Goal: Transaction & Acquisition: Subscribe to service/newsletter

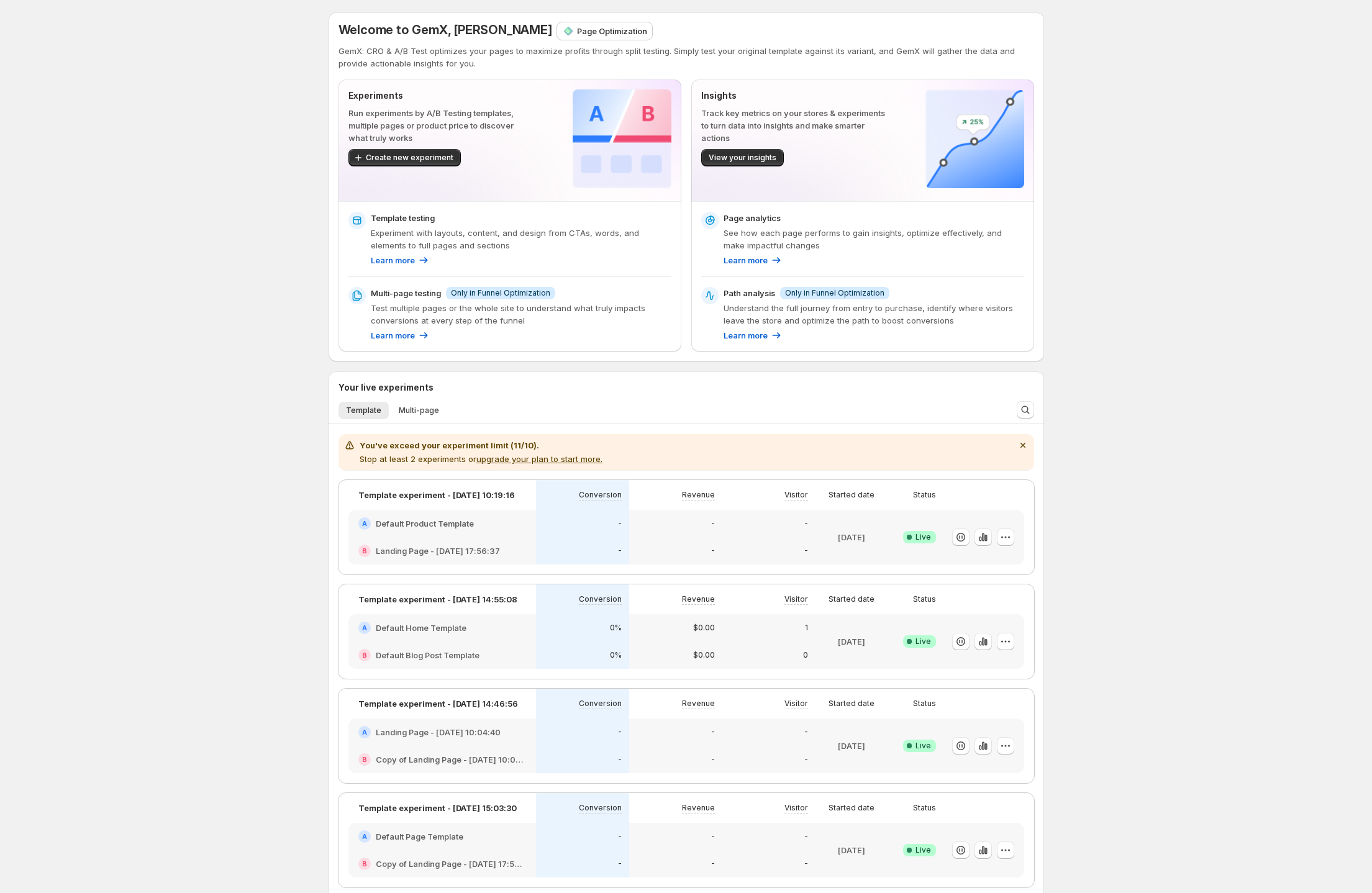
click at [625, 418] on ul "Template Multi-page More views" at bounding box center [668, 410] width 665 height 17
click at [412, 410] on span "Multi-page" at bounding box center [419, 410] width 40 height 10
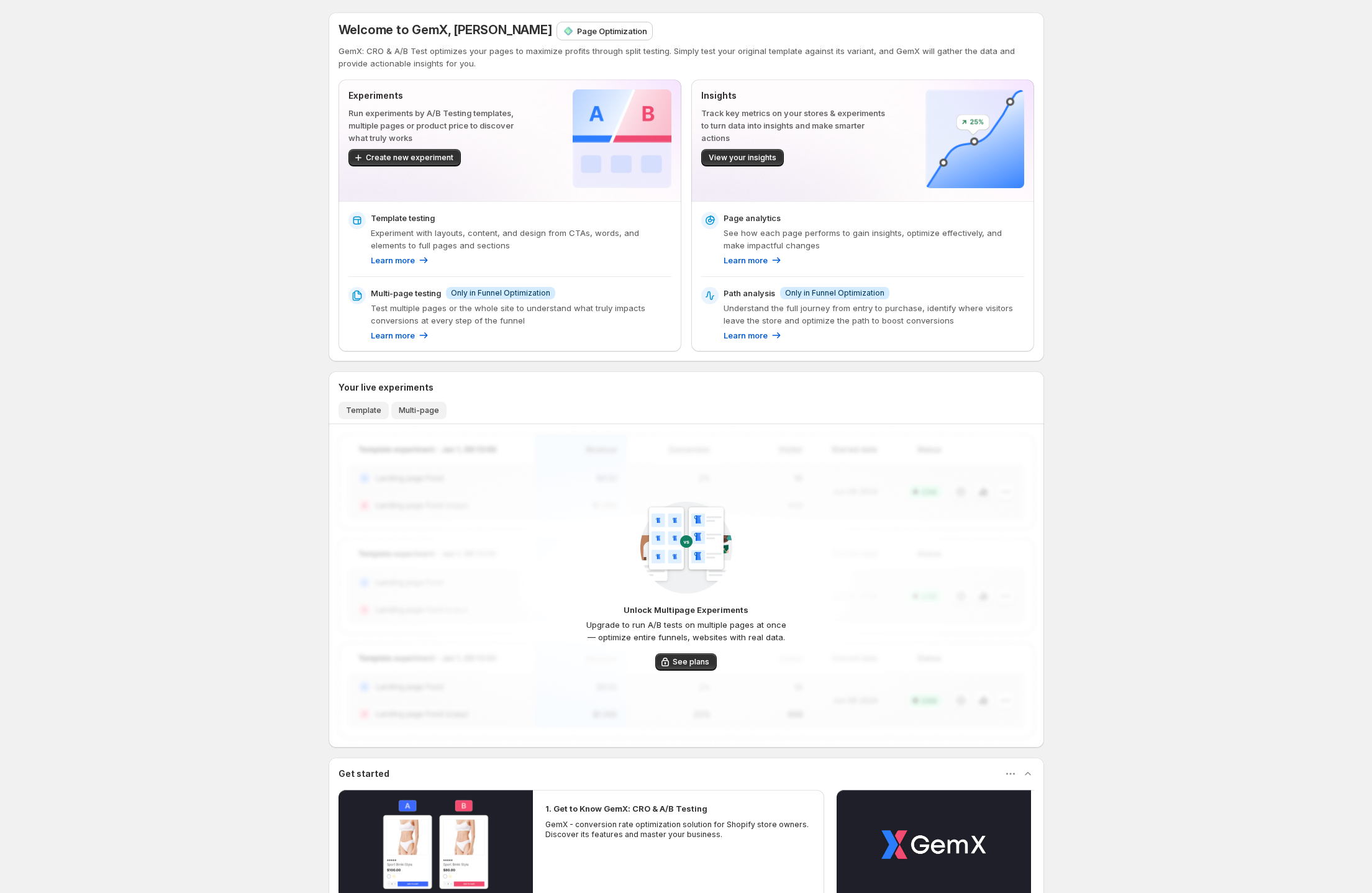
click at [367, 410] on span "Template" at bounding box center [363, 410] width 35 height 10
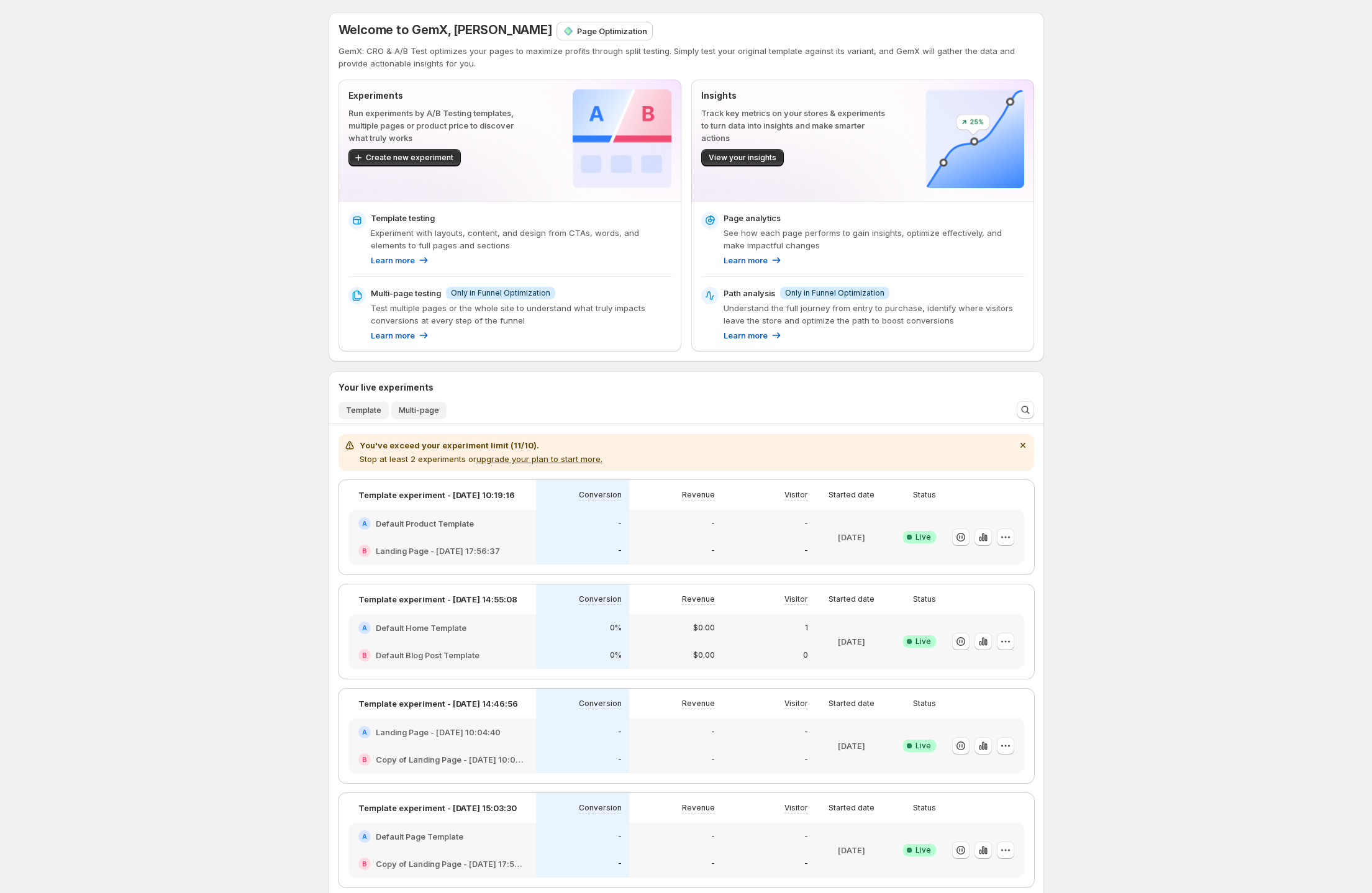
click at [417, 407] on span "Multi-page" at bounding box center [419, 410] width 40 height 10
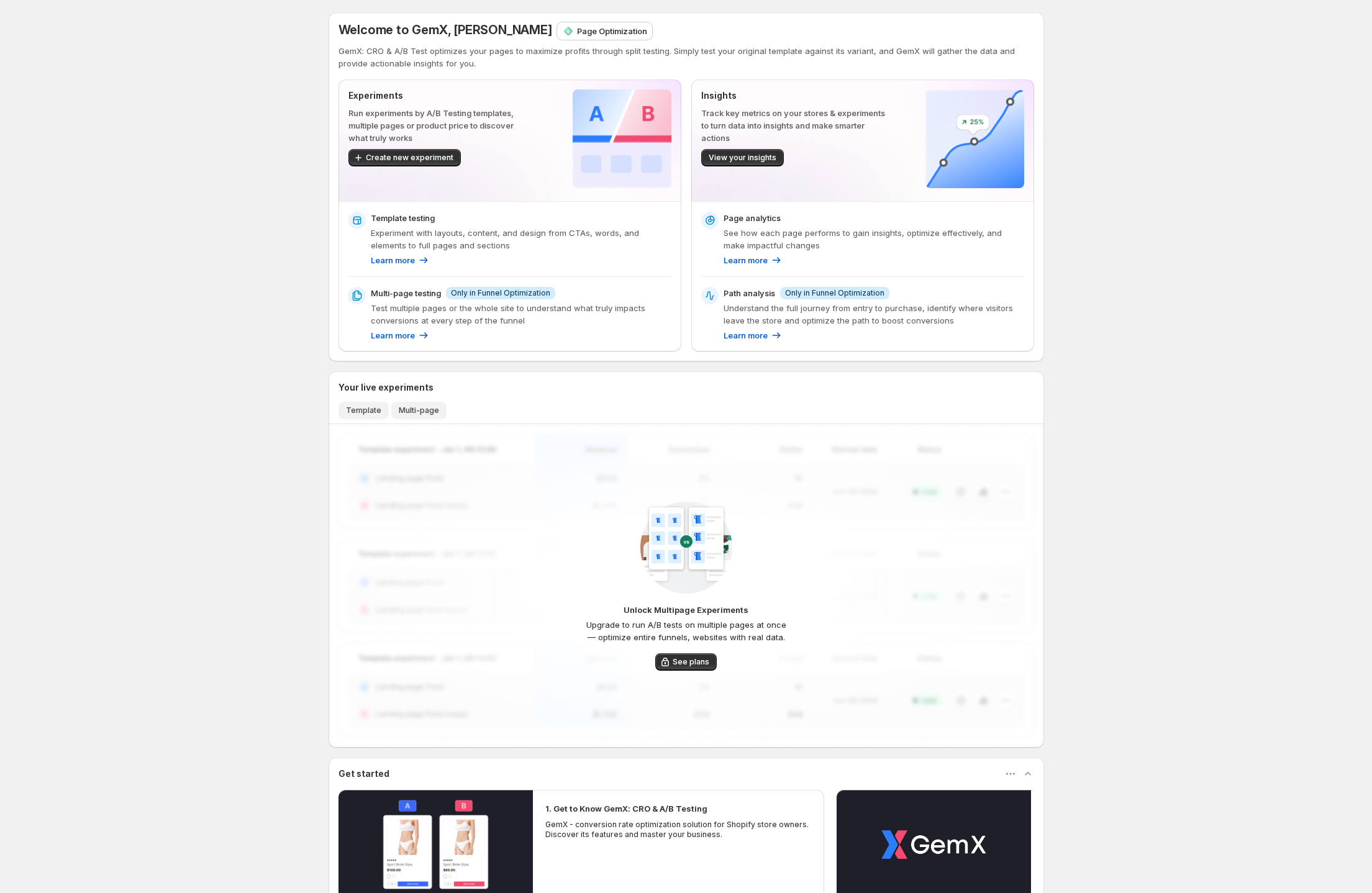
click at [351, 412] on span "Template" at bounding box center [363, 410] width 35 height 10
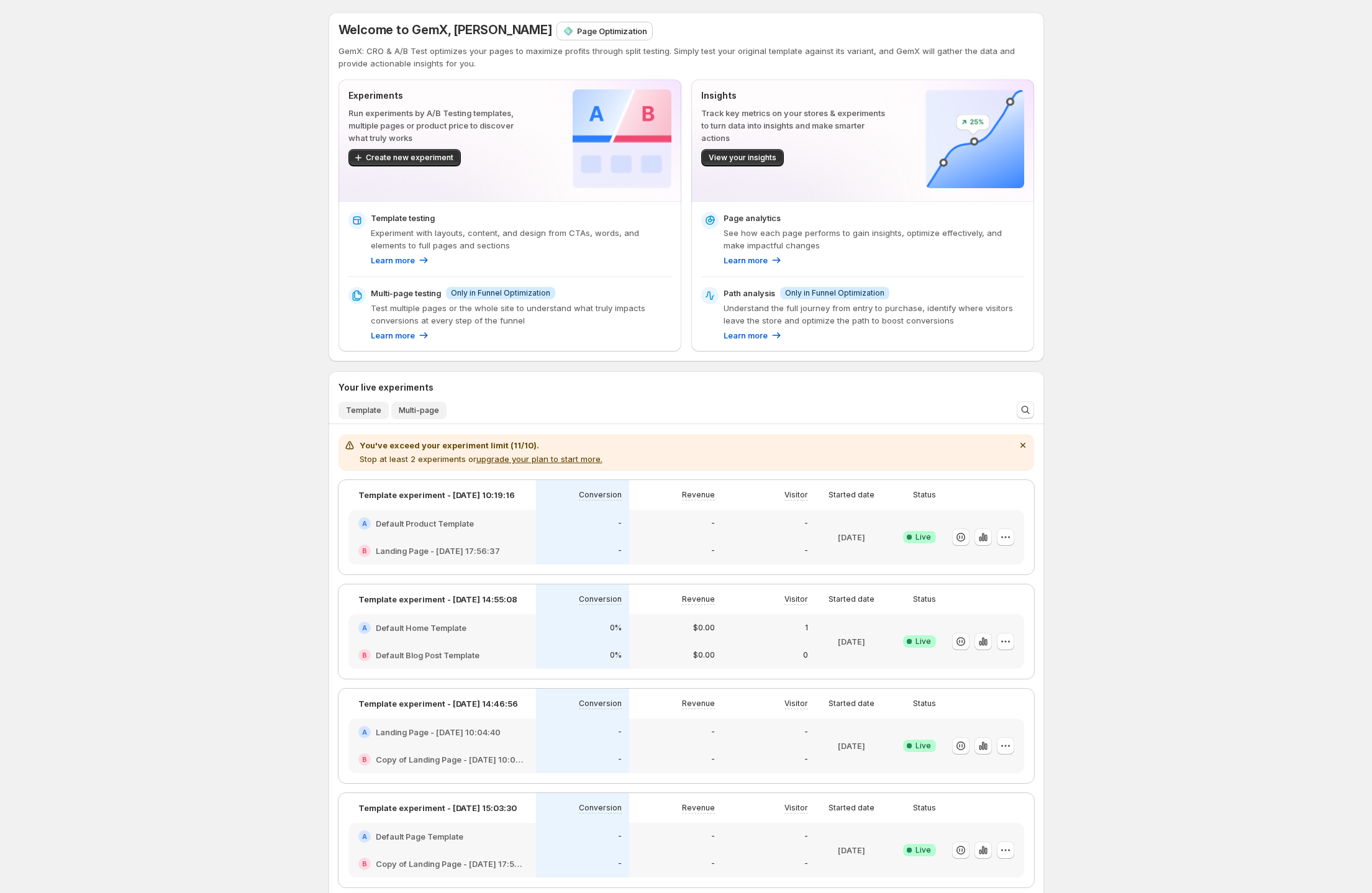
click at [397, 405] on button "Multi-page" at bounding box center [419, 410] width 55 height 17
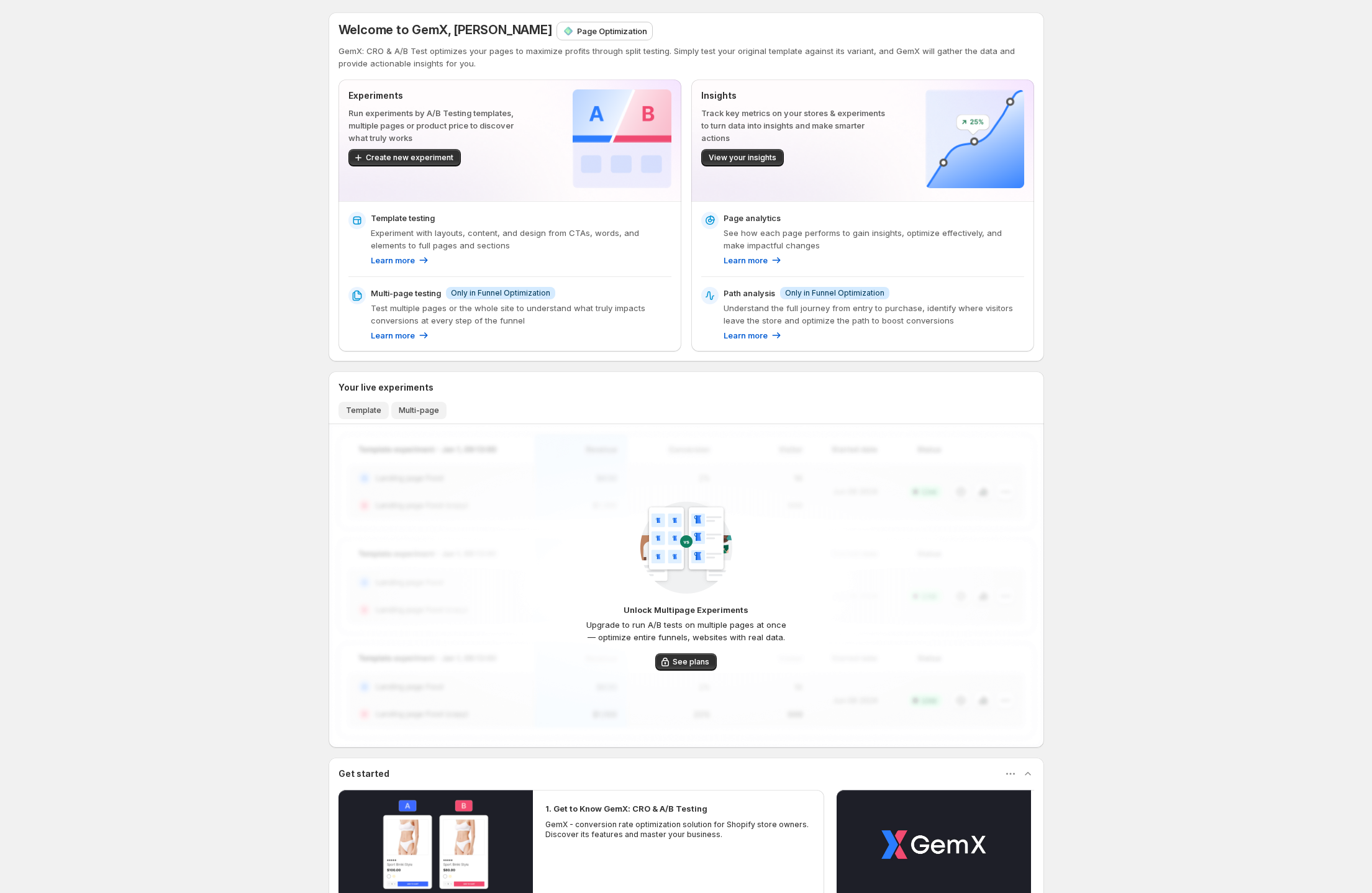
click at [372, 406] on span "Template" at bounding box center [363, 410] width 35 height 10
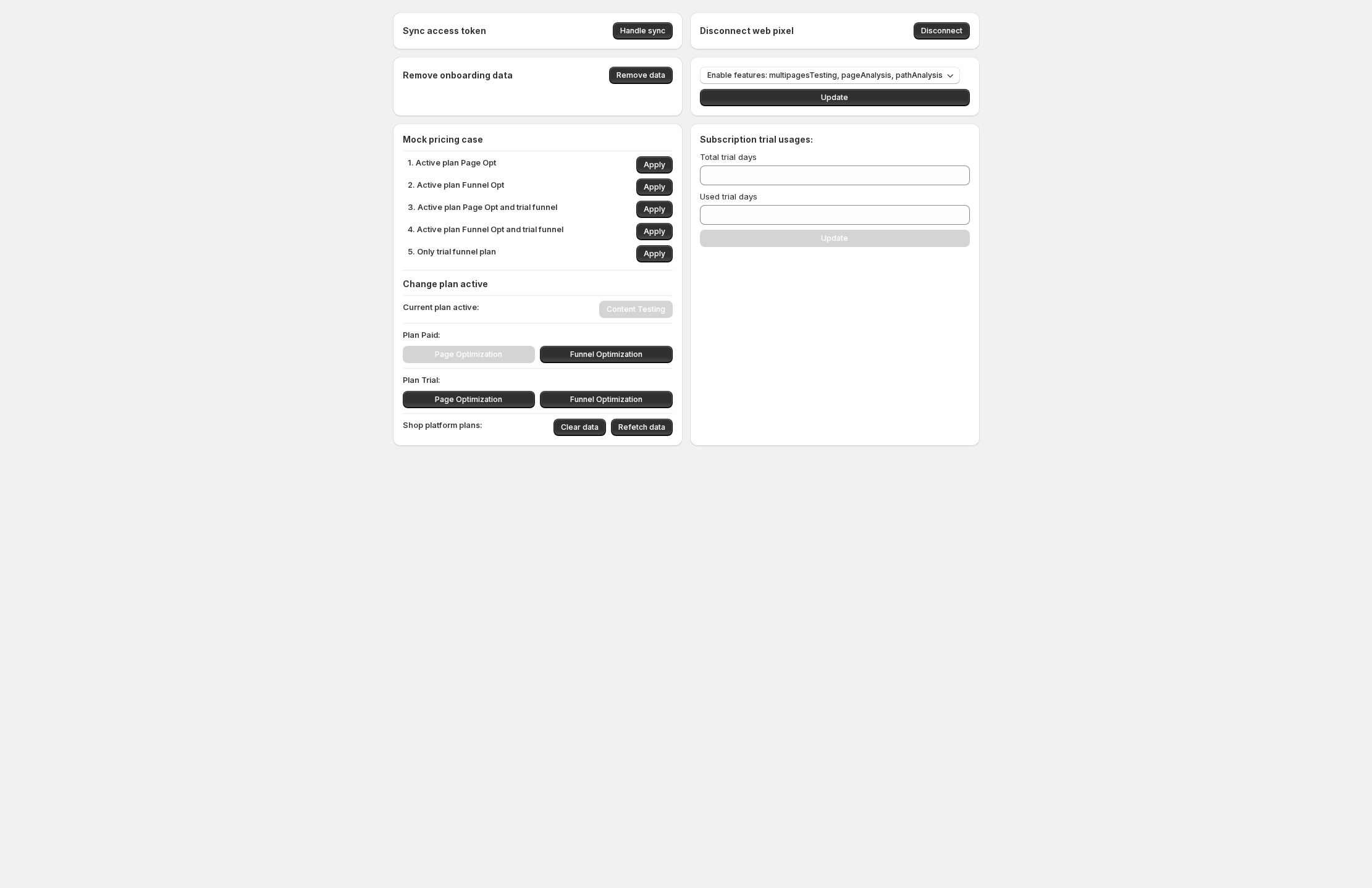
click at [773, 314] on div "Subscription trial usages: Total trial days ** Used trial days * Update" at bounding box center [835, 285] width 290 height 323
click at [649, 207] on span "Apply" at bounding box center [654, 209] width 22 height 10
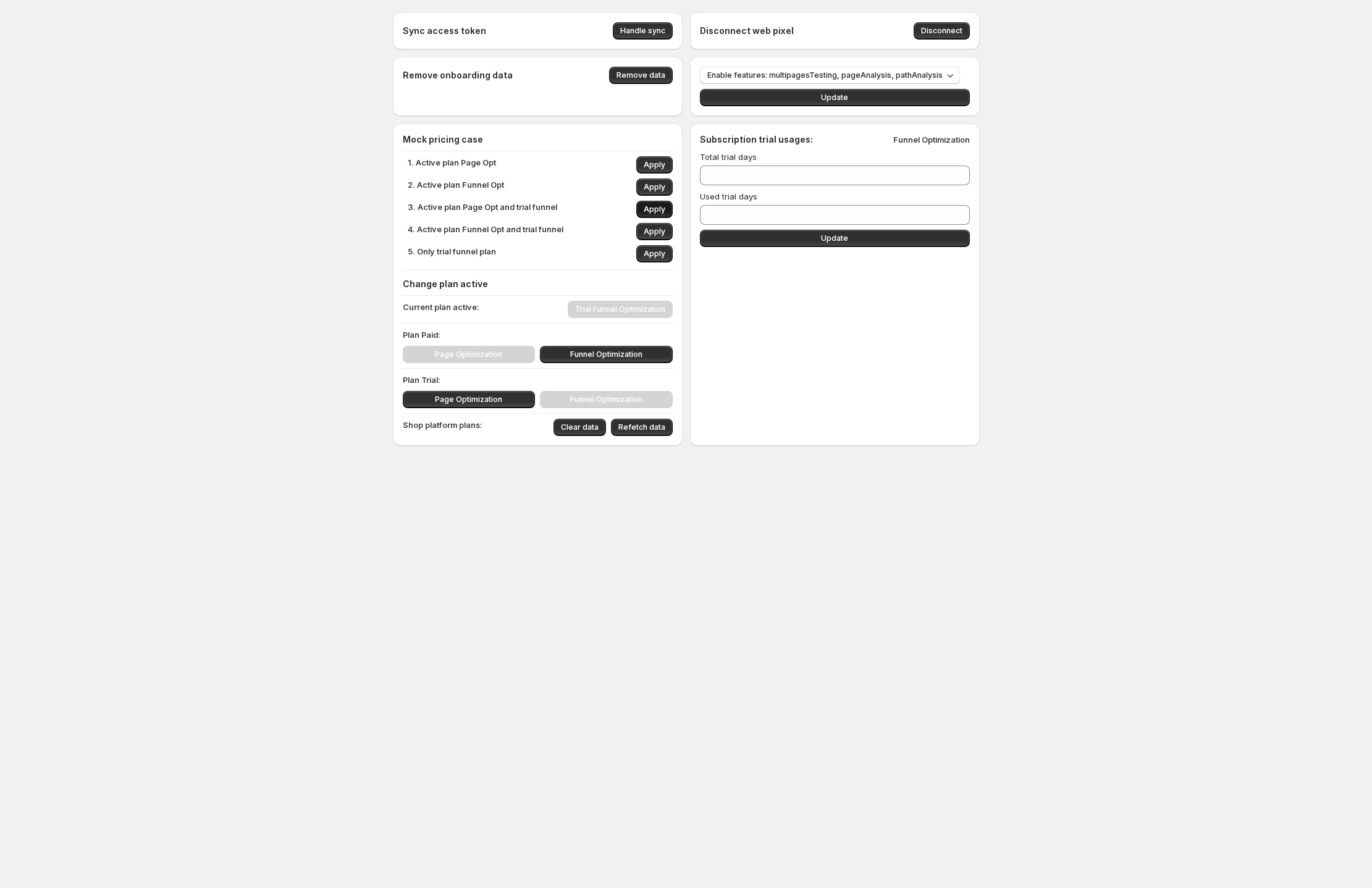
click at [656, 209] on span "Apply" at bounding box center [654, 209] width 22 height 10
click at [962, 209] on icon at bounding box center [961, 211] width 12 height 12
click at [958, 209] on icon at bounding box center [961, 211] width 12 height 12
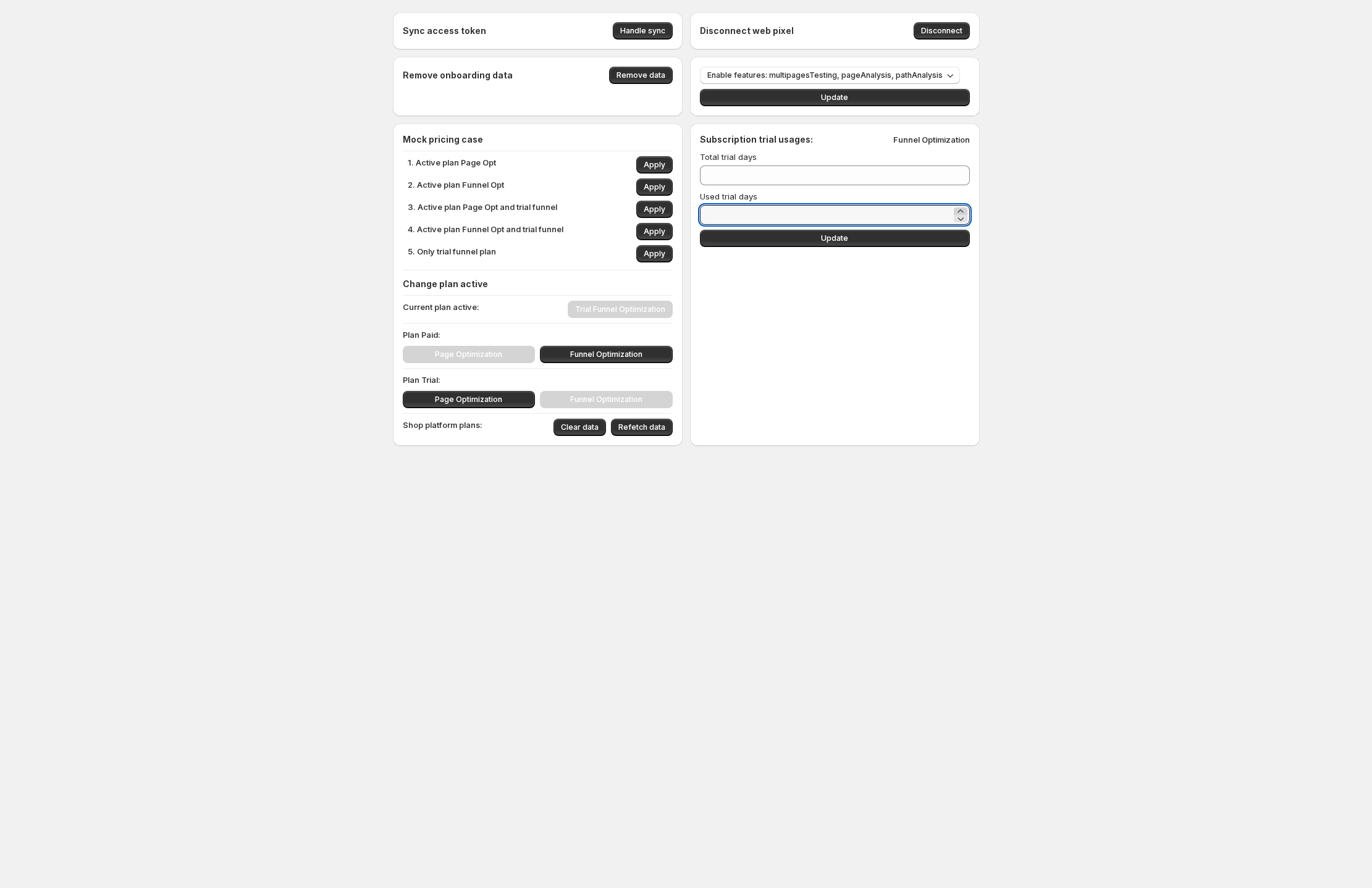
click at [958, 209] on icon at bounding box center [961, 211] width 12 height 12
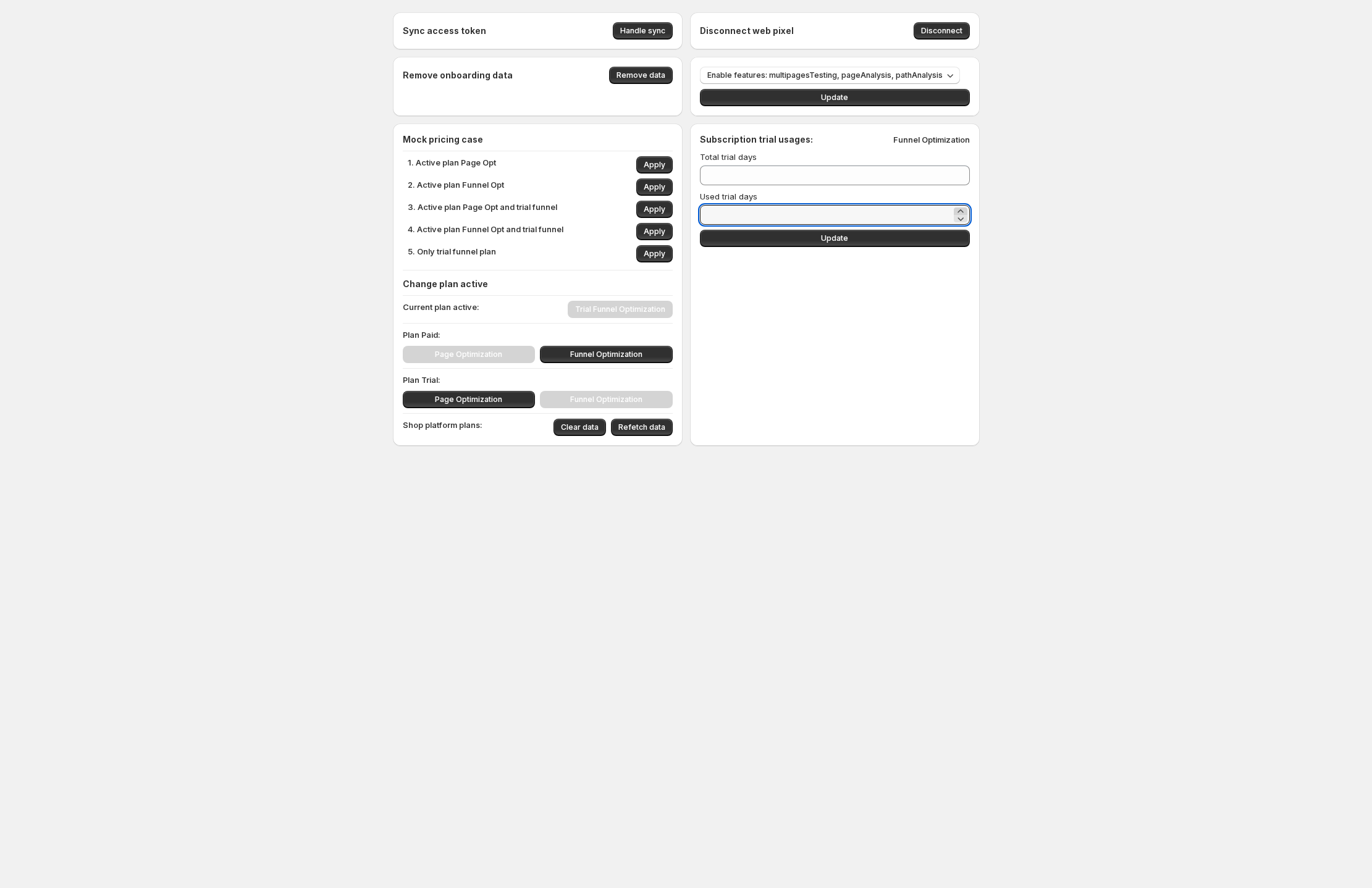
type input "**"
click at [904, 240] on button "Update" at bounding box center [835, 238] width 270 height 17
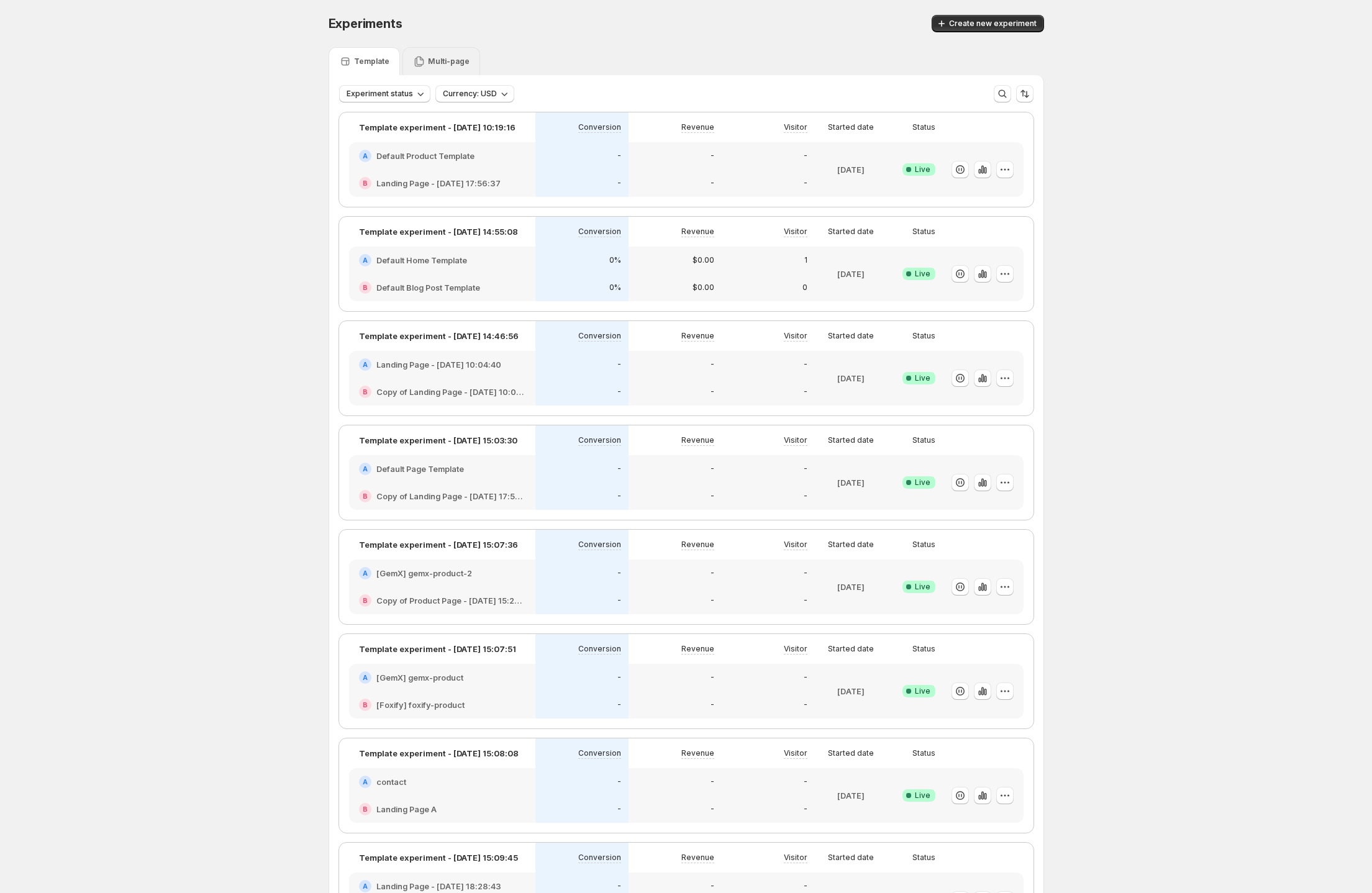
click at [454, 57] on p "Multi-page" at bounding box center [448, 62] width 41 height 10
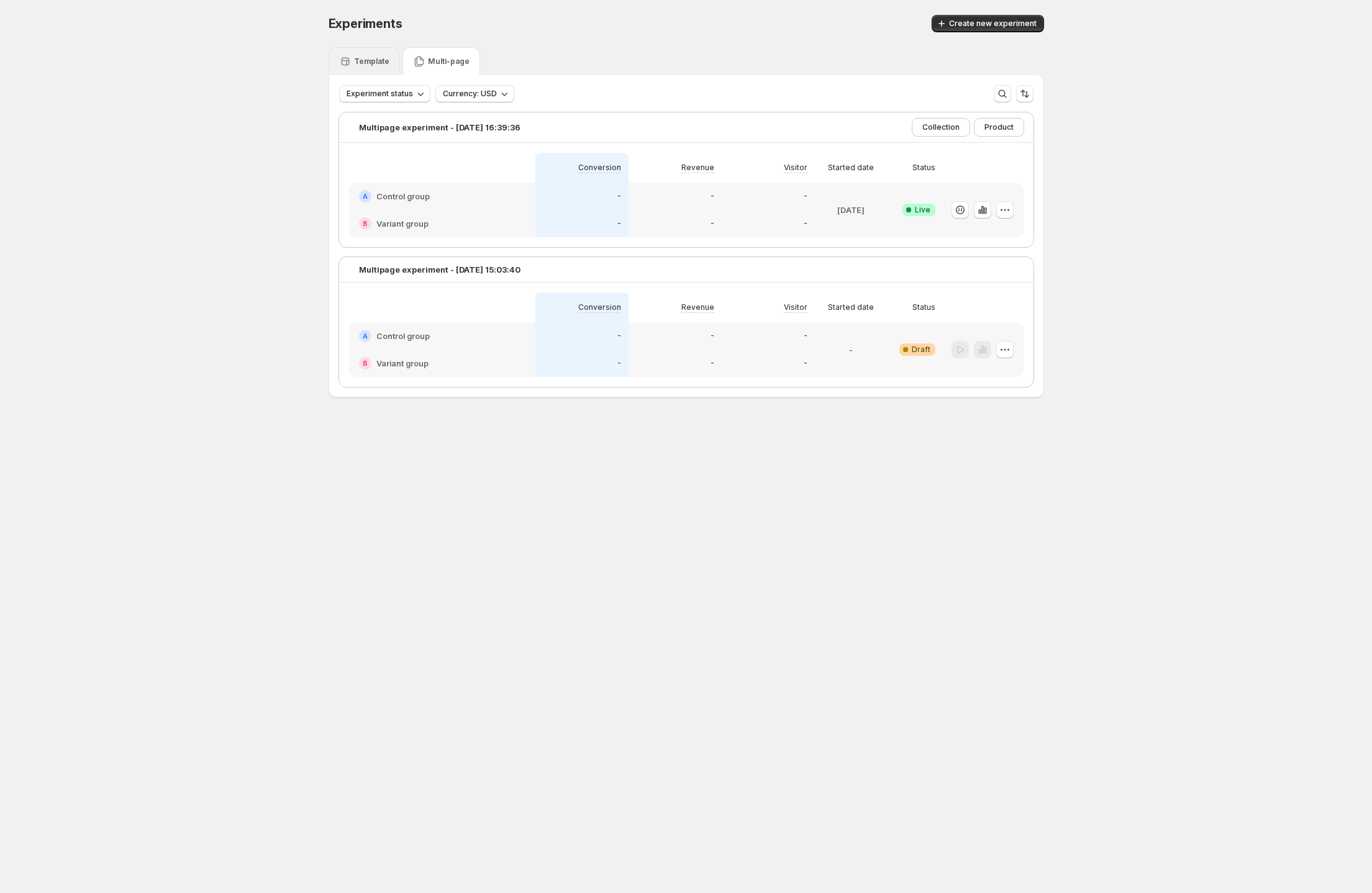
click at [377, 63] on p "Template" at bounding box center [371, 62] width 35 height 10
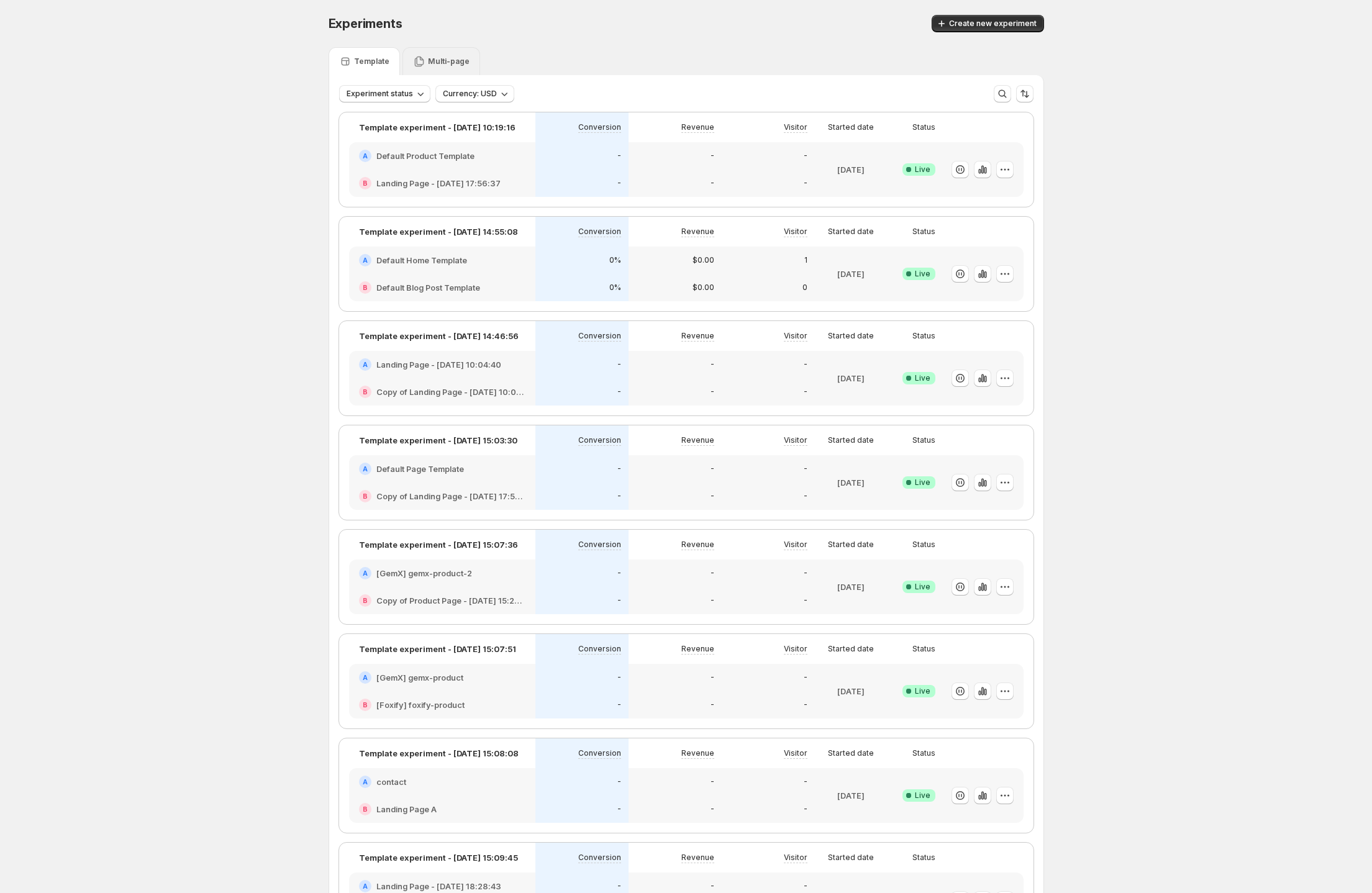
click at [447, 63] on p "Multi-page" at bounding box center [448, 62] width 41 height 10
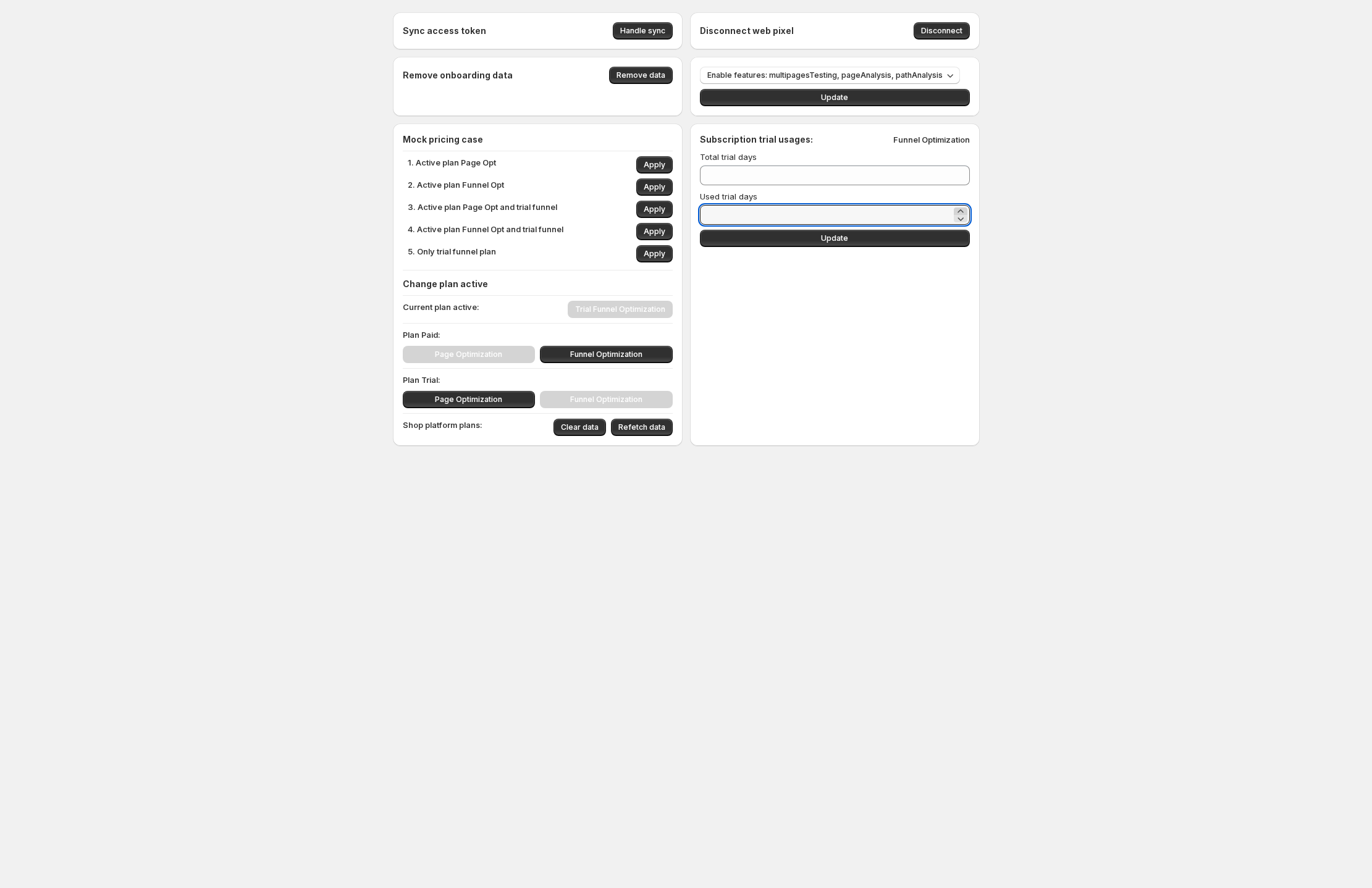
click at [959, 211] on icon at bounding box center [960, 211] width 5 height 3
click at [959, 211] on icon at bounding box center [960, 211] width 5 height 3
type input "**"
click at [897, 235] on button "Update" at bounding box center [835, 238] width 270 height 17
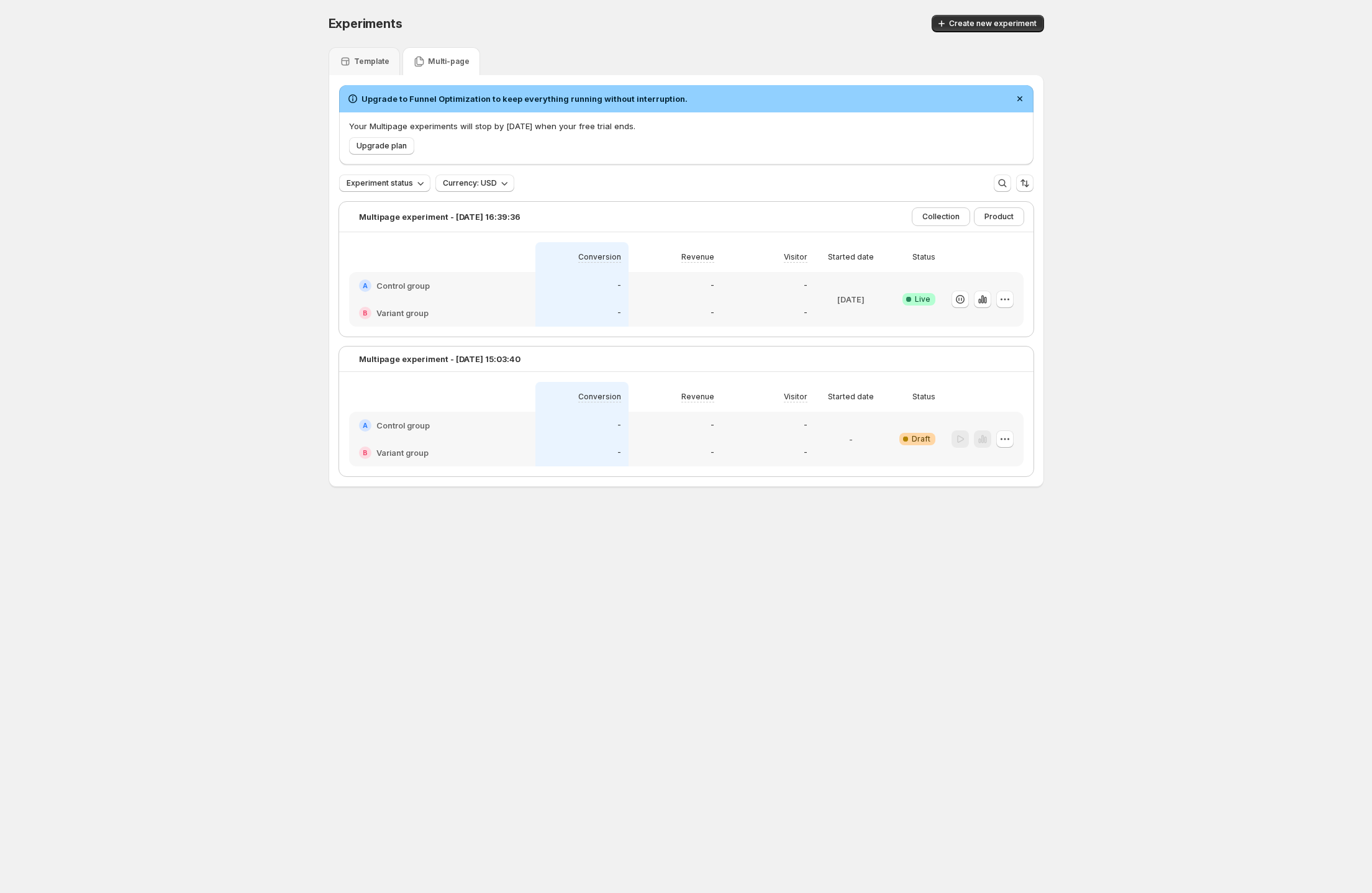
click at [546, 121] on p "Your Multipage experiments will stop by Aug 21 when your free trial ends." at bounding box center [686, 126] width 675 height 12
click at [385, 67] on div "Template" at bounding box center [364, 62] width 51 height 12
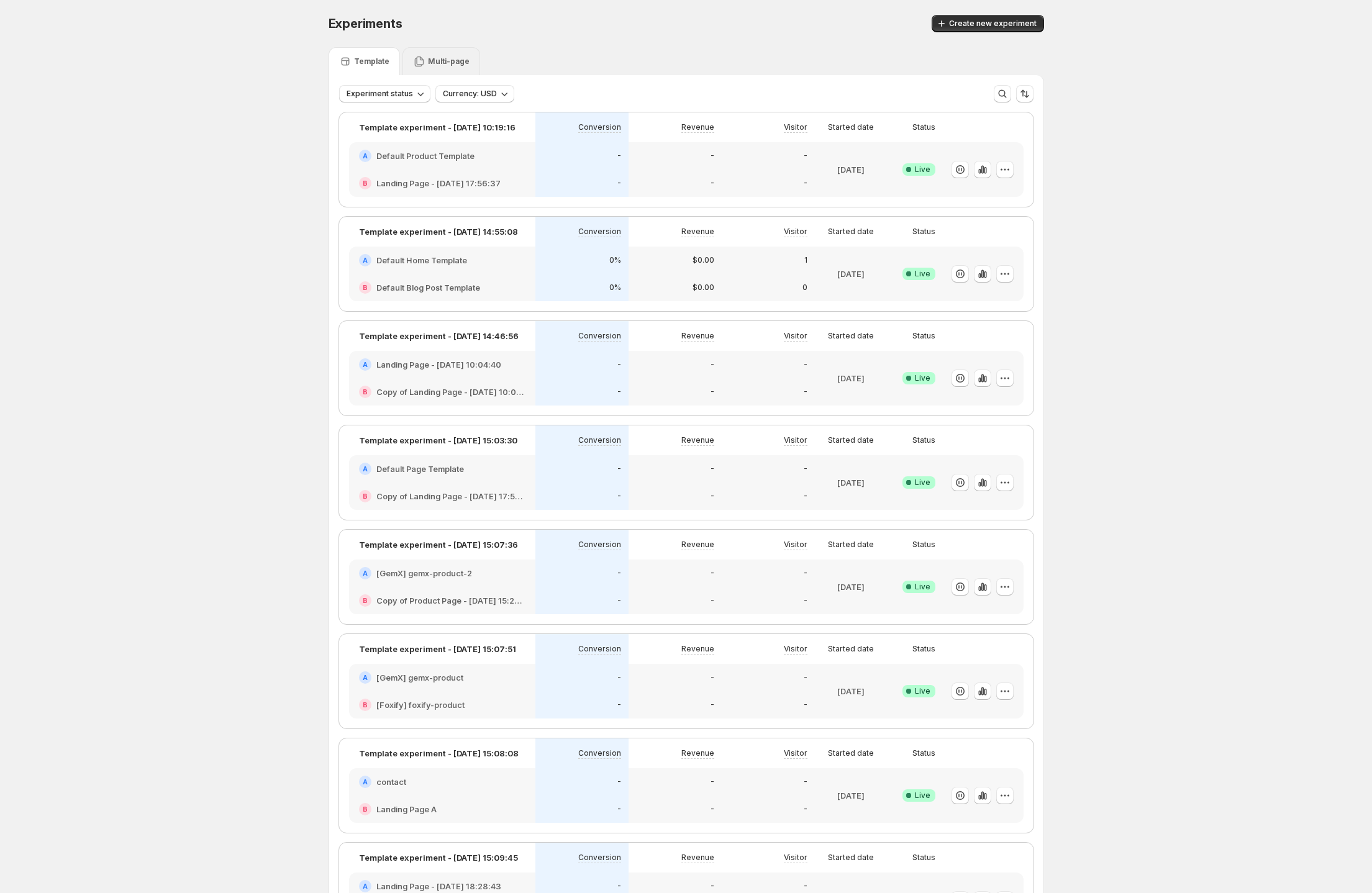
click at [461, 66] on div "Multi-page" at bounding box center [441, 62] width 57 height 12
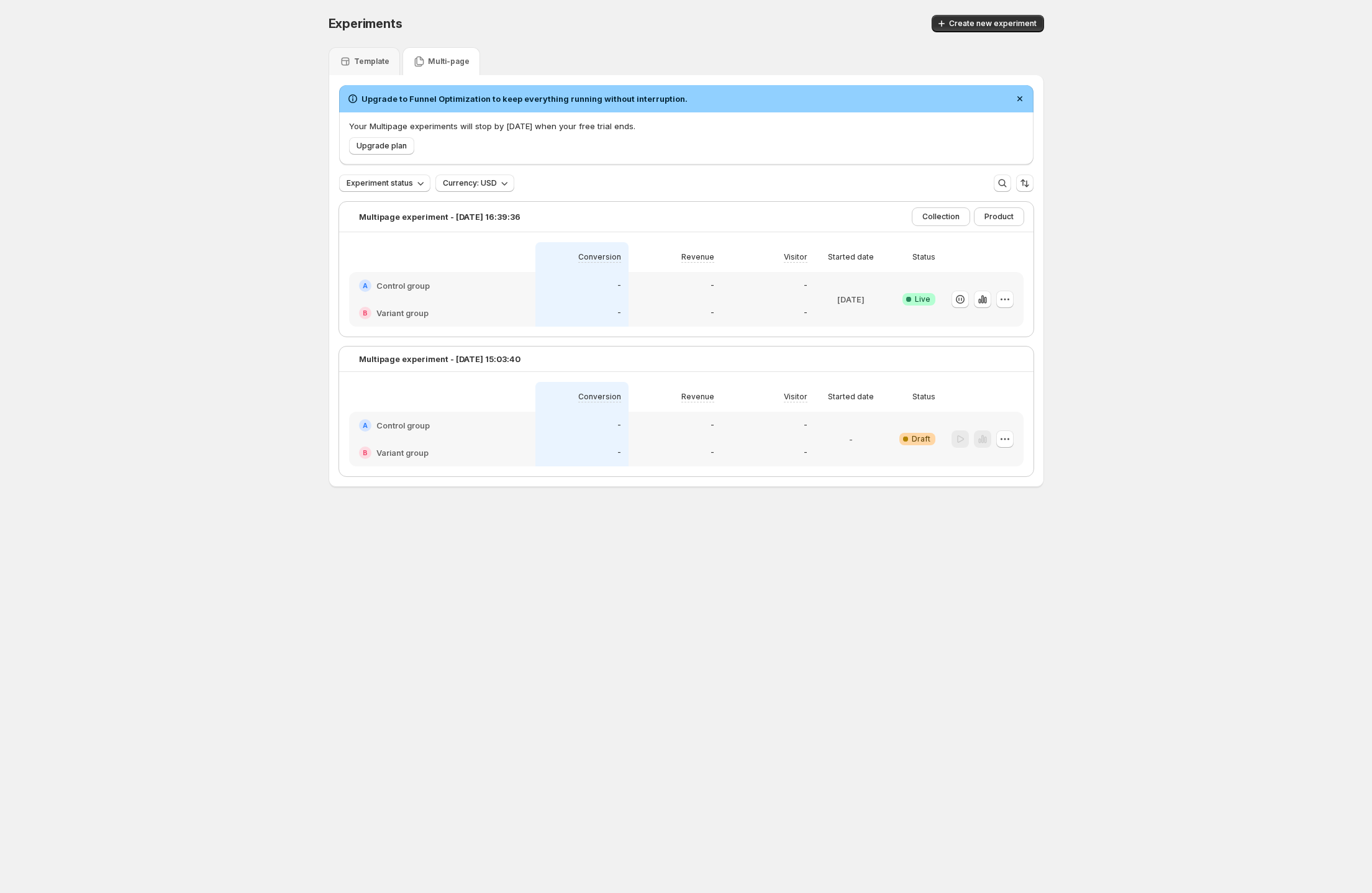
click at [505, 128] on p "Your Multipage experiments will stop by Aug 21 when your free trial ends." at bounding box center [686, 126] width 675 height 12
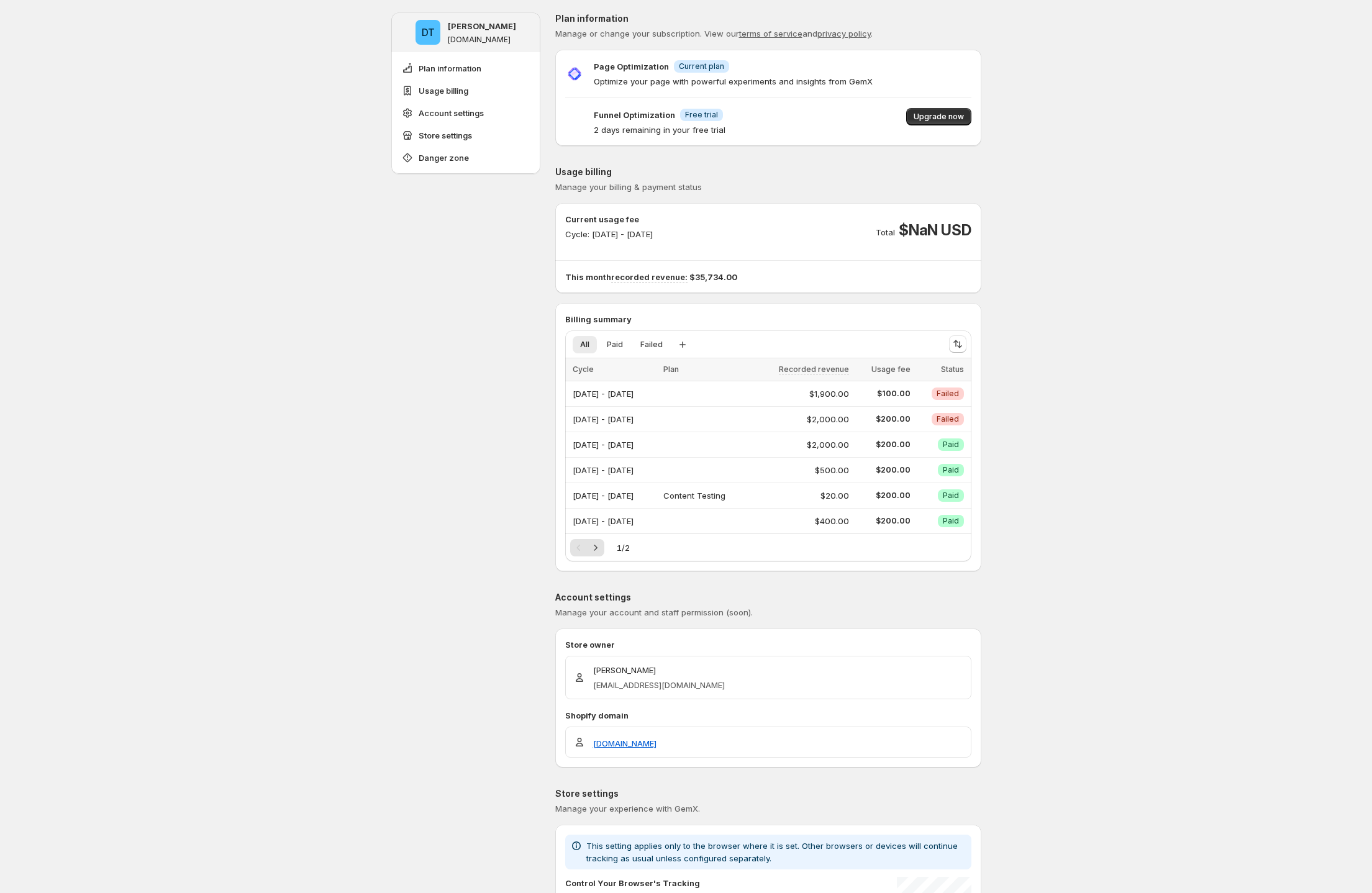
click at [668, 127] on p "2 days remaining in your free trial" at bounding box center [659, 130] width 132 height 12
click at [774, 79] on p "Optimize your page with powerful experiments and insights from GemX" at bounding box center [733, 82] width 279 height 12
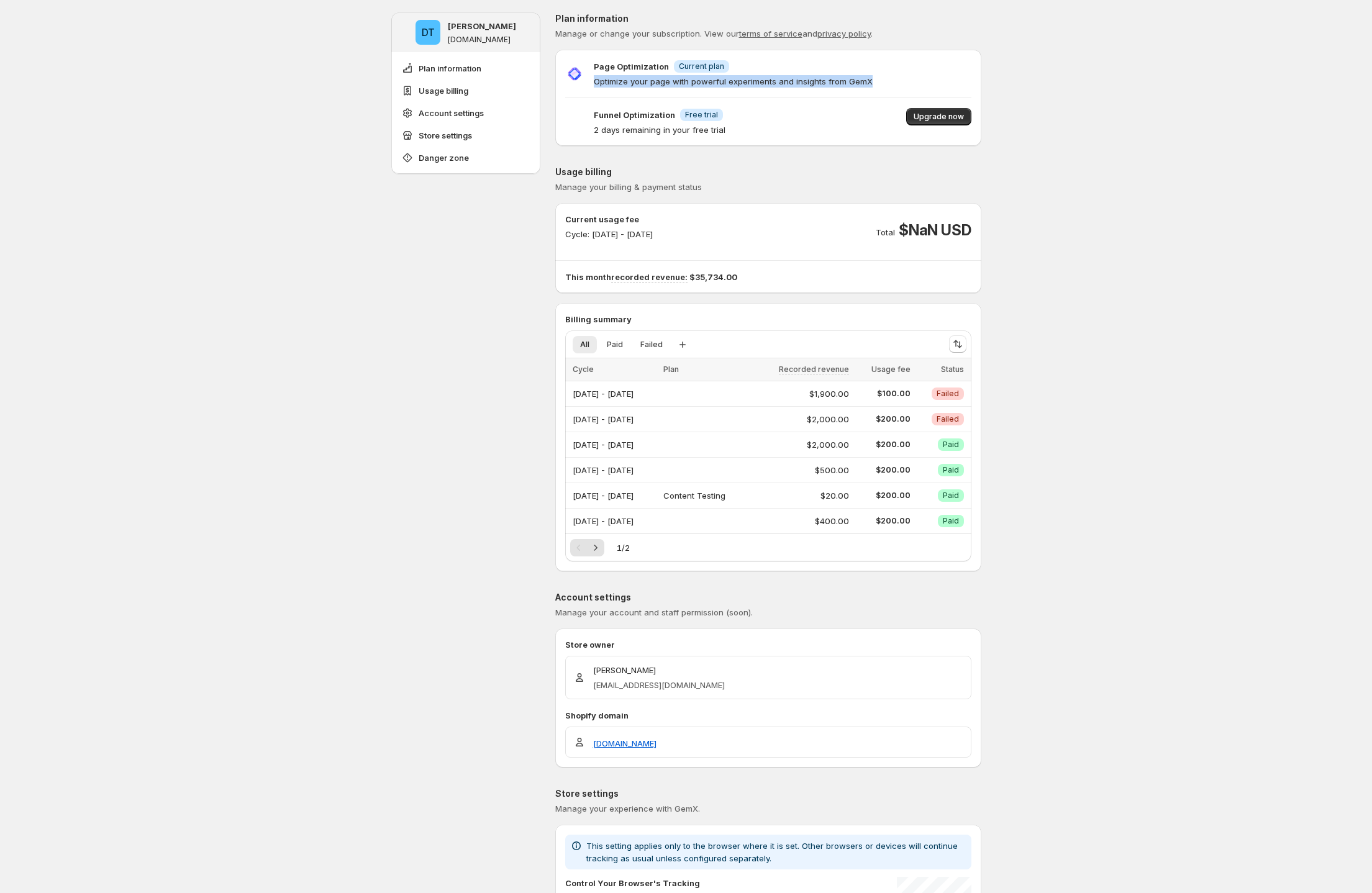
click at [774, 79] on p "Optimize your page with powerful experiments and insights from GemX" at bounding box center [733, 82] width 279 height 12
click at [791, 115] on div "Funnel Optimization Info Free trial 2 days remaining in your free trial Upgrade…" at bounding box center [768, 122] width 406 height 28
click at [791, 131] on div "Funnel Optimization Info Free trial 2 days remaining in your free trial Upgrade…" at bounding box center [768, 122] width 406 height 28
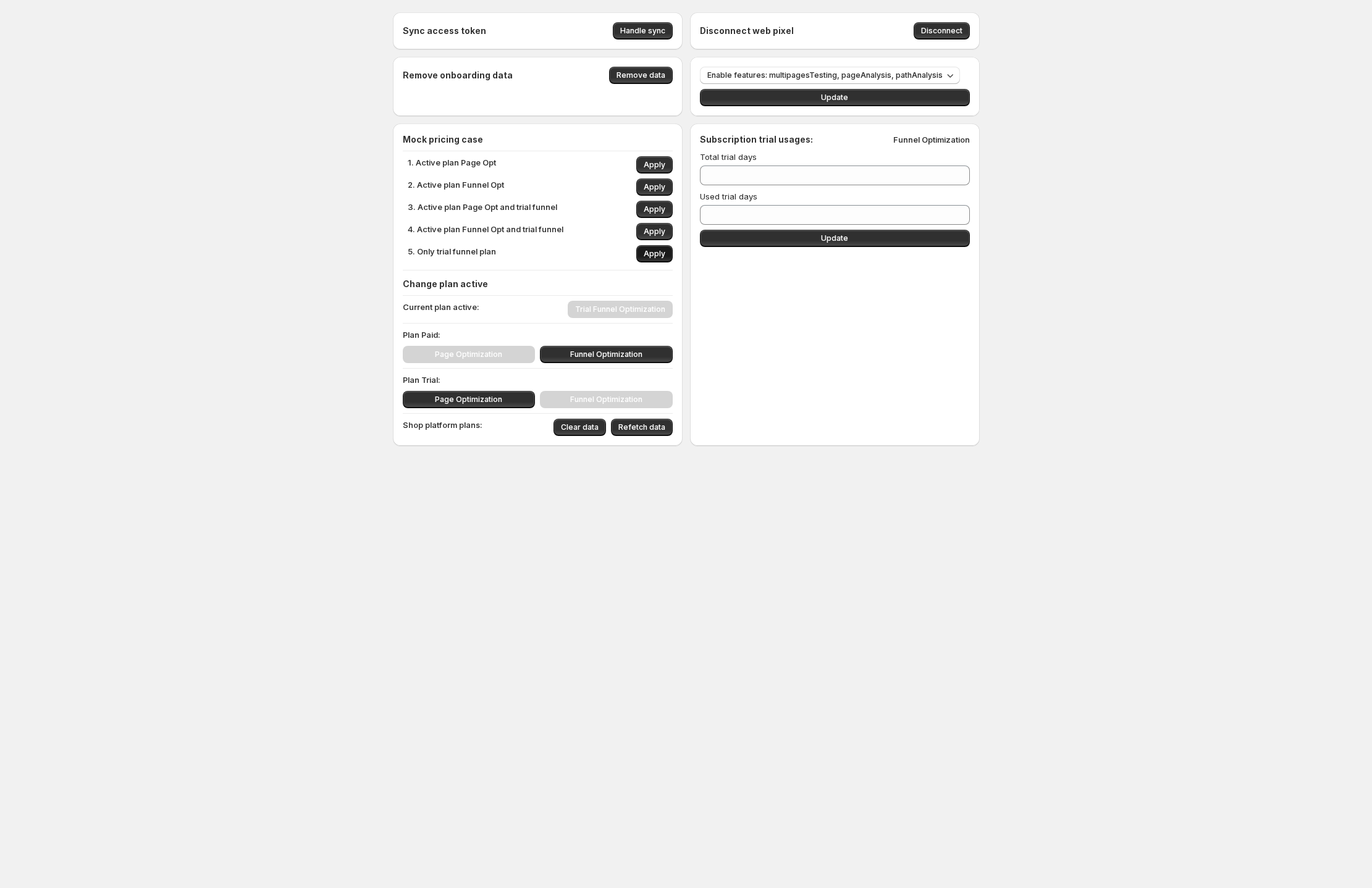
click at [653, 253] on span "Apply" at bounding box center [654, 254] width 22 height 10
click at [959, 210] on icon at bounding box center [960, 211] width 5 height 3
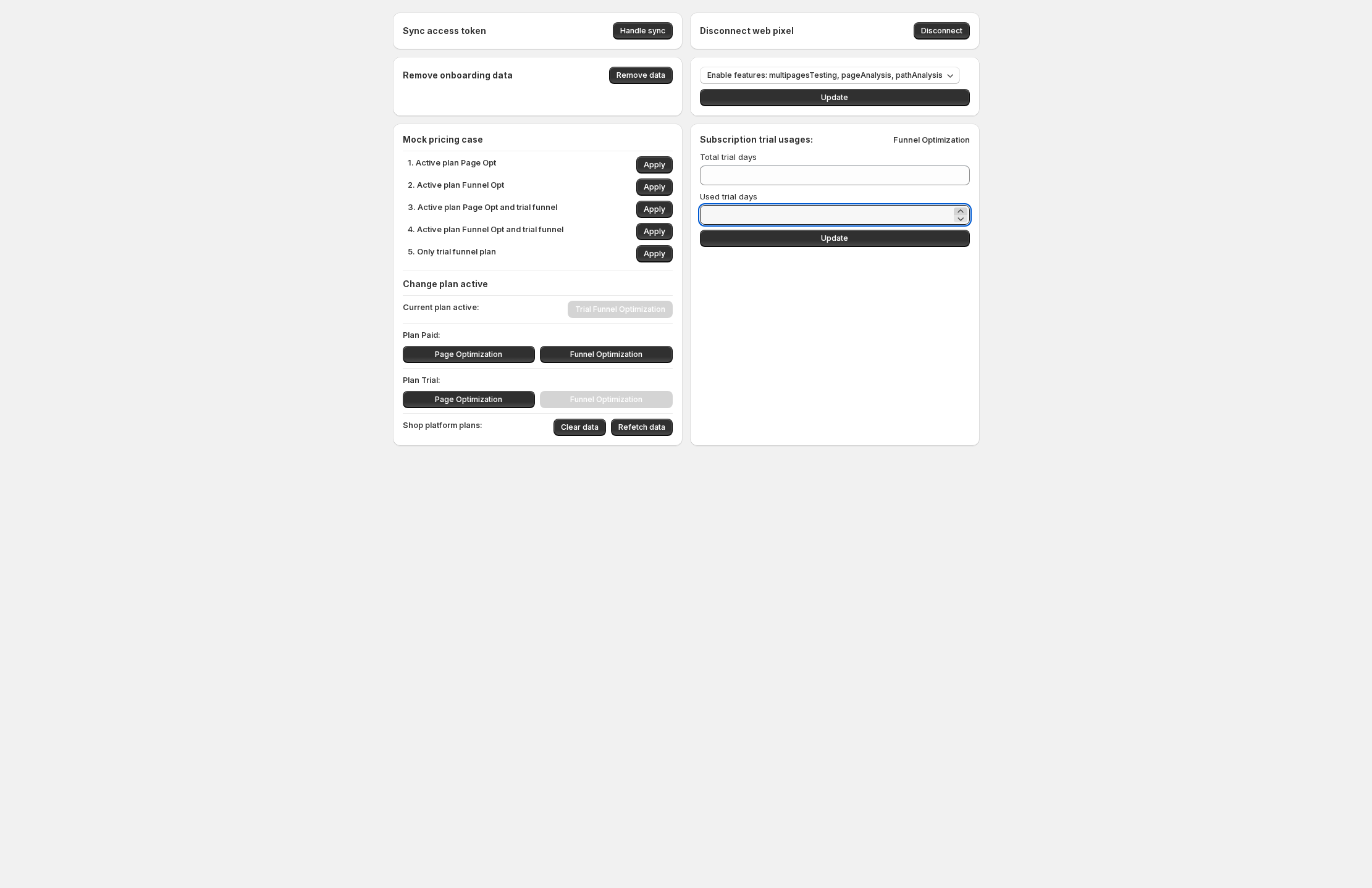
click at [959, 210] on icon at bounding box center [960, 211] width 5 height 3
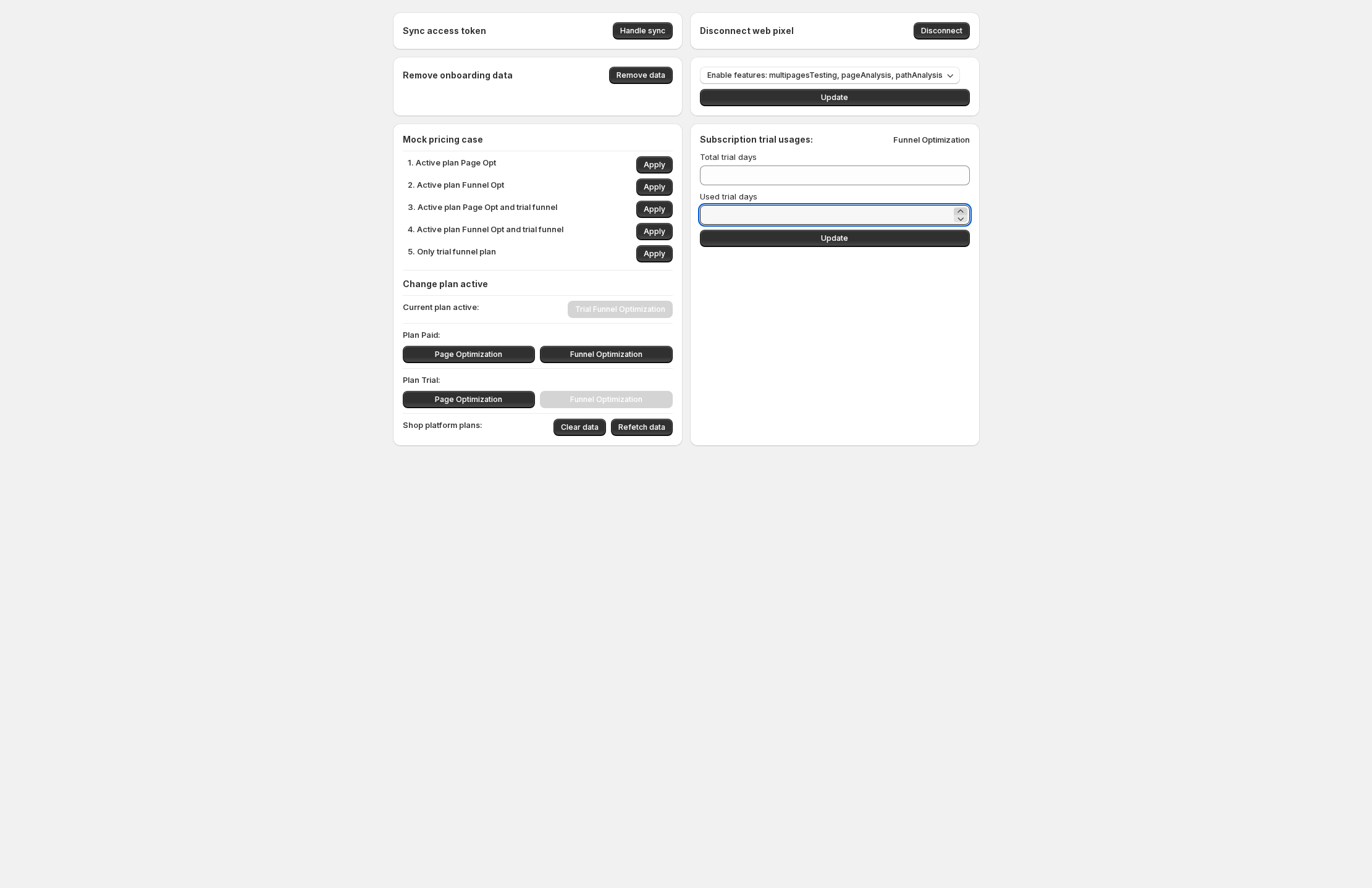
click at [959, 210] on icon at bounding box center [960, 211] width 5 height 3
click at [955, 219] on icon at bounding box center [961, 218] width 12 height 12
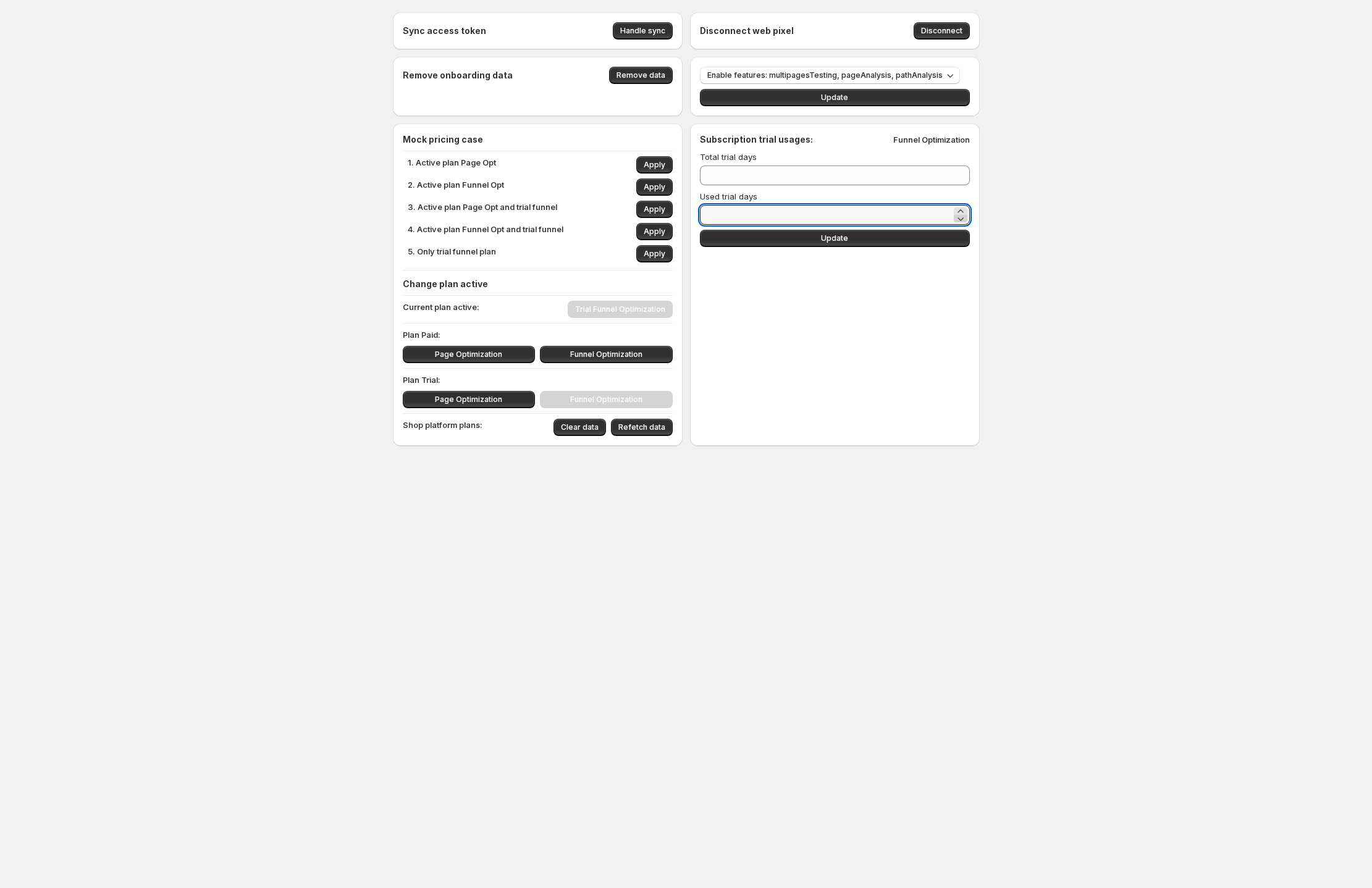
type input "**"
click at [910, 233] on button "Update" at bounding box center [835, 238] width 270 height 17
click at [907, 233] on button "Update" at bounding box center [835, 238] width 270 height 17
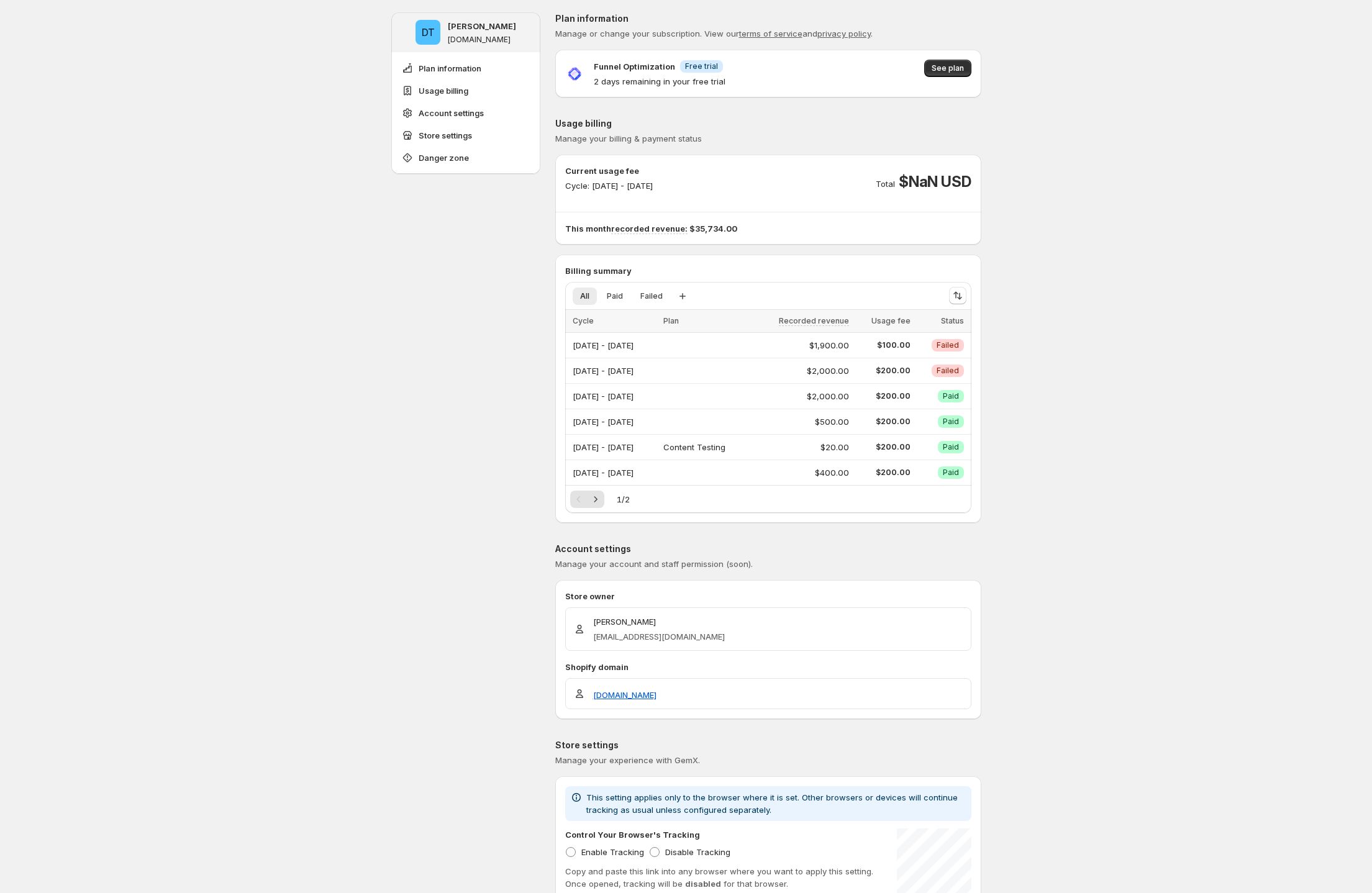
scroll to position [17, 0]
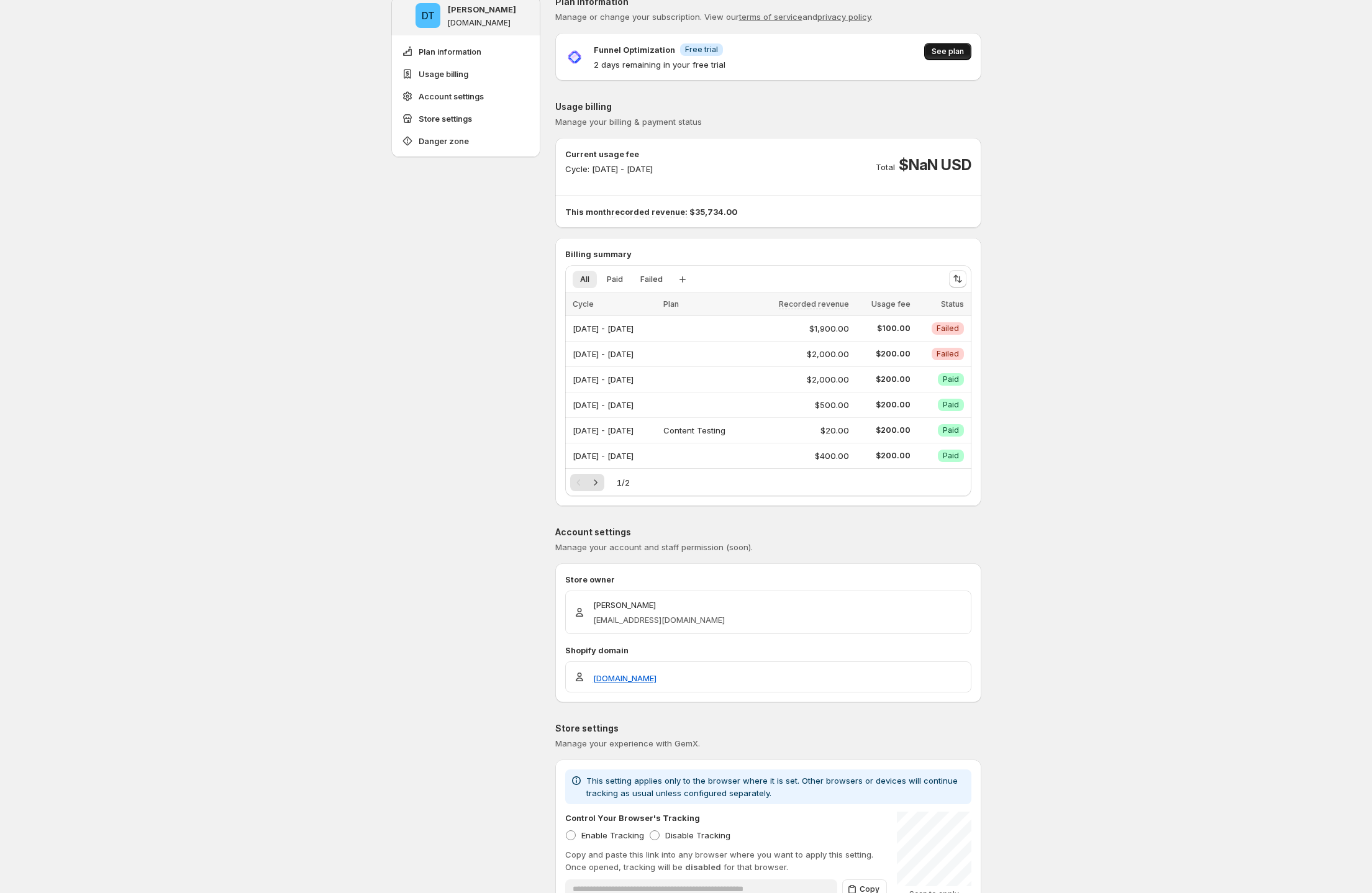
click at [945, 51] on span "See plan" at bounding box center [947, 51] width 32 height 10
click at [949, 54] on span "See plan" at bounding box center [947, 51] width 32 height 10
click at [647, 47] on p "Funnel Optimization" at bounding box center [634, 50] width 82 height 12
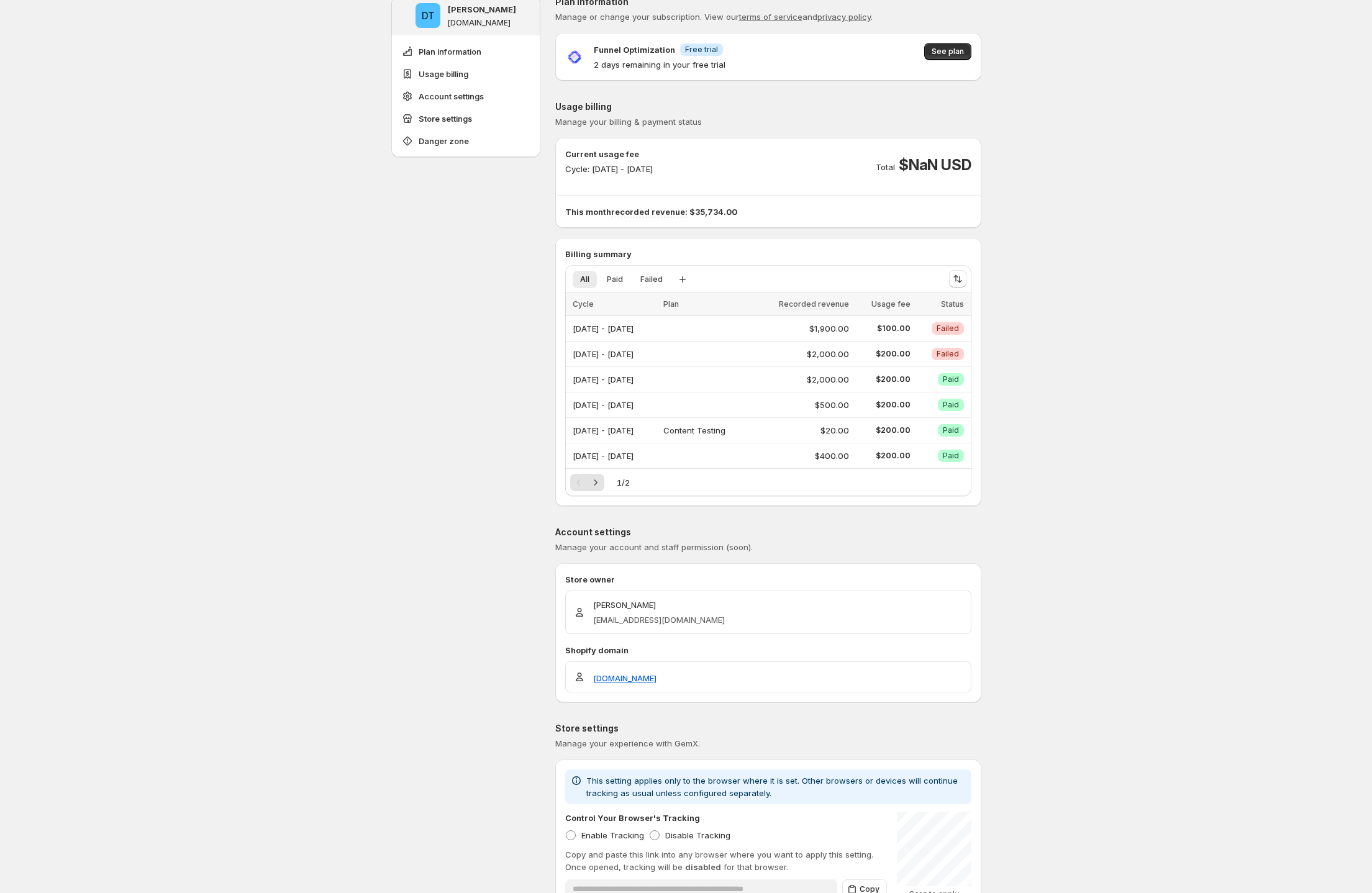
click at [662, 63] on p "2 days remaining in your free trial" at bounding box center [659, 65] width 132 height 12
click at [614, 63] on p "2 days remaining in your free trial" at bounding box center [659, 65] width 132 height 12
drag, startPoint x: 625, startPoint y: 61, endPoint x: 750, endPoint y: 58, distance: 125.0
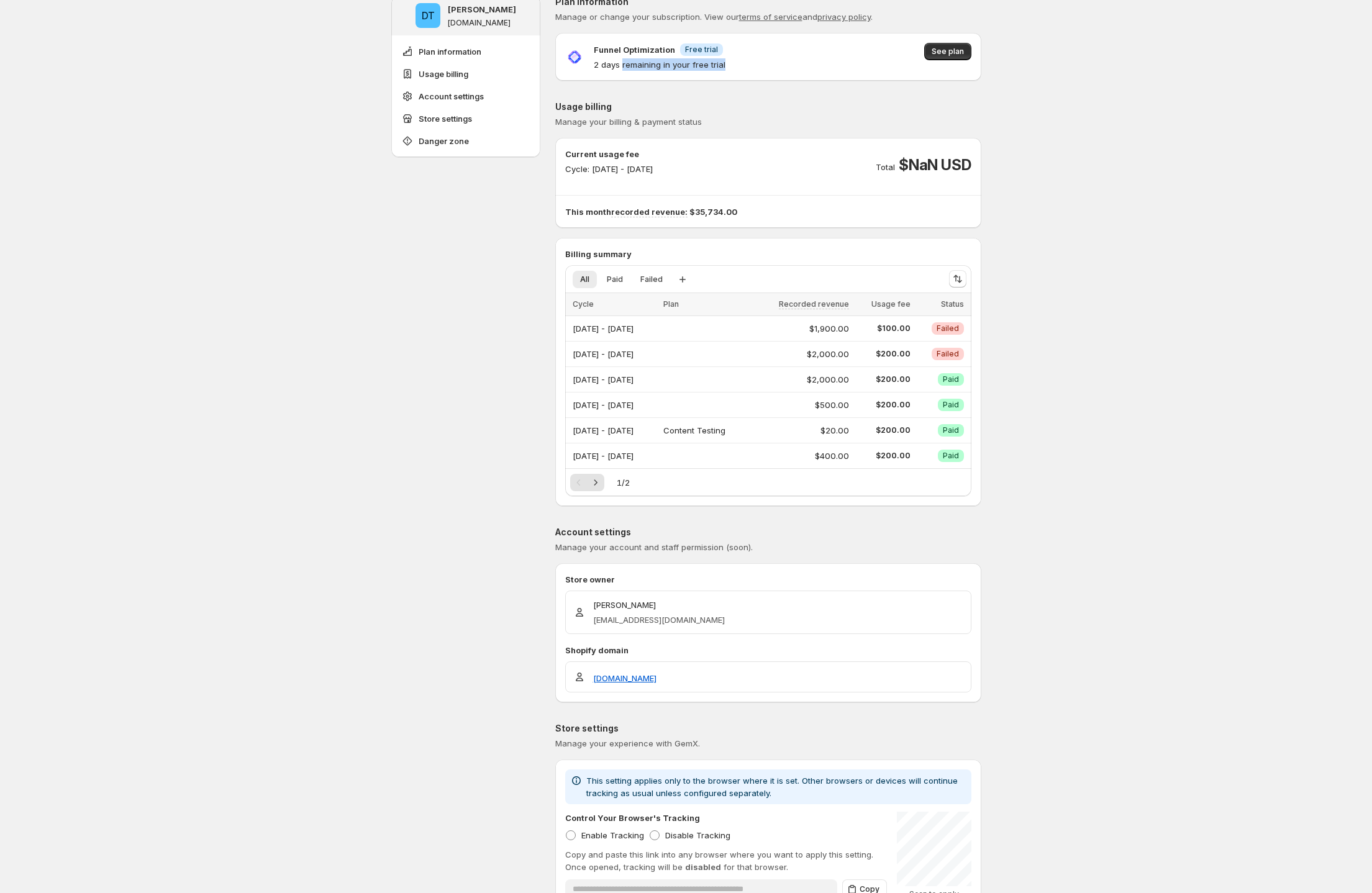
click at [750, 58] on div "Funnel Optimization Info Free trial 2 days remaining in your free trial See plan" at bounding box center [768, 57] width 406 height 28
copy p "remaining in your free trial"
click at [377, 285] on div "DT Duc Trinh ducky-gemx-3.myshopify.com Plan information Usage billing Account …" at bounding box center [686, 599] width 1372 height 1232
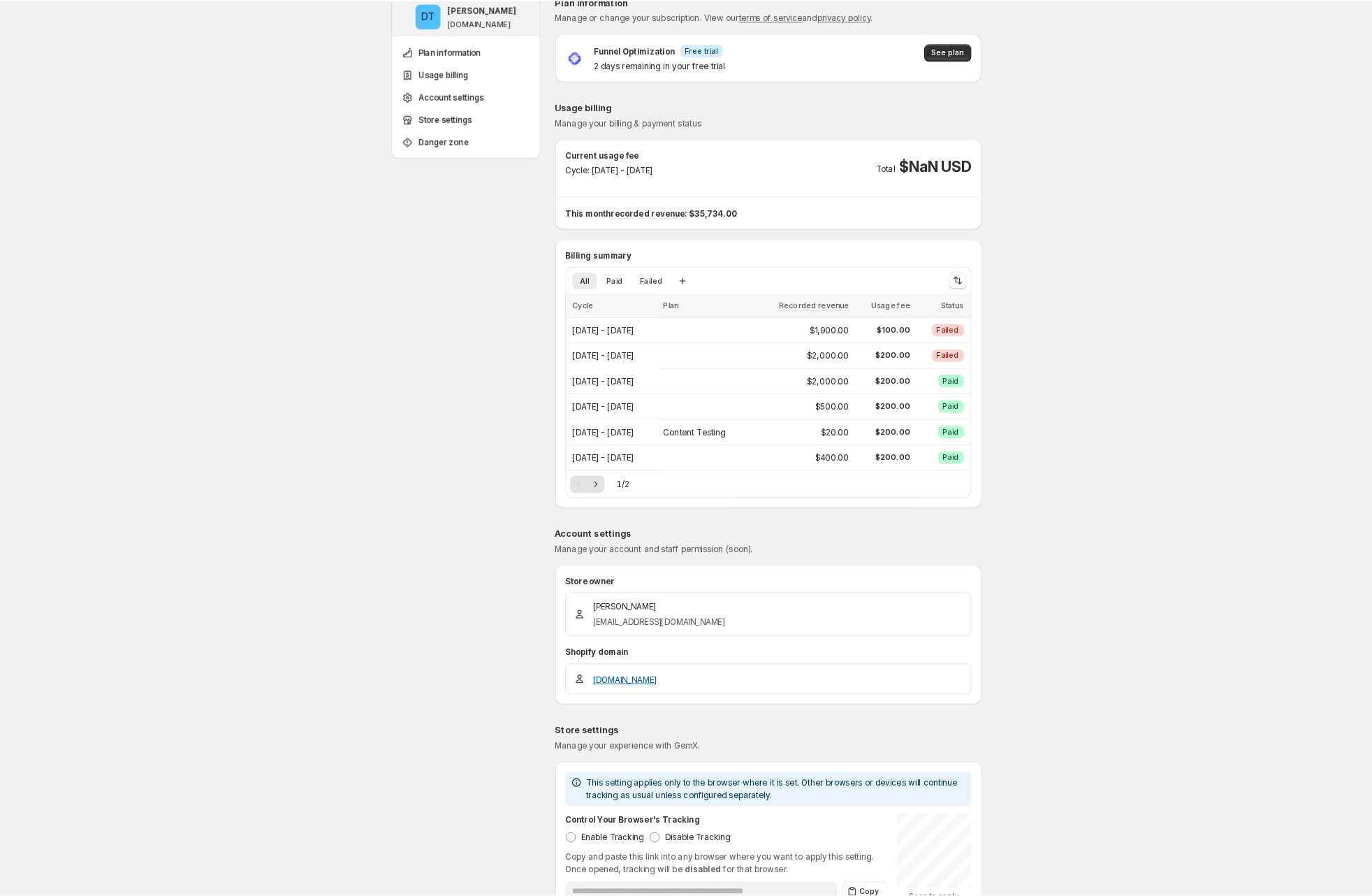
scroll to position [19, 0]
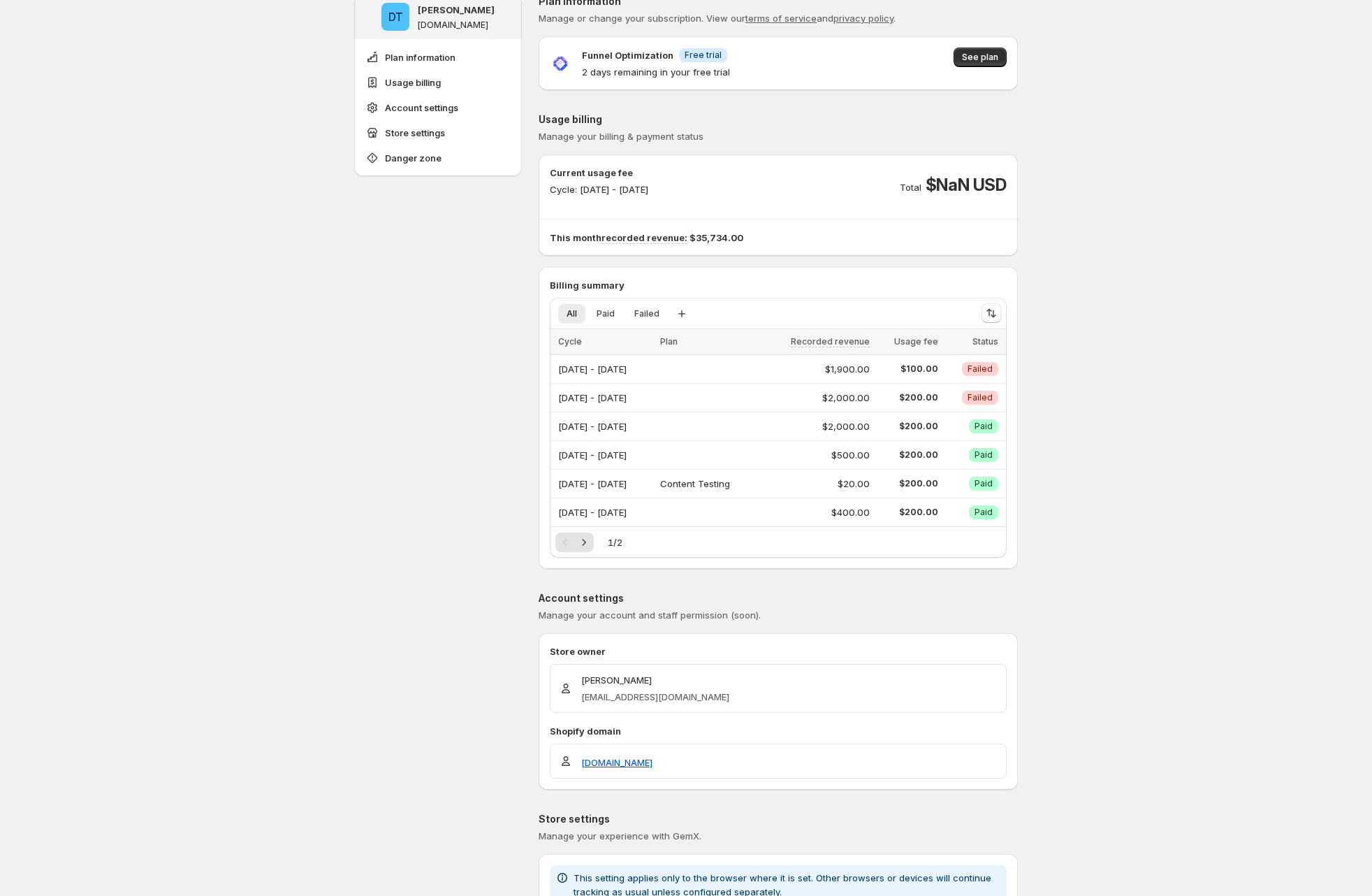
click at [388, 277] on div "DT Duc Trinh ducky-gemx-3.myshopify.com Plan information Usage billing Account …" at bounding box center [438, 643] width 167 height 1297
click at [619, 171] on p "Current usage fee" at bounding box center [599, 173] width 99 height 14
click at [648, 190] on p "Cycle: Aug 01, 2025 - Aug 31, 2025" at bounding box center [599, 189] width 99 height 14
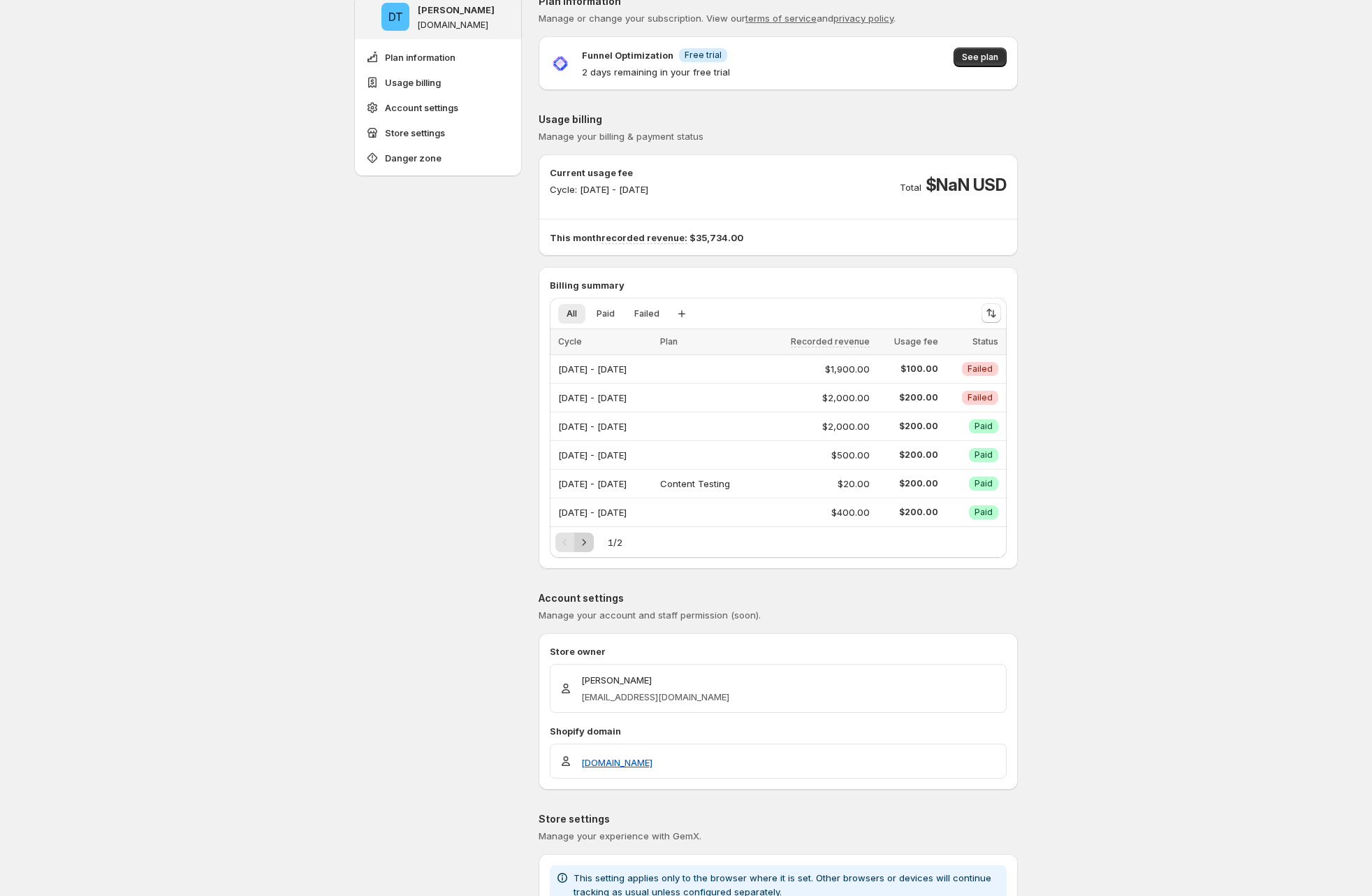
click at [591, 541] on icon "Next" at bounding box center [584, 542] width 14 height 14
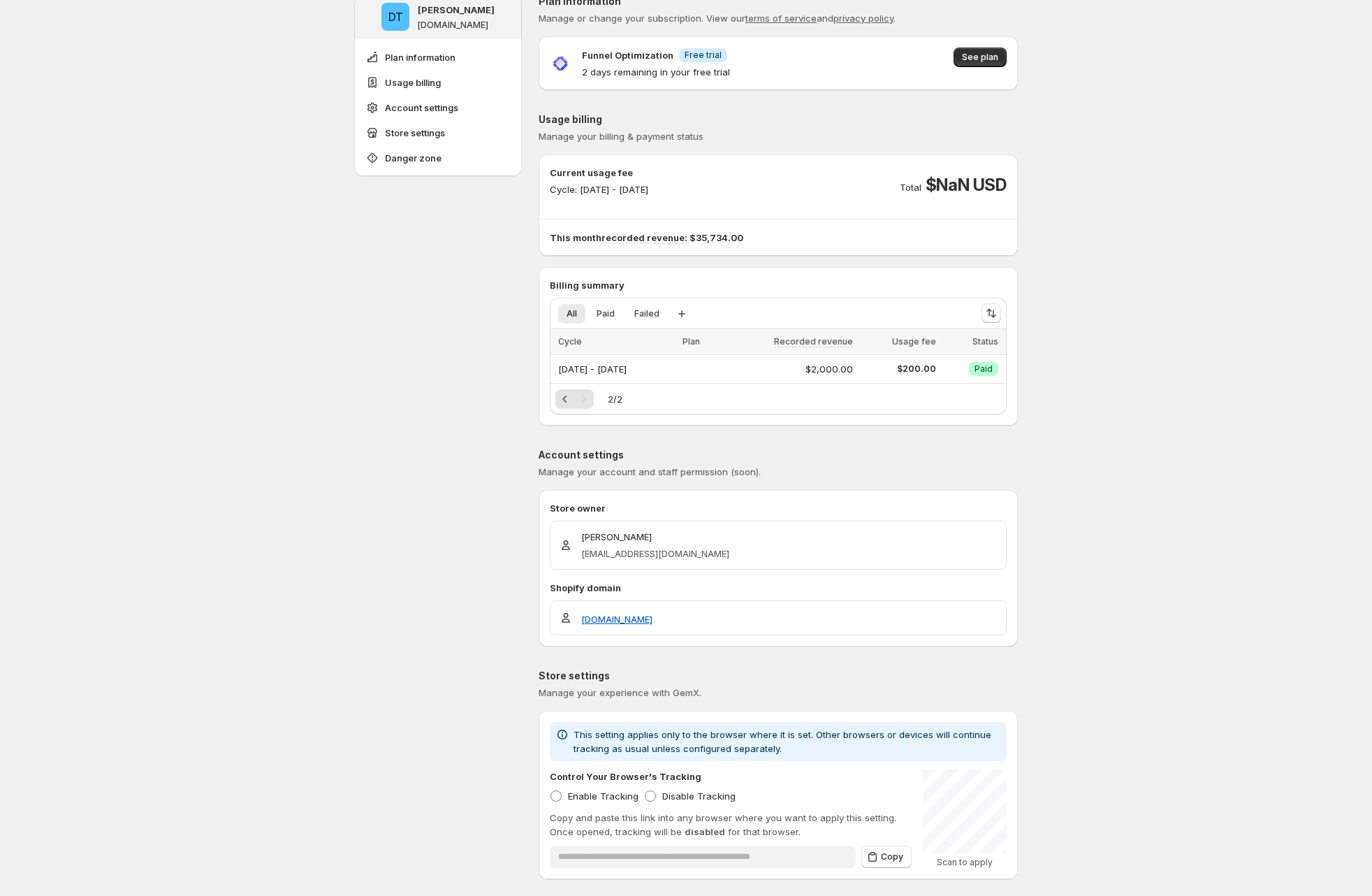
click at [578, 408] on div "2 / 2" at bounding box center [778, 399] width 457 height 32
click at [572, 401] on icon "Previous" at bounding box center [566, 399] width 14 height 14
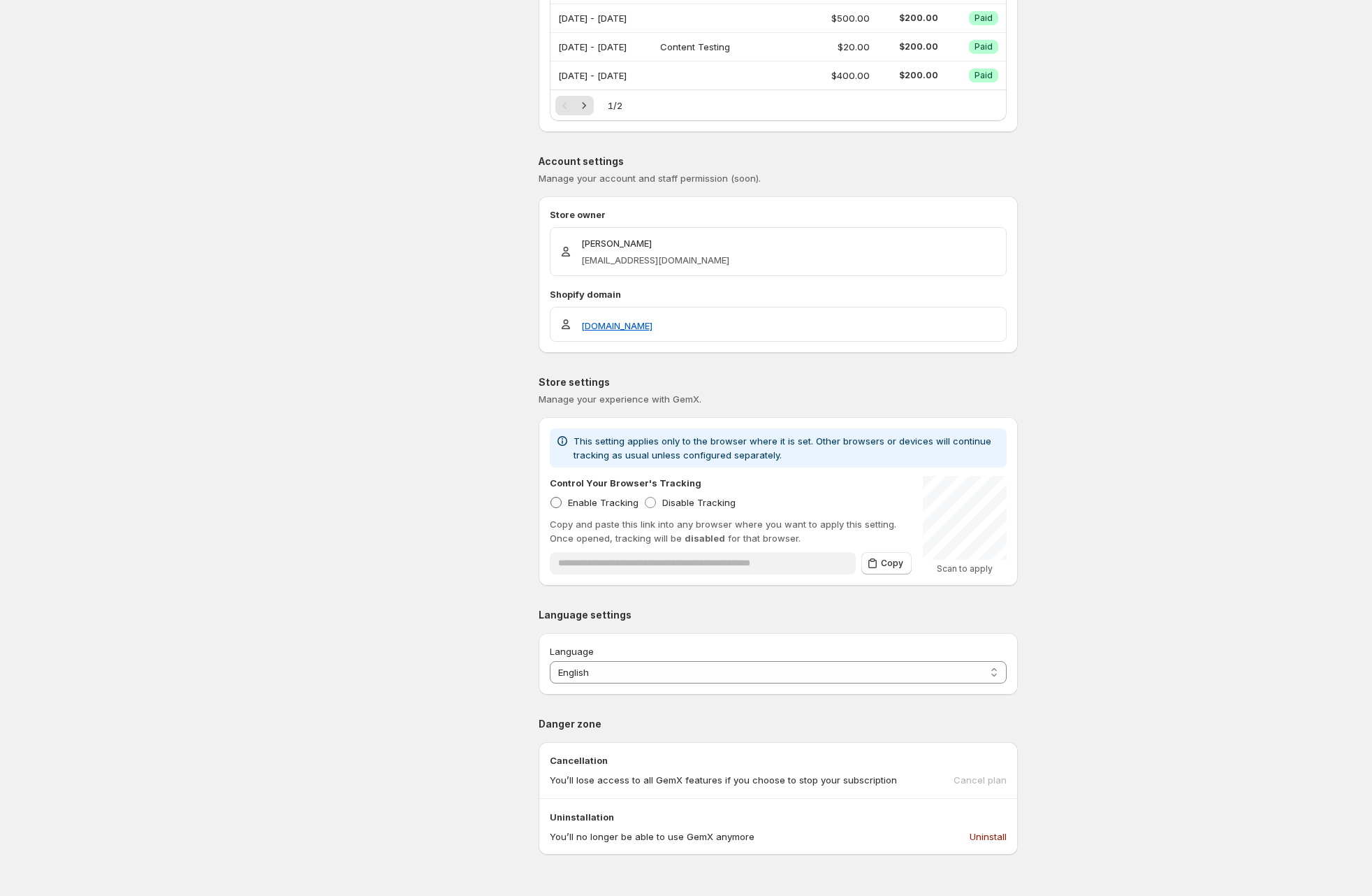
scroll to position [475, 0]
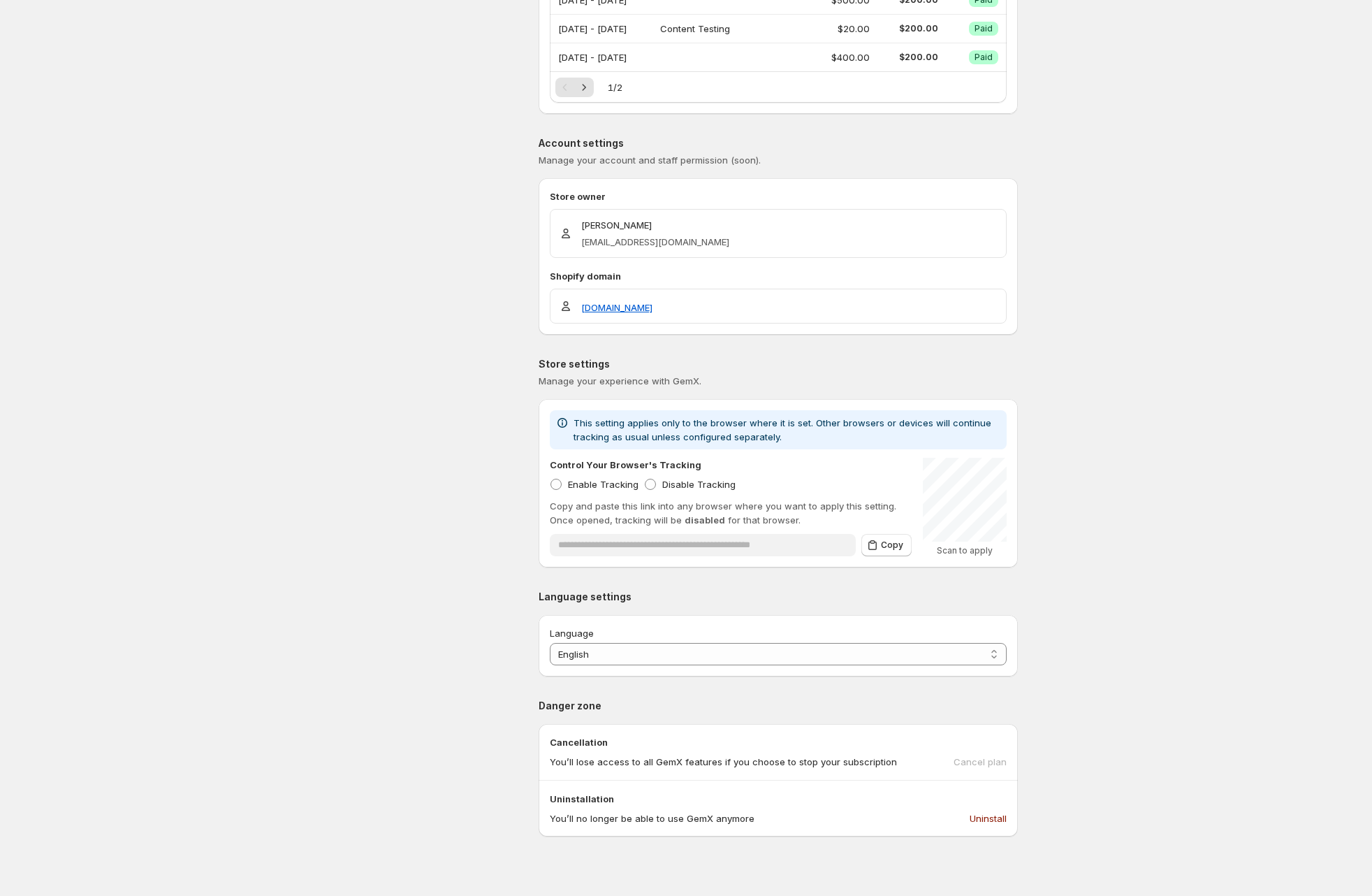
click at [600, 427] on span "This setting applies only to the browser where it is set. Other browsers or dev…" at bounding box center [782, 429] width 418 height 25
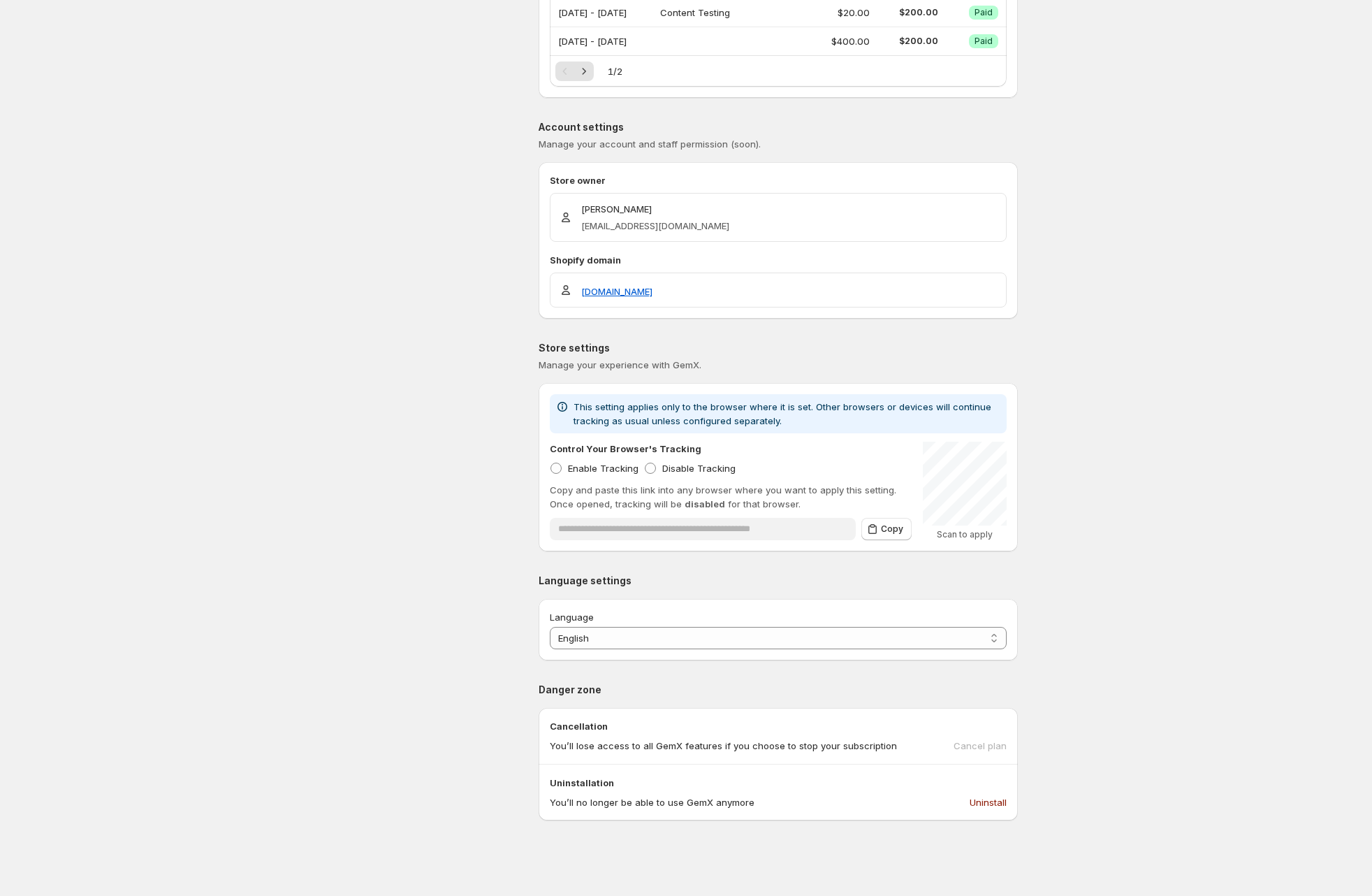
click at [489, 413] on div "DT Duc Trinh ducky-gemx-3.myshopify.com Plan information Usage billing Account …" at bounding box center [438, 172] width 167 height 1297
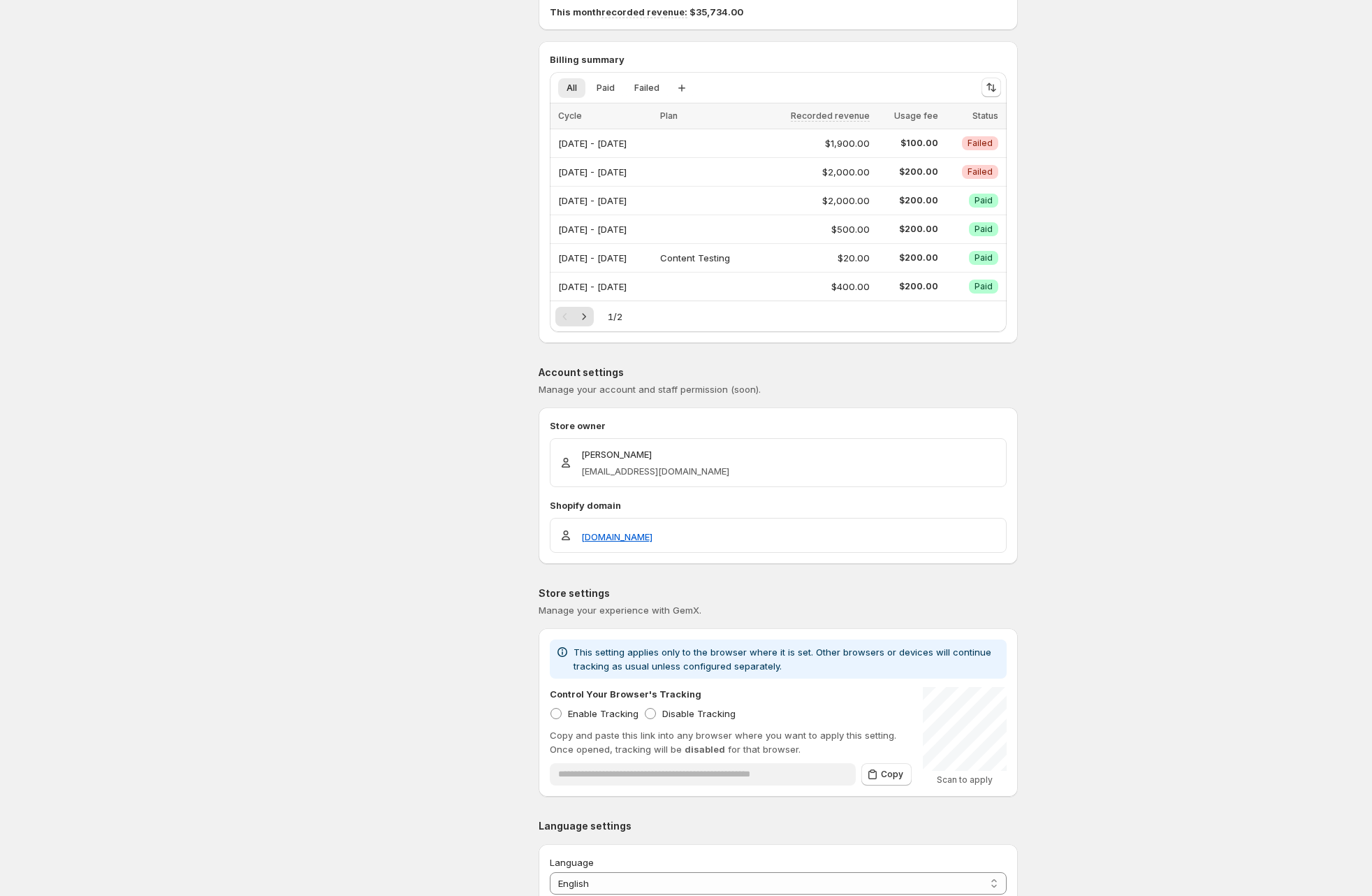
scroll to position [0, 0]
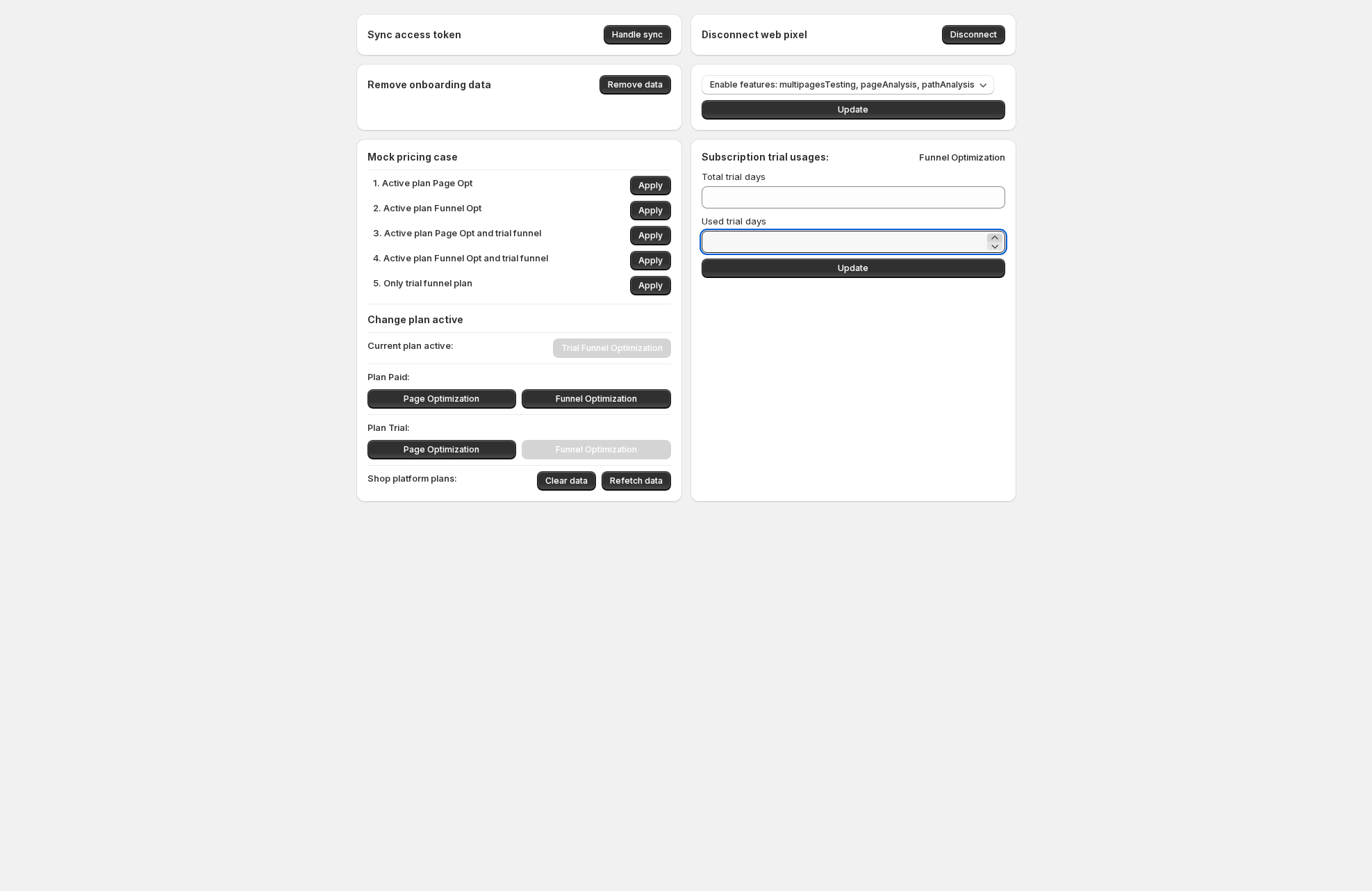
click at [993, 238] on icon at bounding box center [995, 238] width 14 height 14
type input "**"
click at [938, 273] on button "Update" at bounding box center [853, 268] width 304 height 19
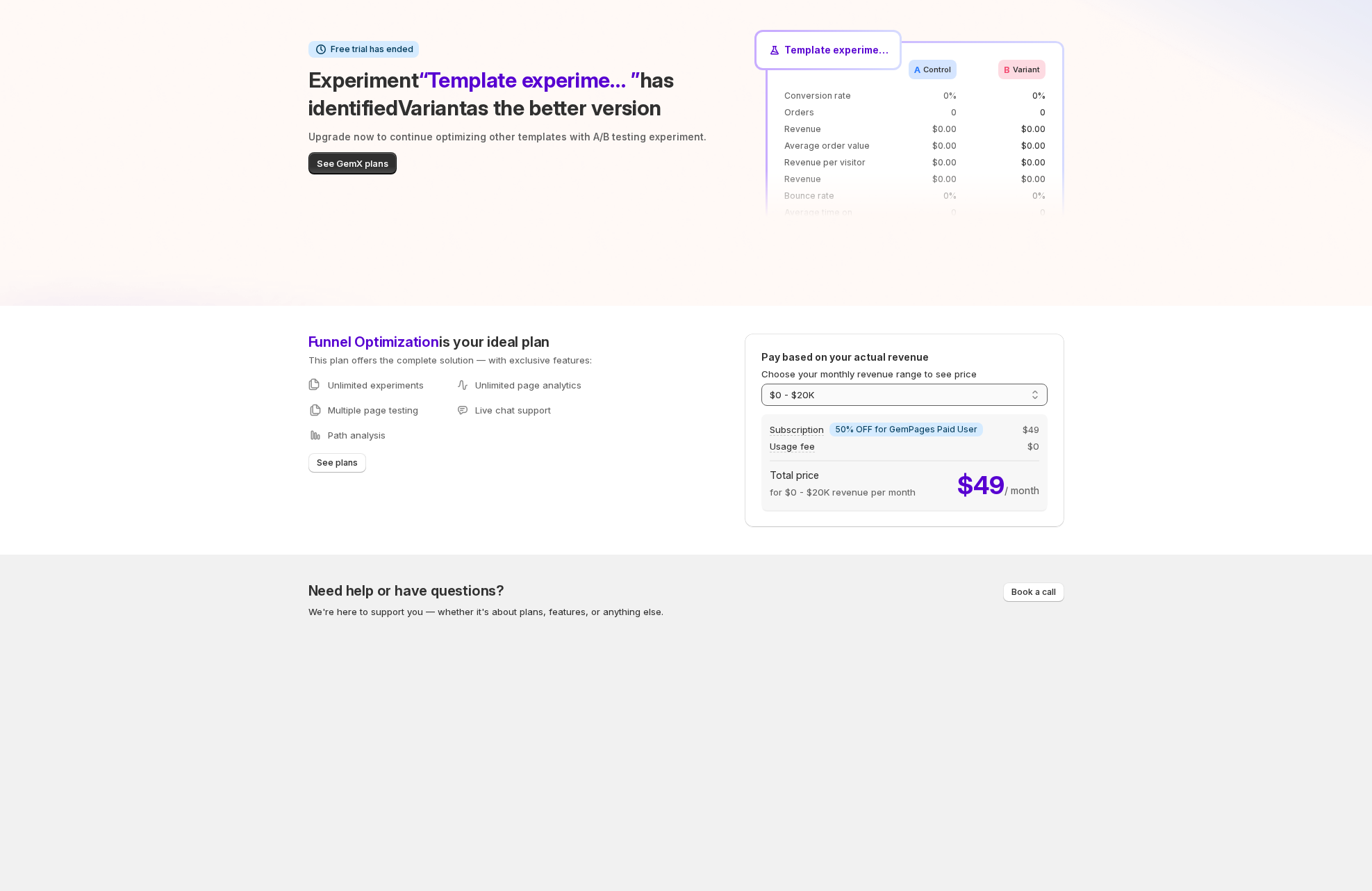
click at [832, 394] on select "**********" at bounding box center [904, 395] width 286 height 23
click at [761, 383] on select "**********" at bounding box center [904, 395] width 286 height 23
click at [806, 397] on select "**********" at bounding box center [904, 395] width 286 height 23
click at [761, 383] on select "**********" at bounding box center [904, 395] width 286 height 23
click at [813, 396] on select "**********" at bounding box center [904, 395] width 286 height 23
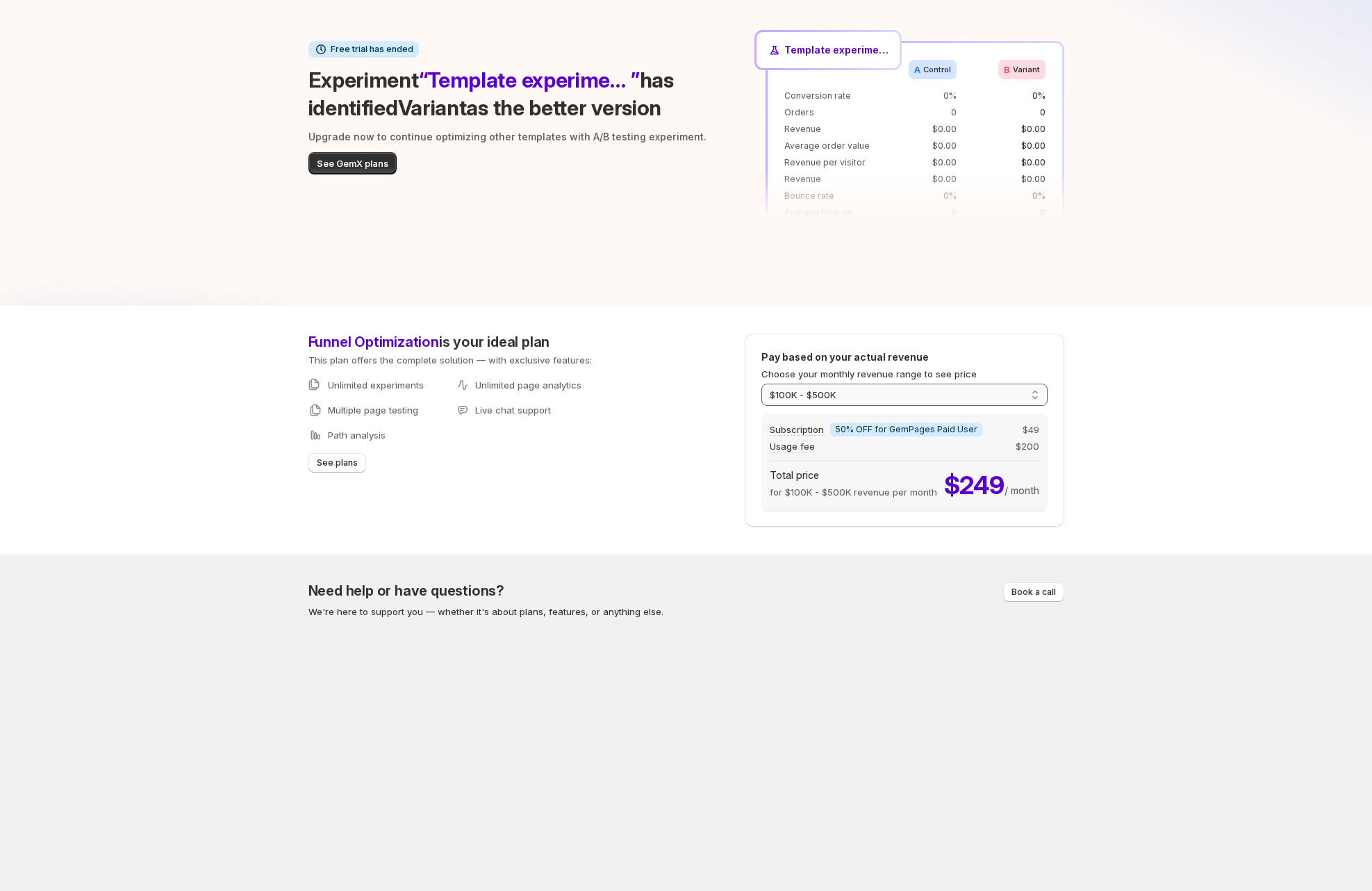
select select "***"
click at [761, 383] on select "**********" at bounding box center [904, 395] width 286 height 23
click at [878, 494] on p "for $1M - ∞ revenue per month" at bounding box center [837, 492] width 136 height 14
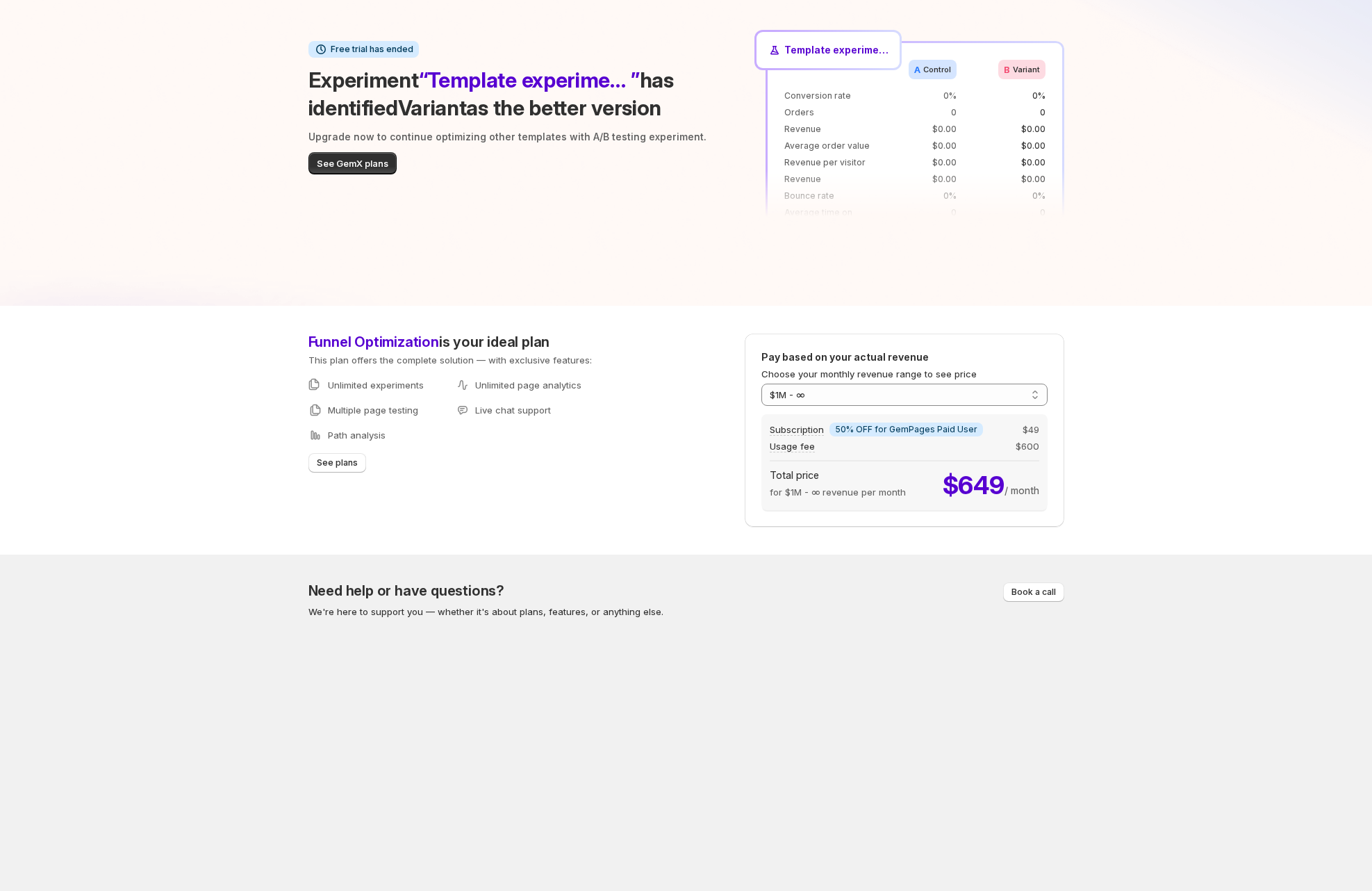
click at [1053, 496] on div "**********" at bounding box center [904, 430] width 319 height 193
click at [341, 161] on button "See GemX plans" at bounding box center [352, 164] width 88 height 23
click at [481, 213] on div "Free trial has ended Experiment “ Template experiment - Aug 5, 10:19:16 ” has i…" at bounding box center [508, 152] width 401 height 224
click at [475, 388] on p "Unlimited page analytics" at bounding box center [528, 385] width 106 height 14
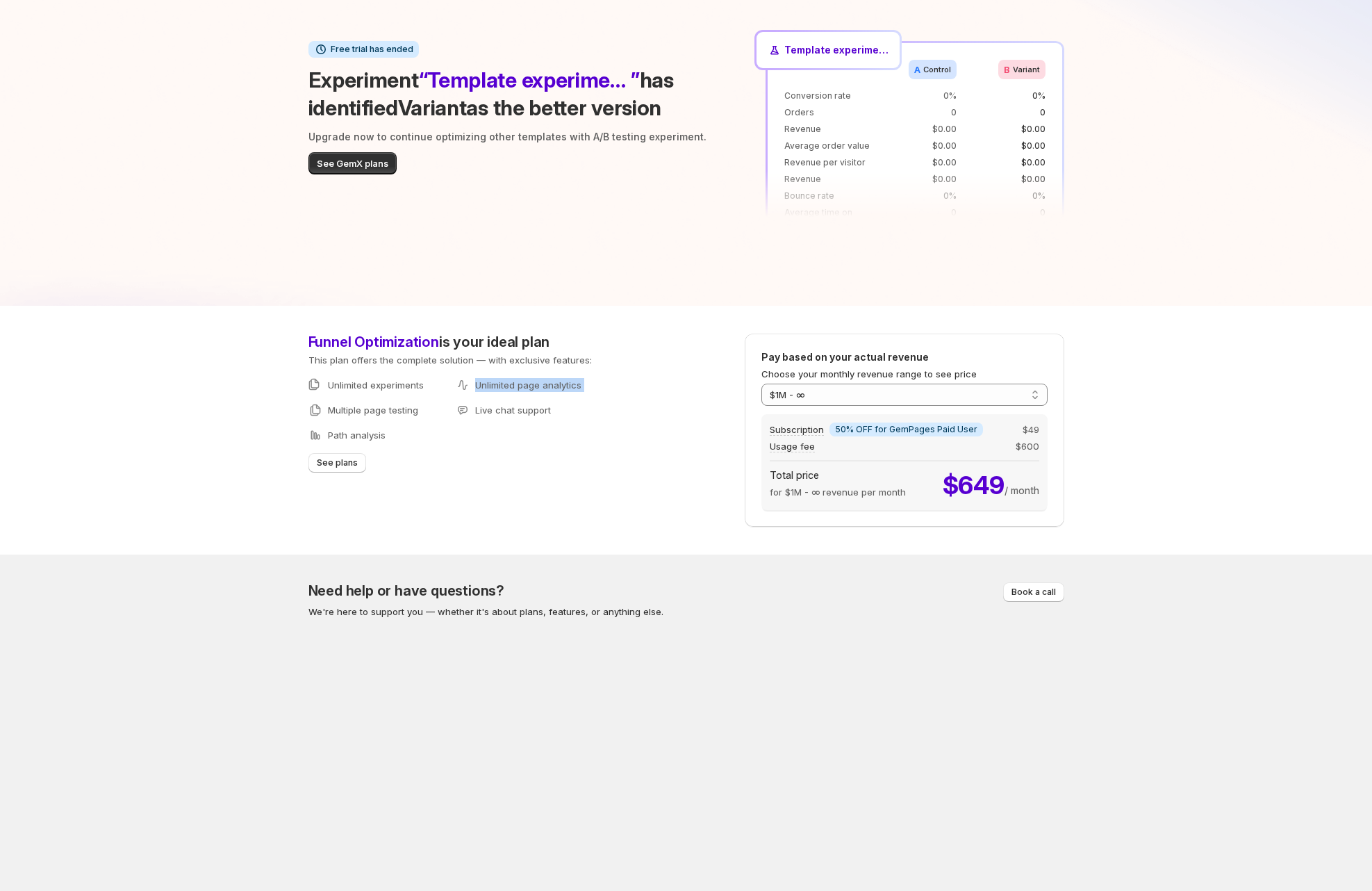
click at [475, 388] on p "Unlimited page analytics" at bounding box center [528, 385] width 106 height 14
click at [500, 408] on p "Live chat support" at bounding box center [513, 410] width 76 height 14
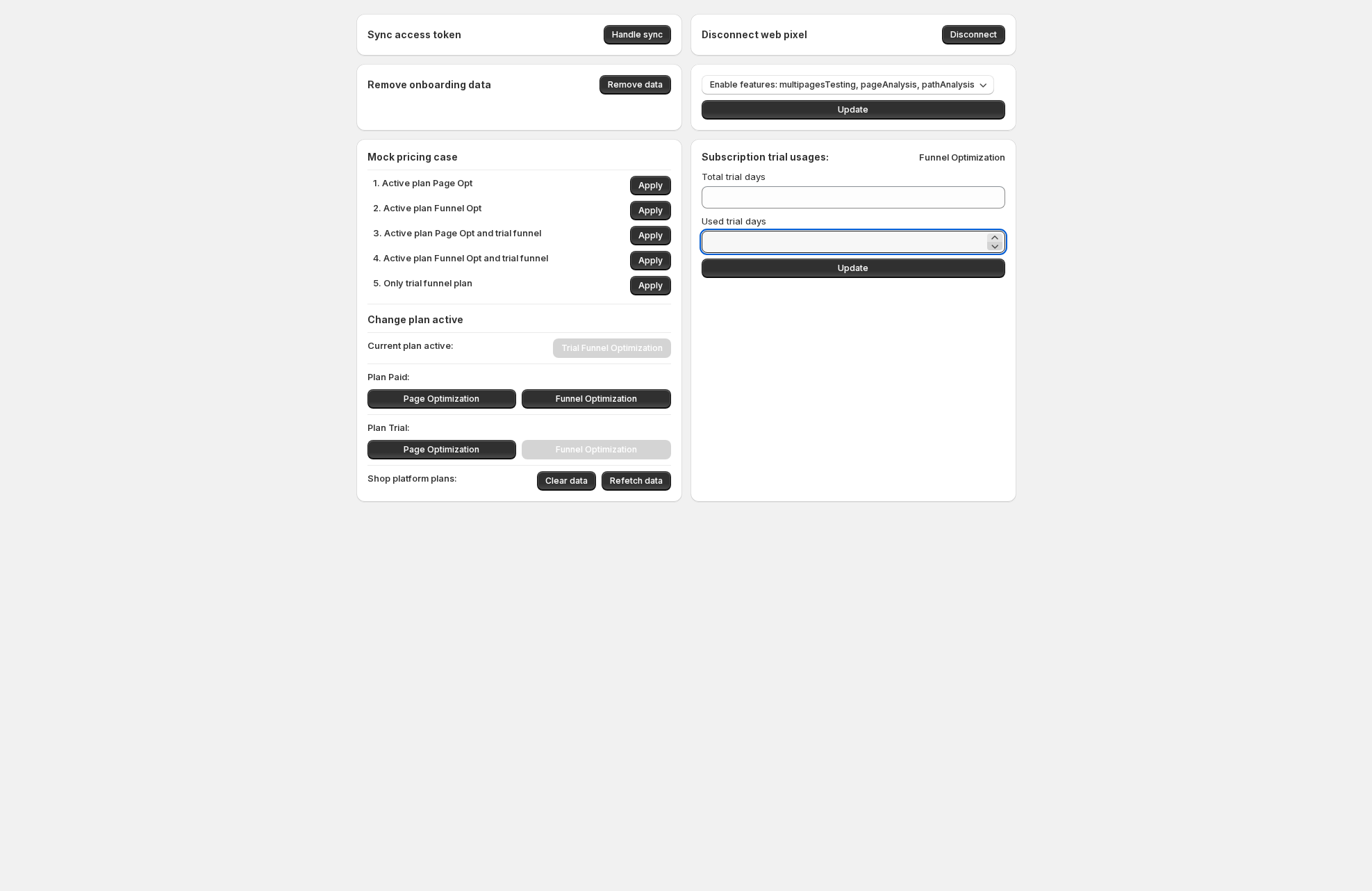
click at [990, 247] on icon at bounding box center [995, 246] width 14 height 14
type input "**"
click at [945, 260] on button "Update" at bounding box center [853, 268] width 304 height 19
click at [946, 275] on button "Update" at bounding box center [853, 268] width 304 height 19
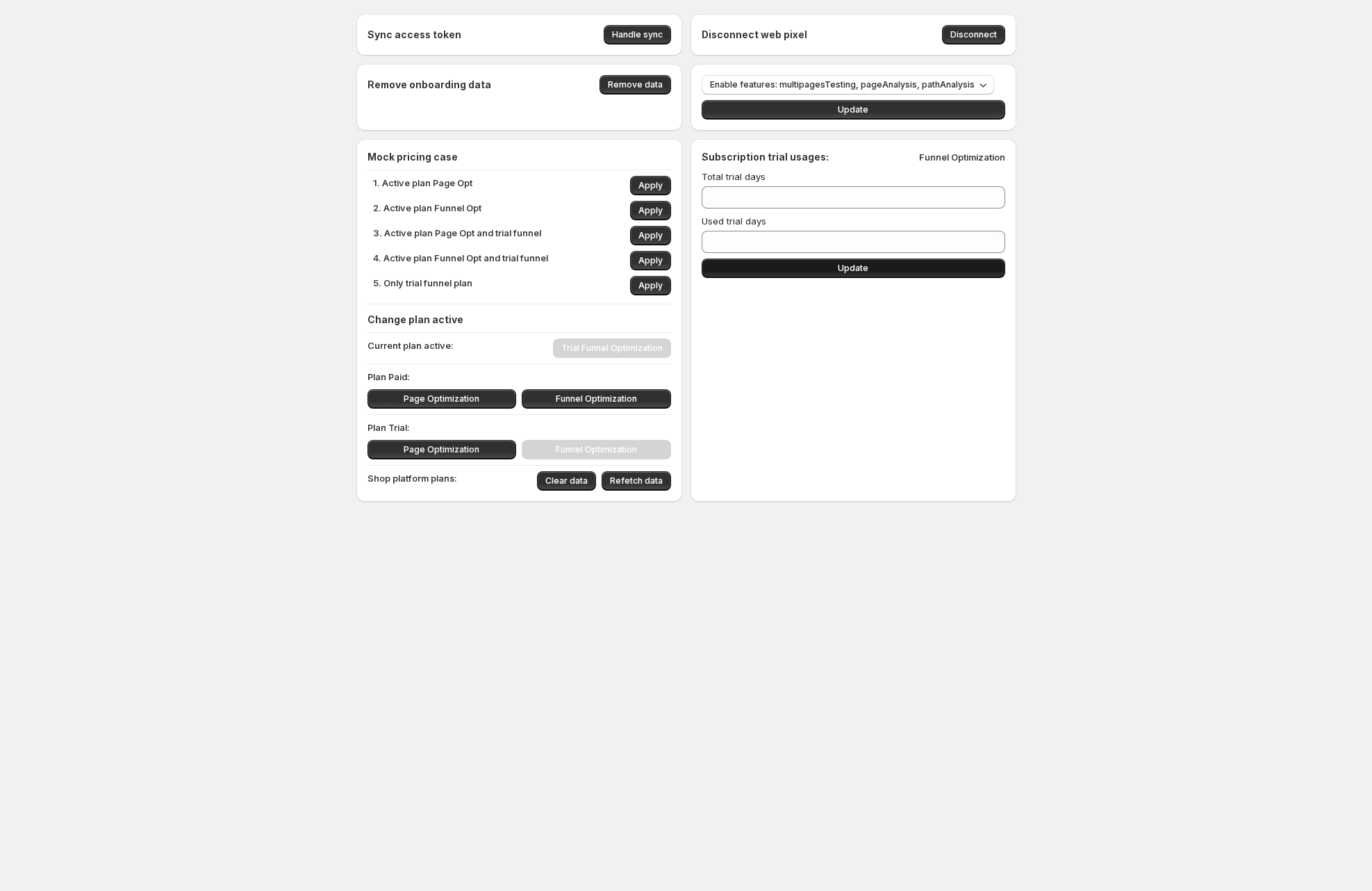
click at [884, 264] on button "Update" at bounding box center [853, 268] width 304 height 19
click at [411, 182] on p "1. Active plan Page Opt" at bounding box center [422, 186] width 99 height 19
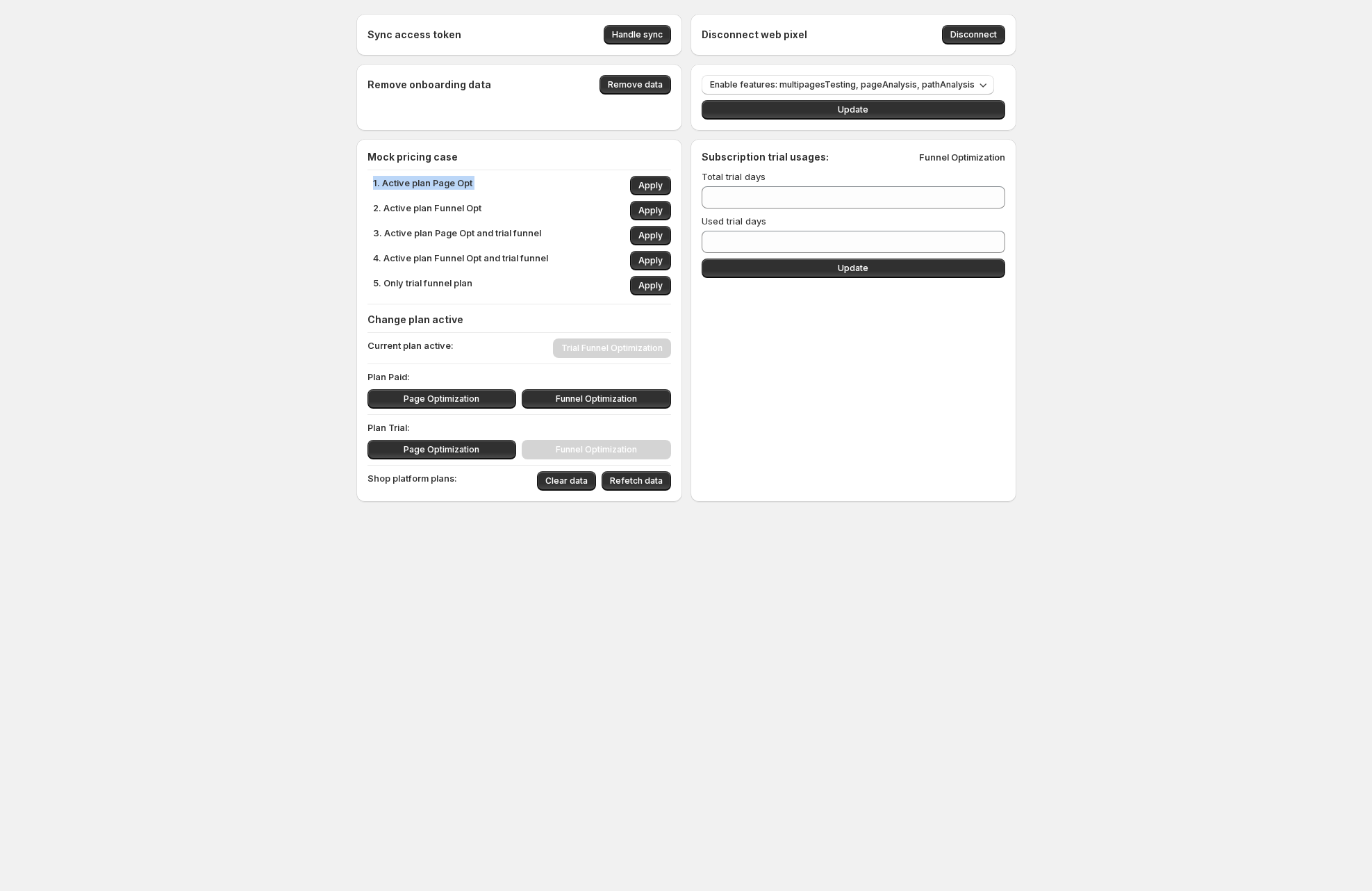
click at [411, 182] on p "1. Active plan Page Opt" at bounding box center [422, 186] width 99 height 19
click at [242, 284] on div "Sync access token Handle sync Disconnect web pixel Disconnect Remove onboarding…" at bounding box center [686, 288] width 1372 height 577
click at [799, 273] on button "Update" at bounding box center [853, 268] width 304 height 19
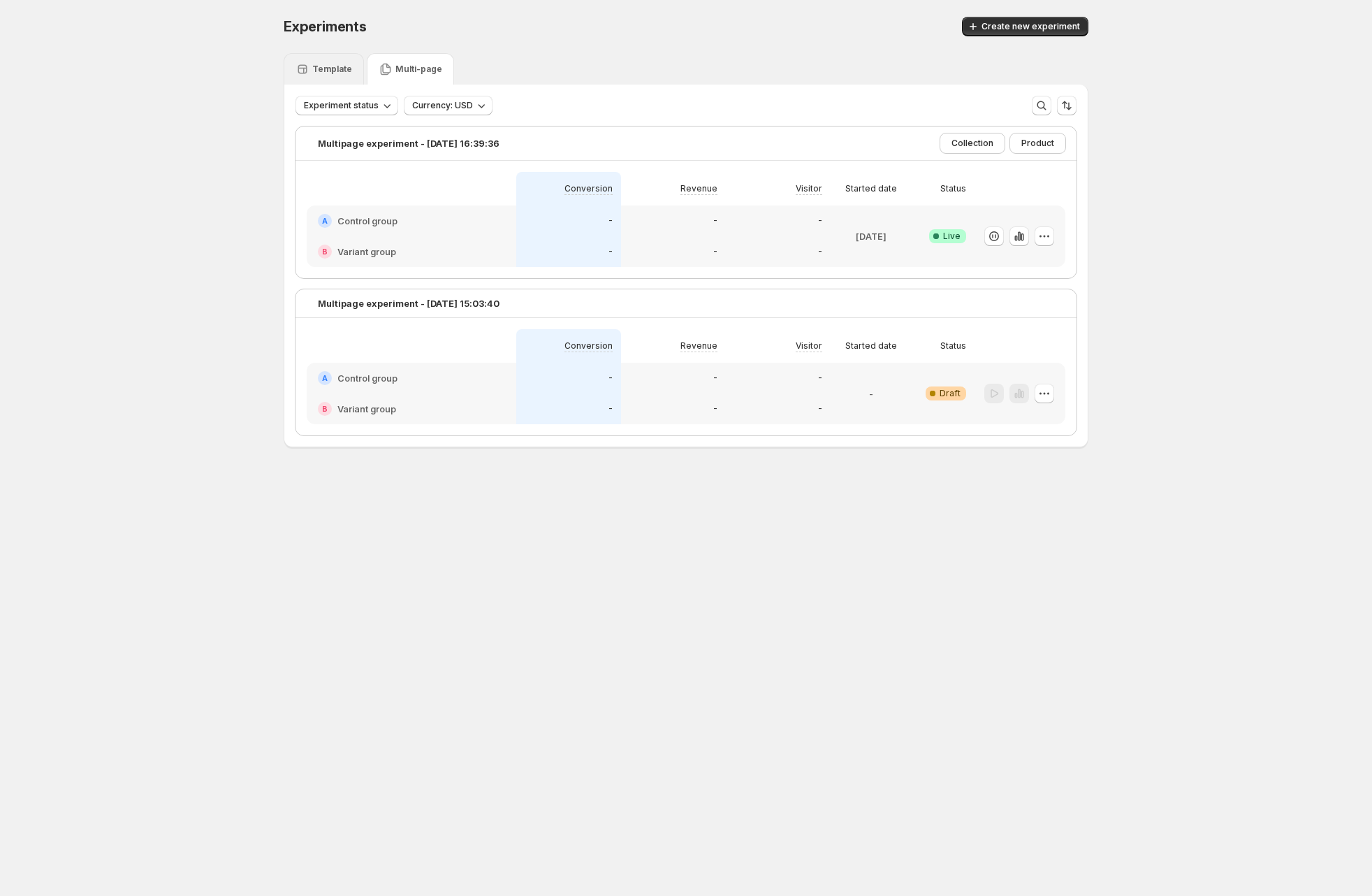
click at [340, 71] on p "Template" at bounding box center [332, 69] width 39 height 11
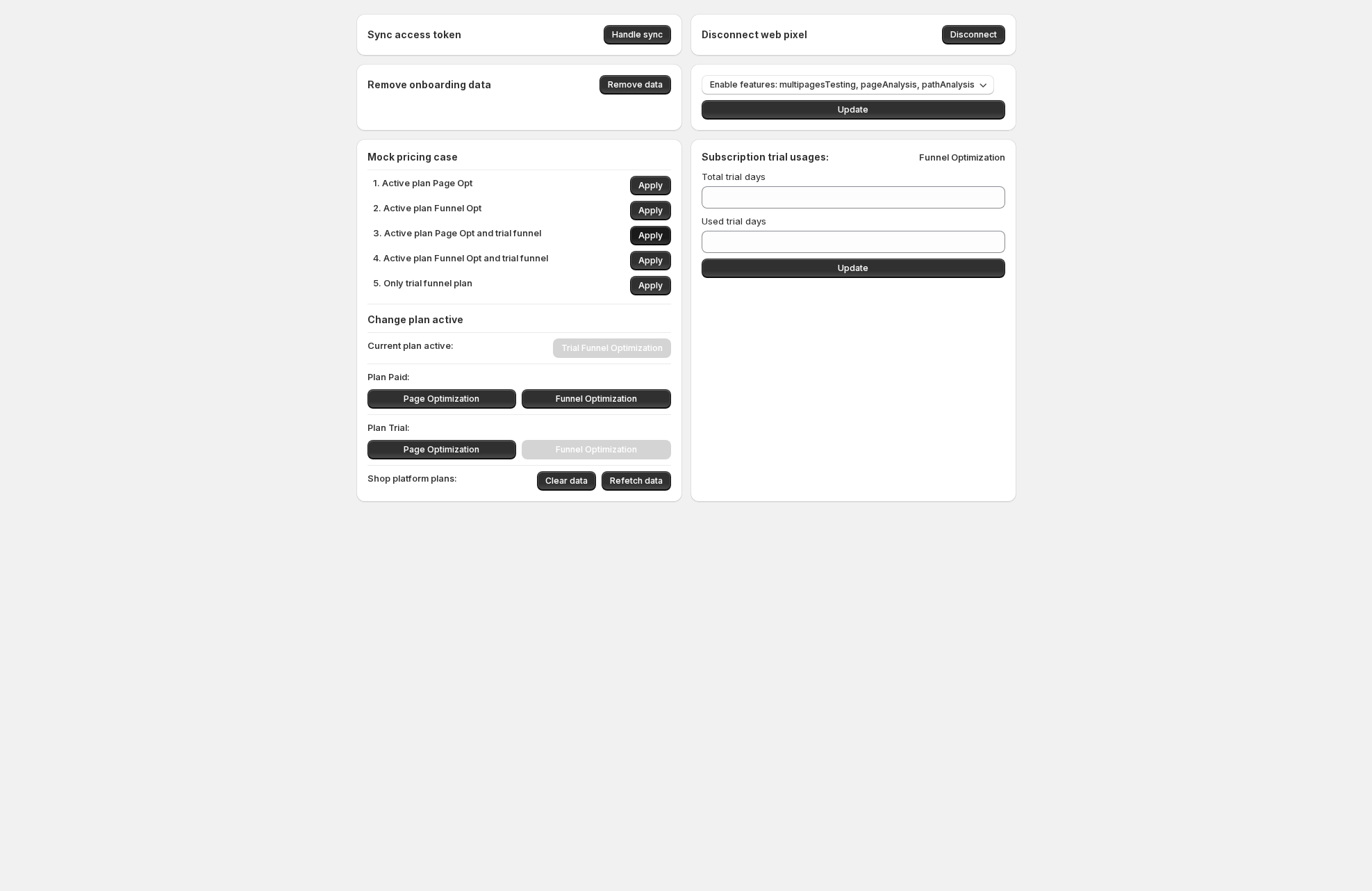
click at [656, 235] on span "Apply" at bounding box center [650, 235] width 24 height 11
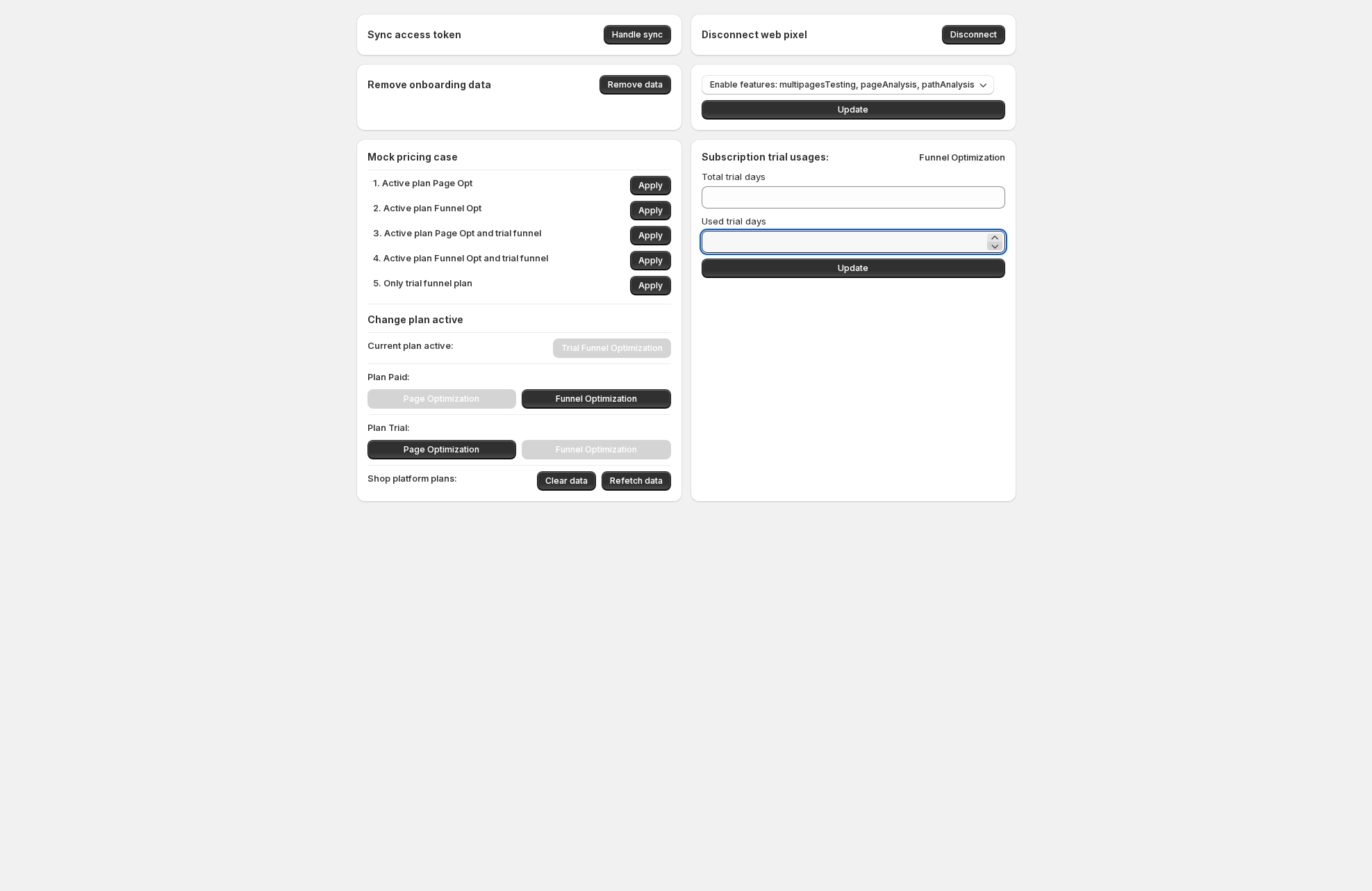
click at [992, 239] on icon at bounding box center [995, 246] width 14 height 14
click at [998, 250] on div at bounding box center [995, 241] width 16 height 17
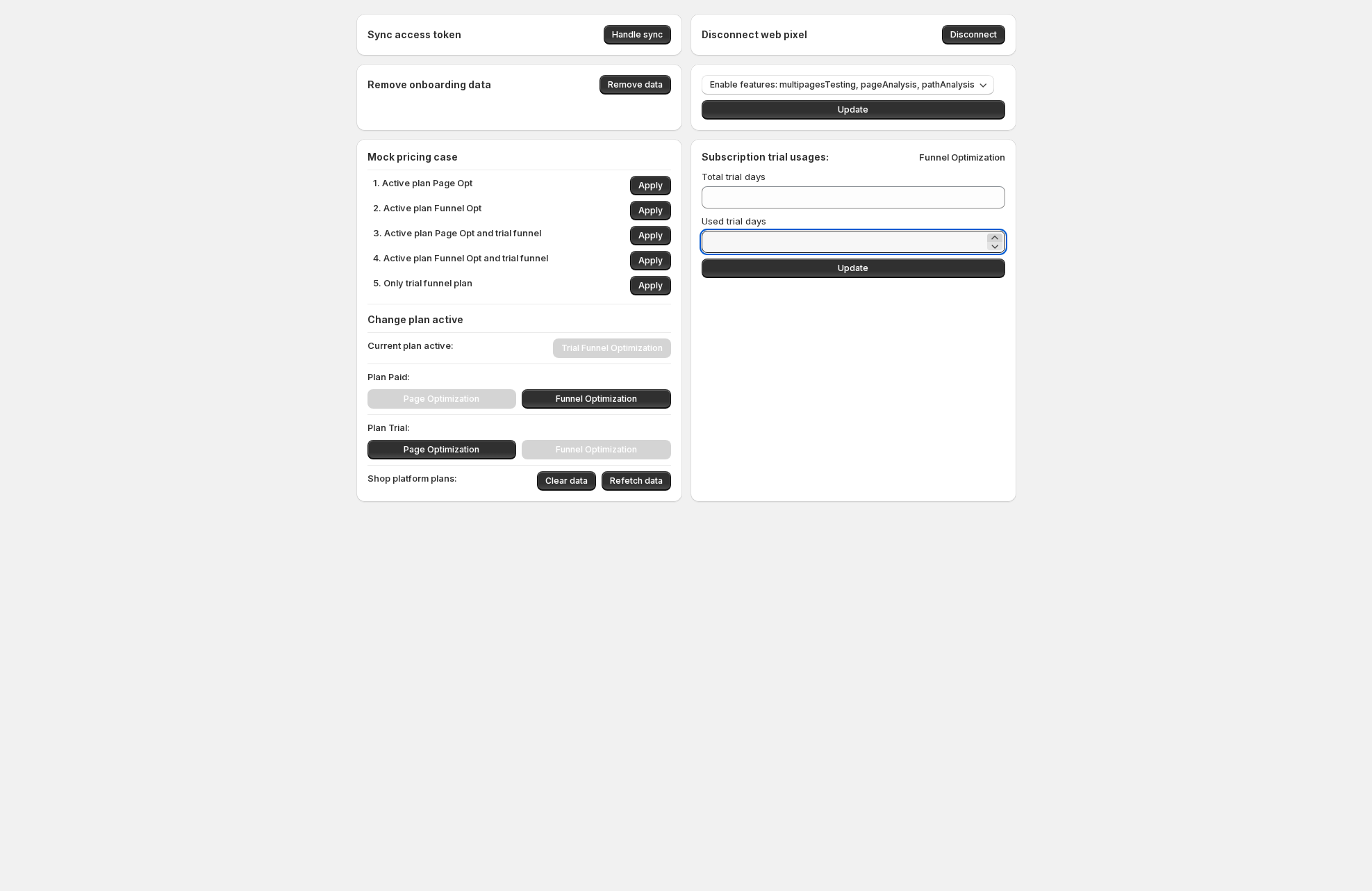
click at [993, 238] on icon at bounding box center [995, 238] width 14 height 14
click at [993, 237] on icon at bounding box center [995, 238] width 14 height 14
click at [993, 237] on icon at bounding box center [994, 237] width 6 height 3
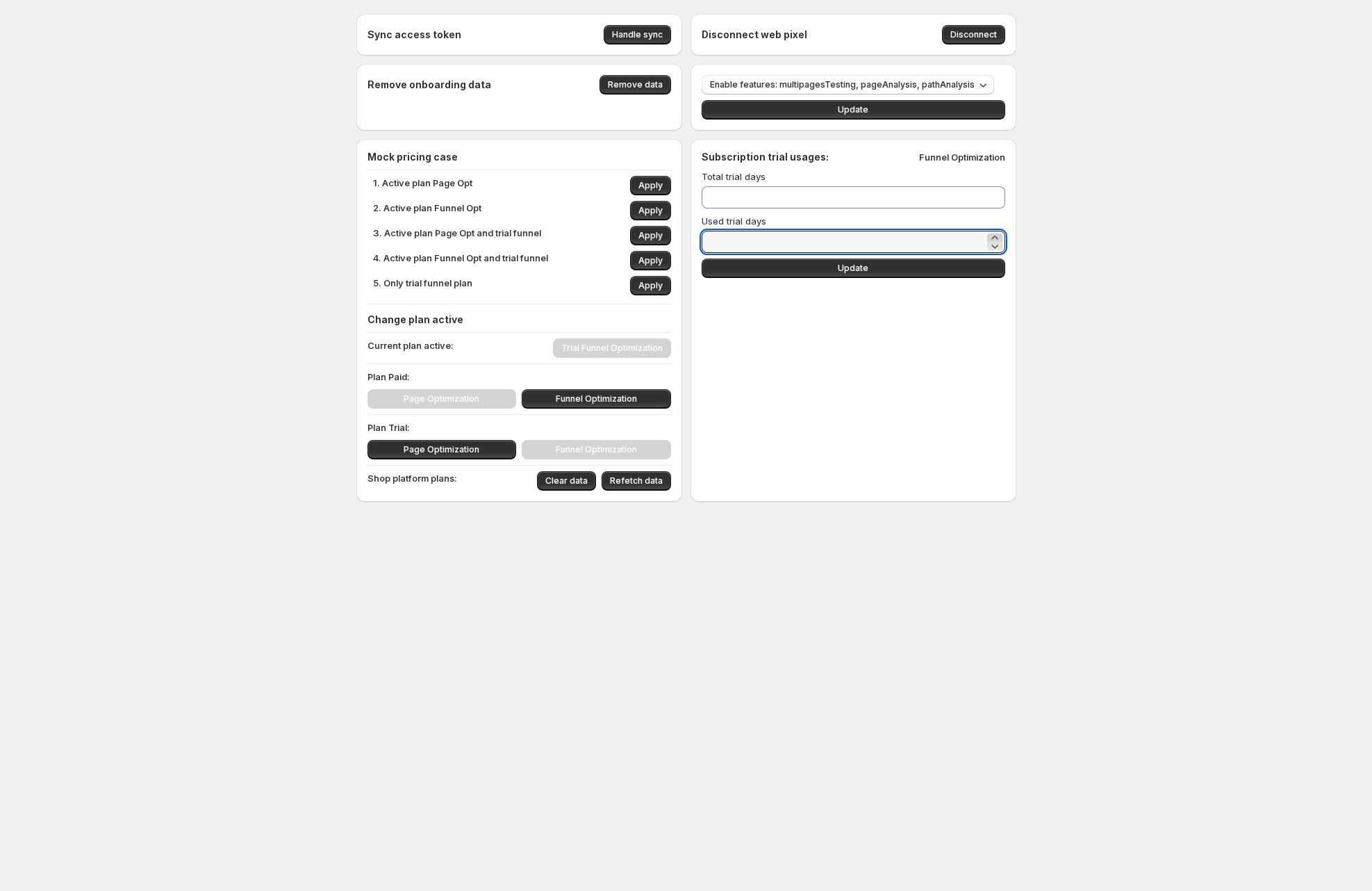
click at [992, 237] on icon at bounding box center [994, 237] width 6 height 3
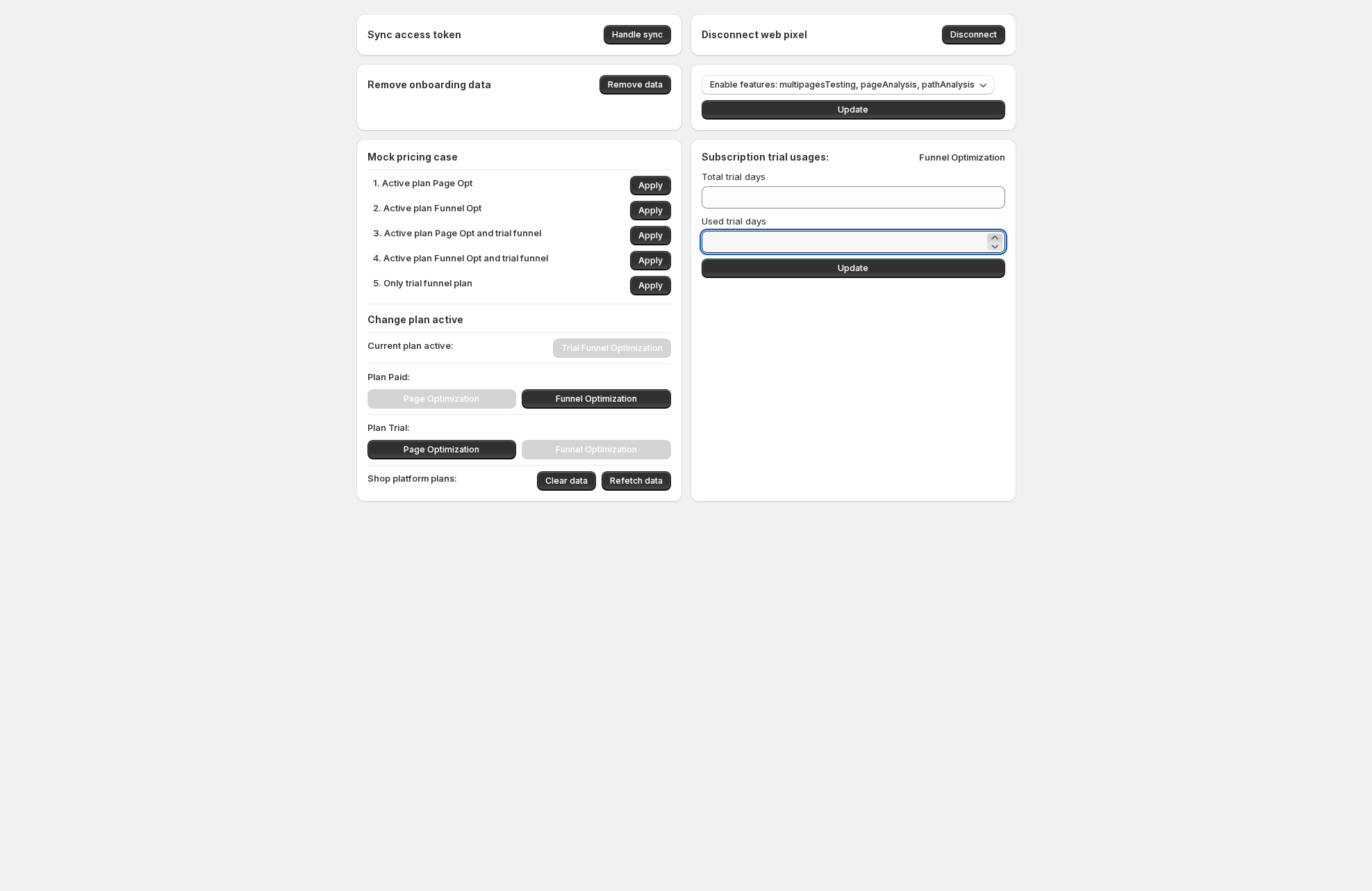
click at [992, 237] on icon at bounding box center [994, 237] width 6 height 3
click at [992, 238] on icon at bounding box center [994, 237] width 6 height 3
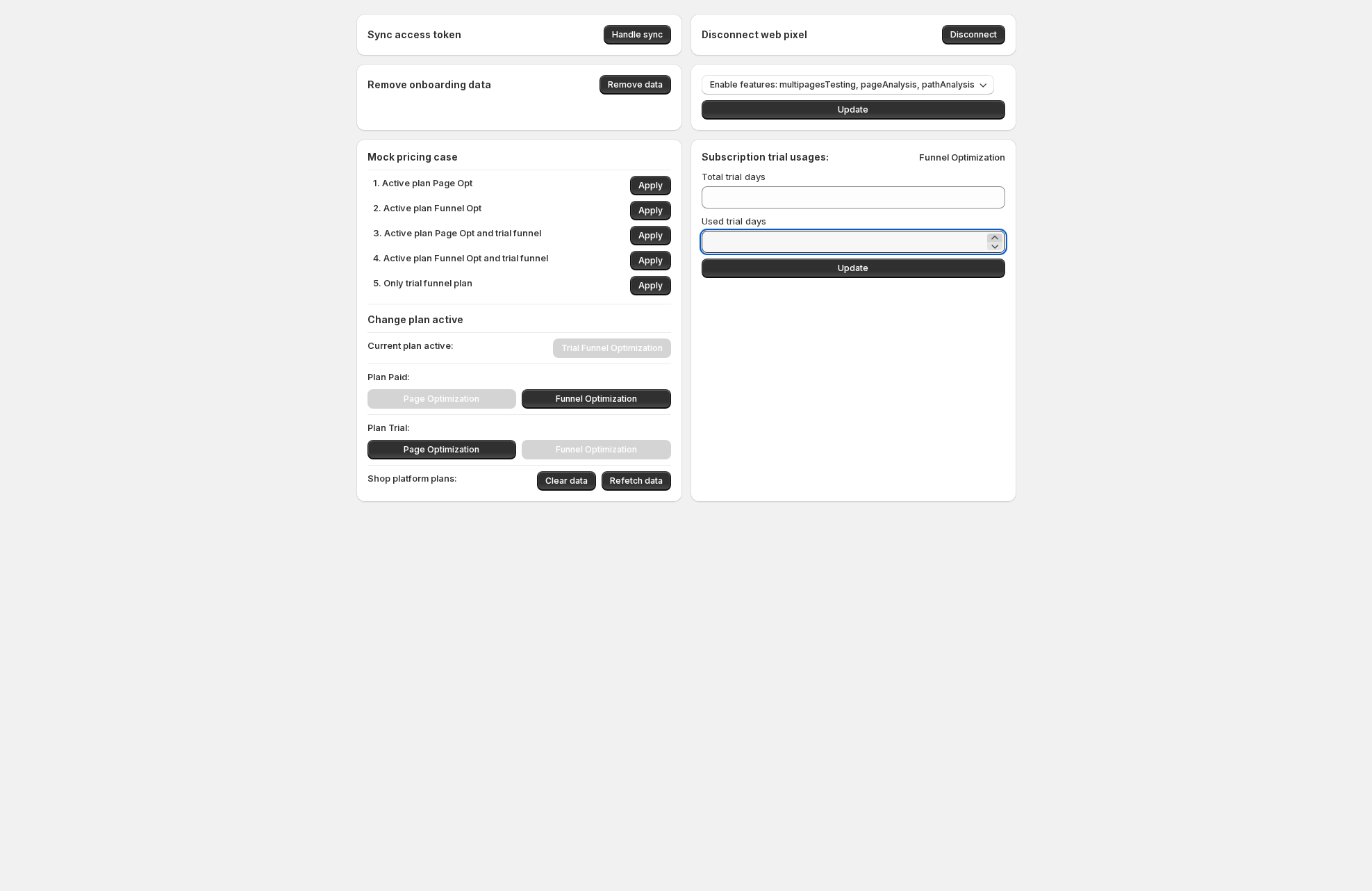
click at [992, 238] on icon at bounding box center [994, 237] width 6 height 3
type input "**"
click at [905, 267] on button "Update" at bounding box center [853, 268] width 304 height 19
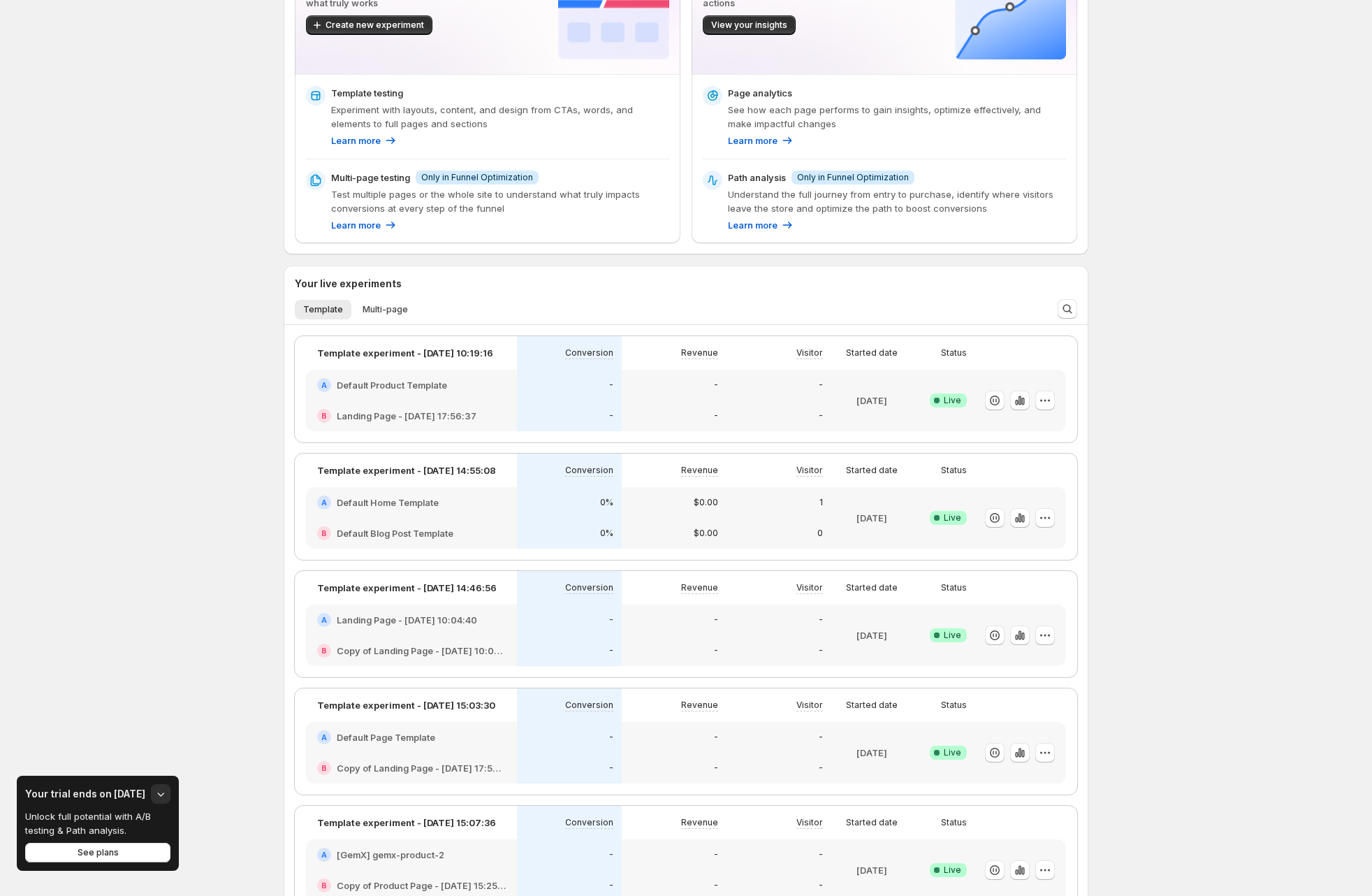
scroll to position [296, 0]
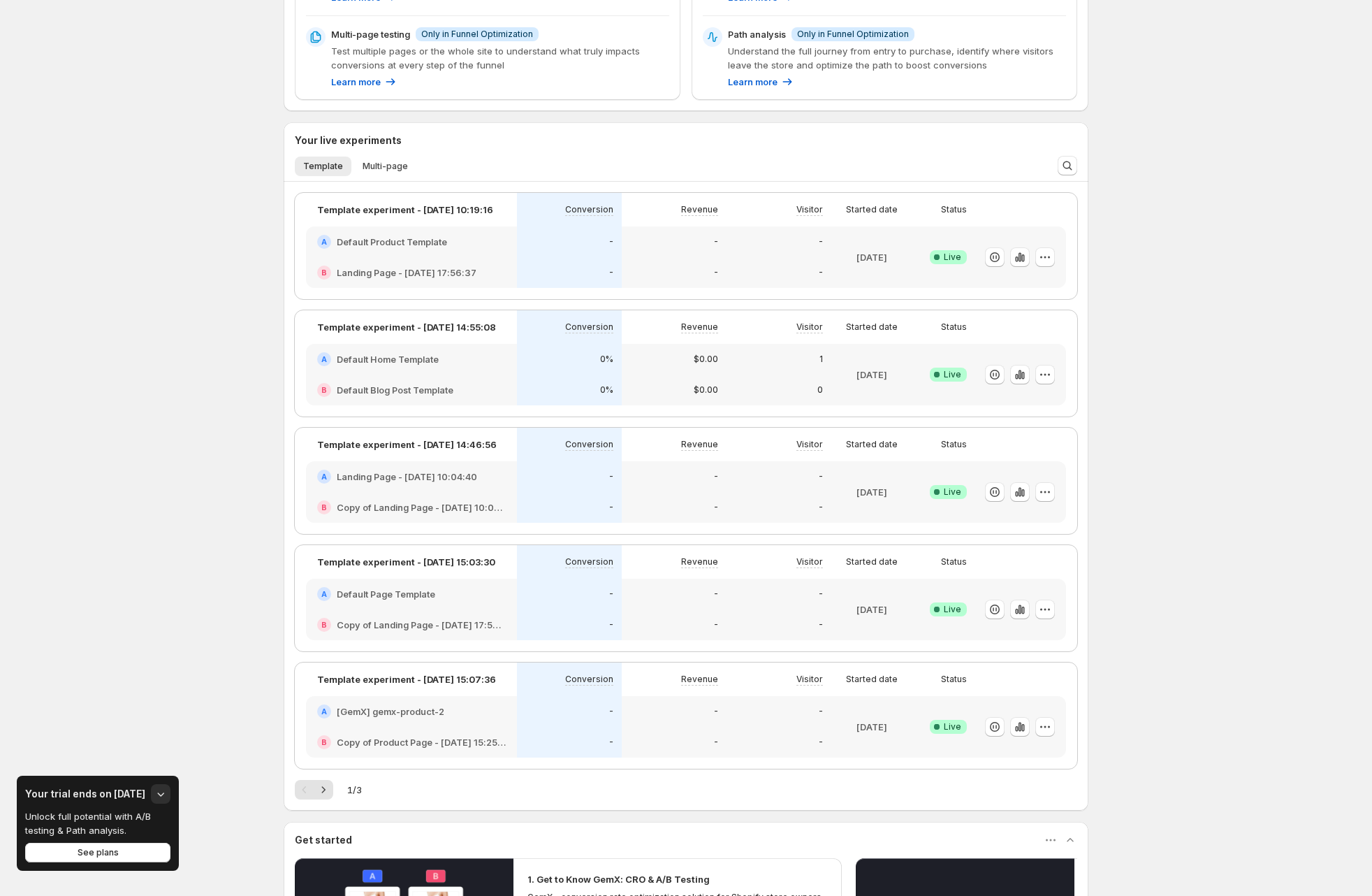
click at [70, 794] on h3 "Your trial ends on Aug 21" at bounding box center [85, 794] width 120 height 14
click at [74, 823] on p "Unlock full potential with A/B testing & Path analysis." at bounding box center [93, 823] width 136 height 28
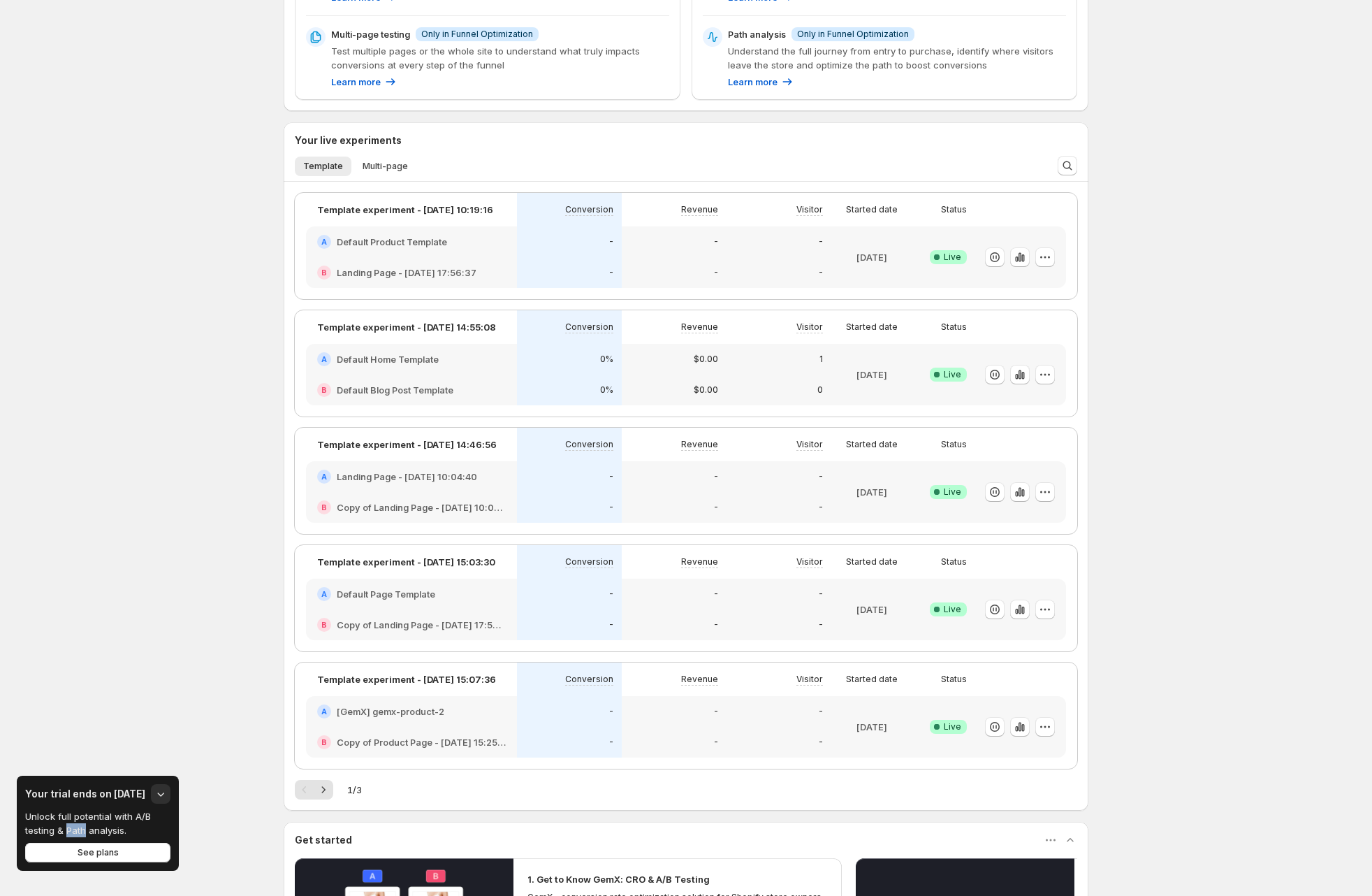
click at [65, 805] on div at bounding box center [65, 805] width 0 height 0
click at [182, 470] on div "Enjoy 2 days left on your Funnel Optimization free trial After your trial ends,…" at bounding box center [686, 451] width 1372 height 1495
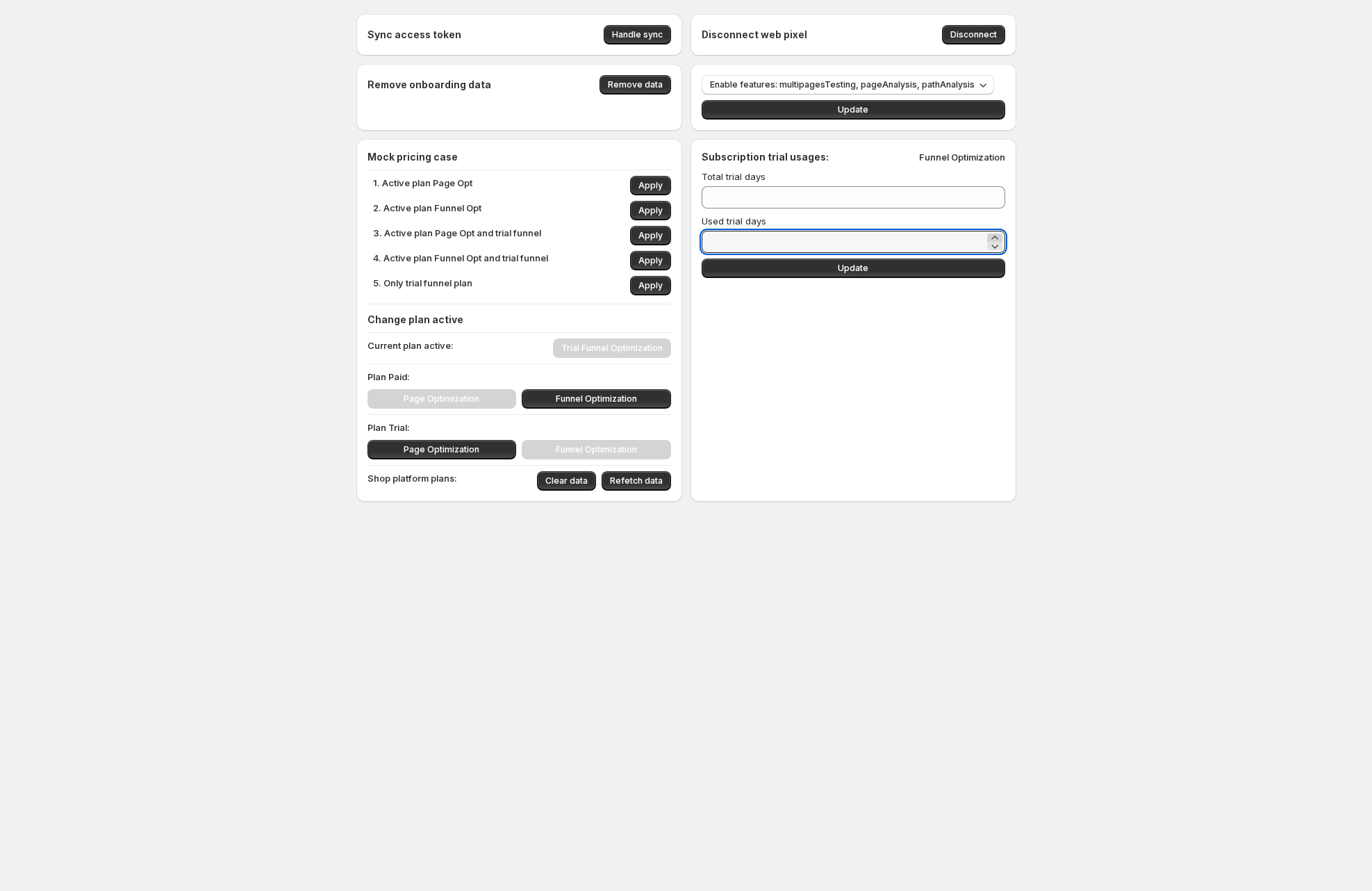
click at [994, 237] on icon at bounding box center [995, 238] width 14 height 14
type input "**"
drag, startPoint x: 912, startPoint y: 262, endPoint x: 898, endPoint y: 265, distance: 14.3
click at [912, 262] on button "Update" at bounding box center [853, 268] width 304 height 19
click at [851, 265] on span "Update" at bounding box center [852, 268] width 30 height 11
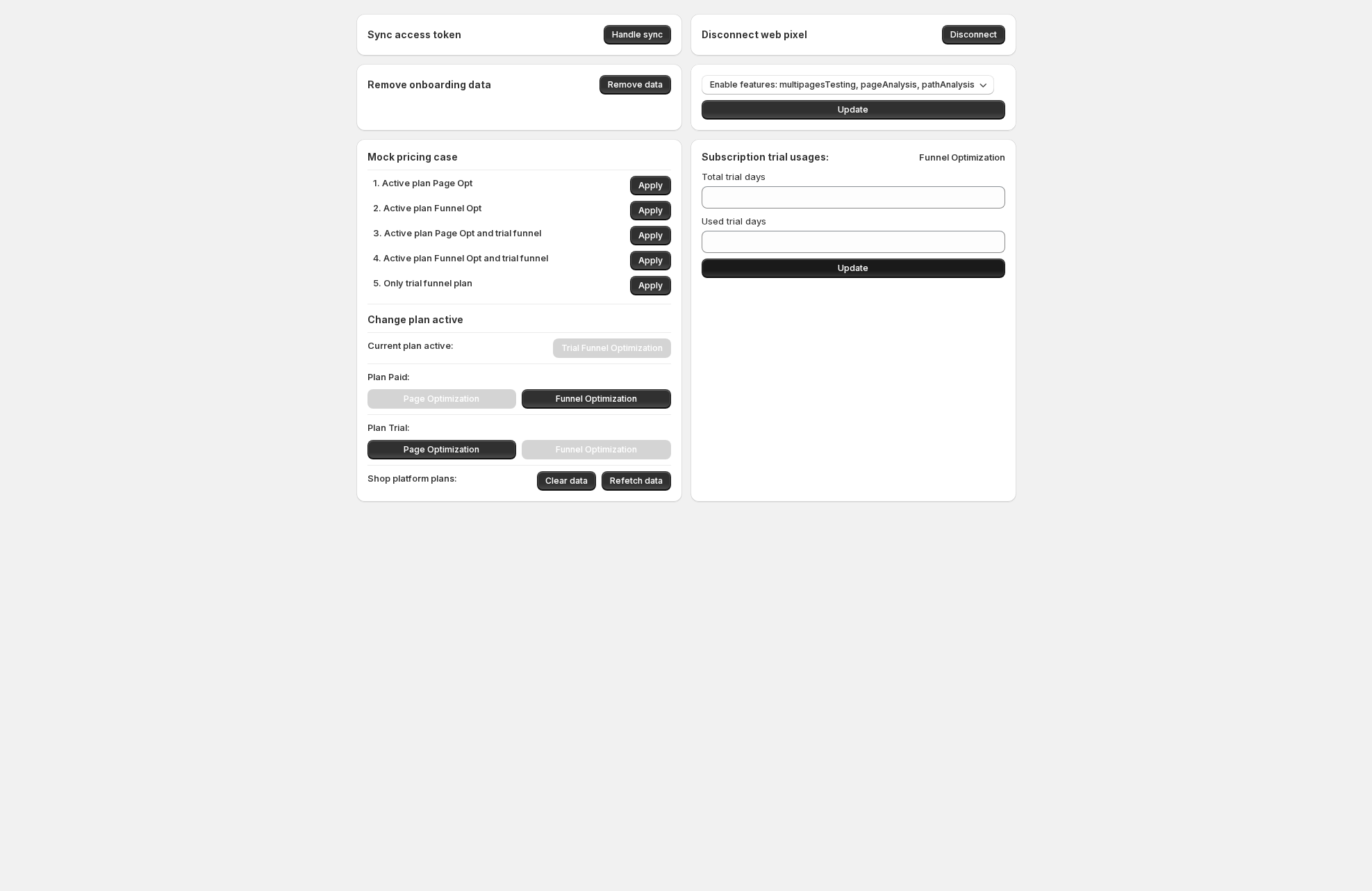
click at [851, 265] on span "Update" at bounding box center [852, 268] width 30 height 11
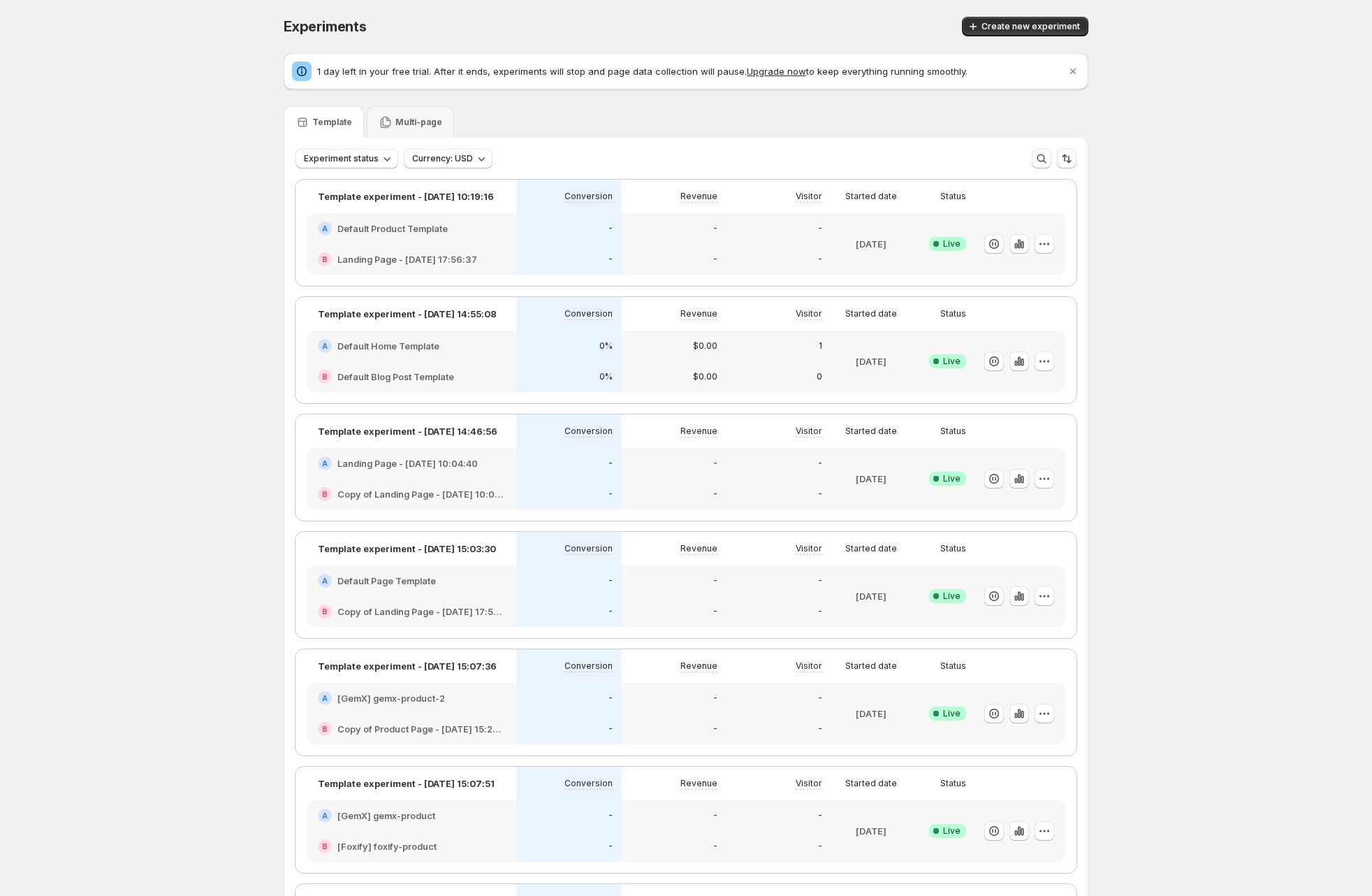
click at [403, 130] on div "Multi-page" at bounding box center [411, 122] width 88 height 32
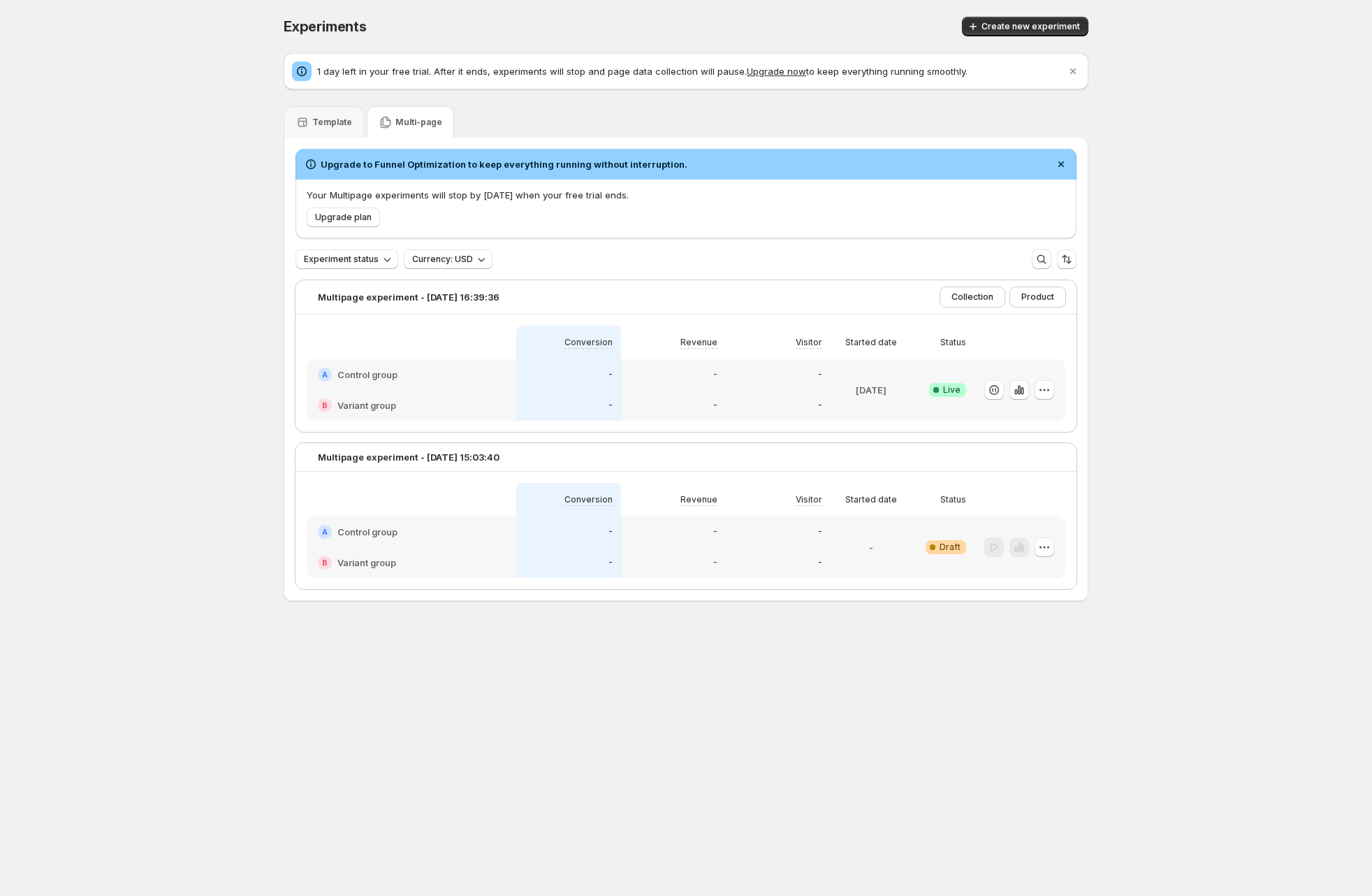
click at [686, 209] on div "Upgrade plan" at bounding box center [683, 215] width 764 height 25
click at [686, 210] on div "Upgrade plan" at bounding box center [683, 215] width 764 height 25
click at [554, 195] on p "Your Multipage experiments will stop by Aug 20 when your free trial ends." at bounding box center [686, 195] width 759 height 14
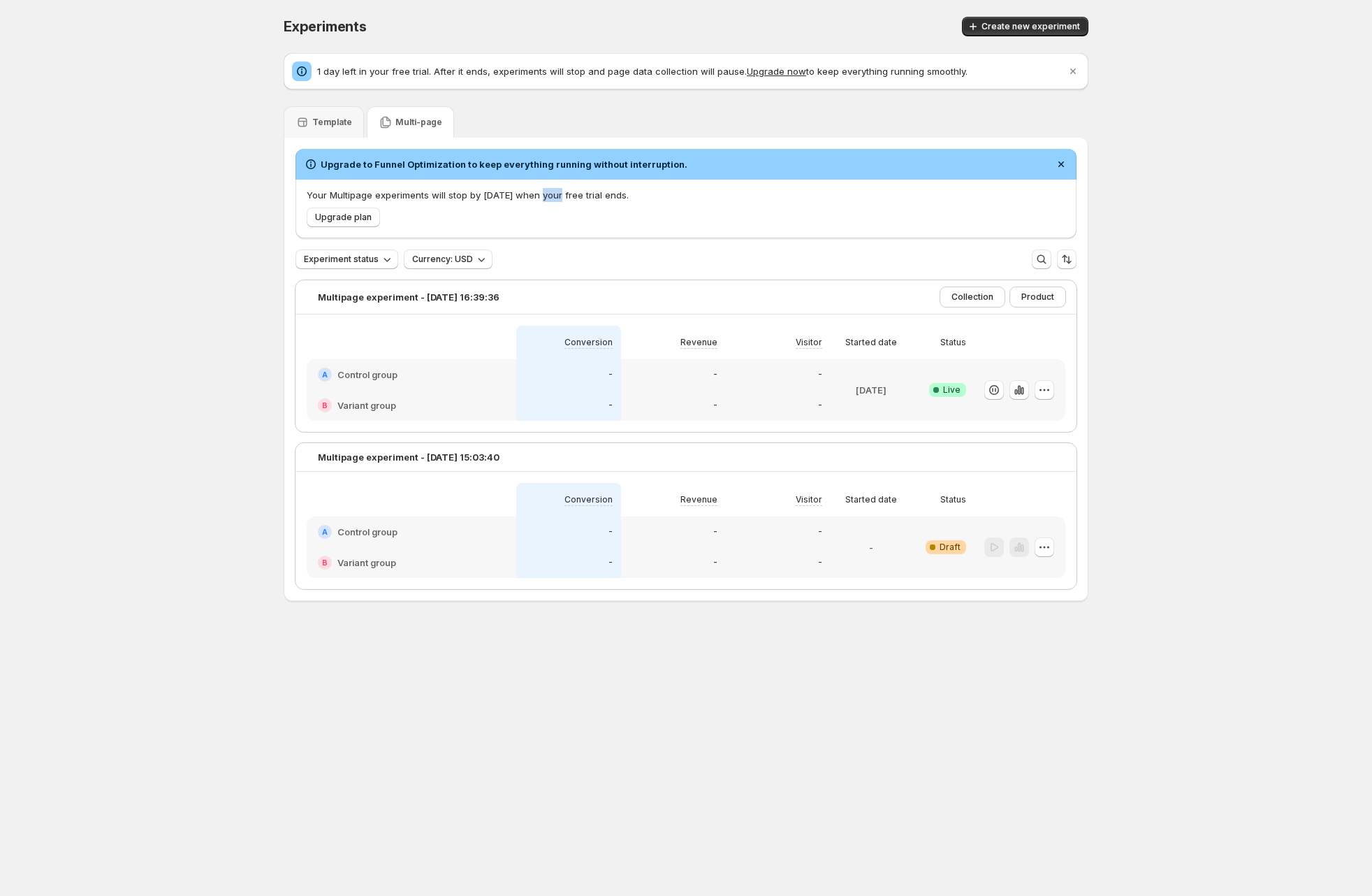
click at [554, 195] on p "Your Multipage experiments will stop by Aug 20 when your free trial ends." at bounding box center [686, 195] width 759 height 14
drag, startPoint x: 544, startPoint y: 195, endPoint x: 547, endPoint y: 182, distance: 13.3
click at [546, 181] on div "Your Multipage experiments will stop by Aug 20 when your free trial ends. Upgra…" at bounding box center [686, 208] width 781 height 59
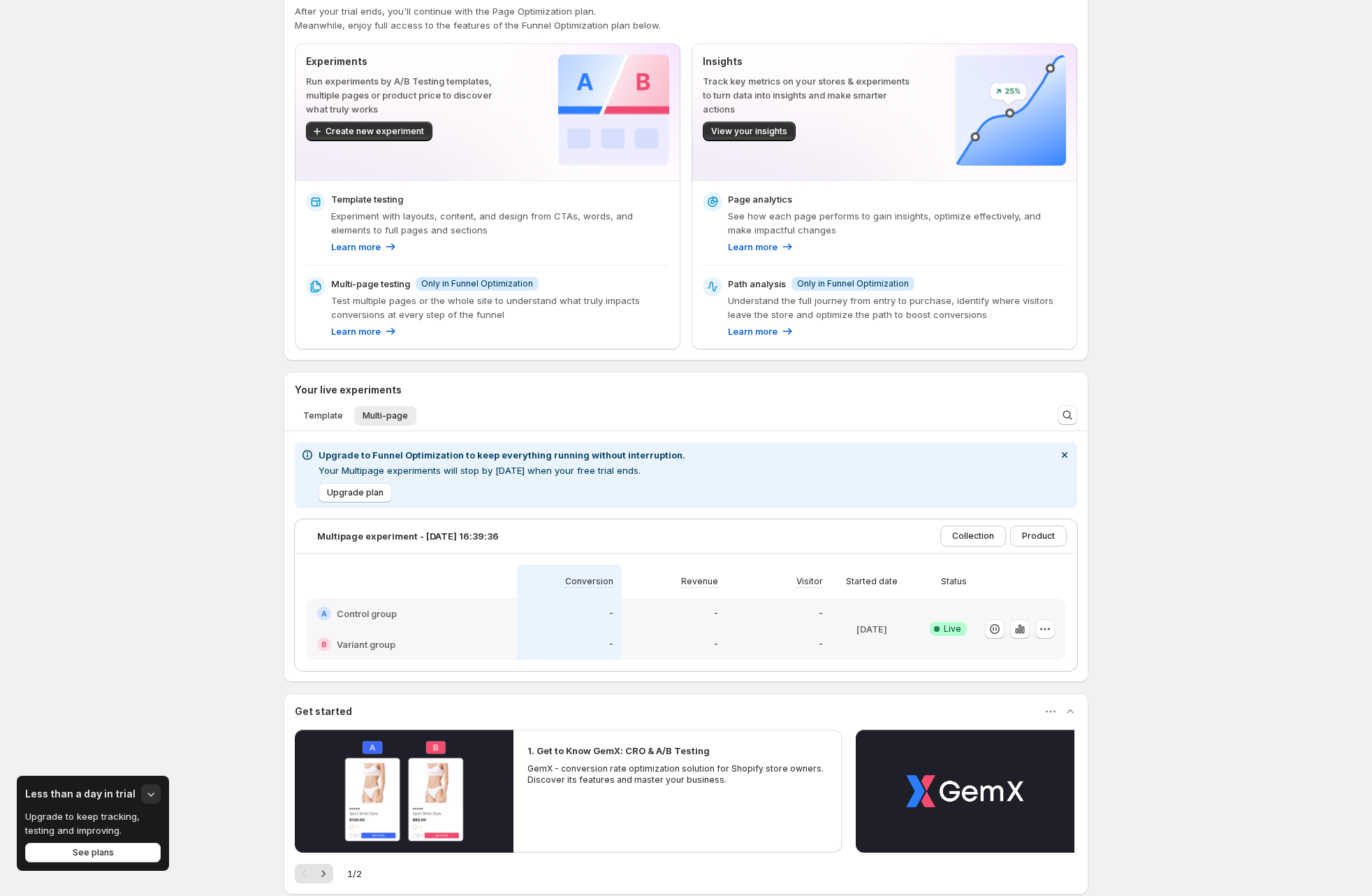
scroll to position [88, 0]
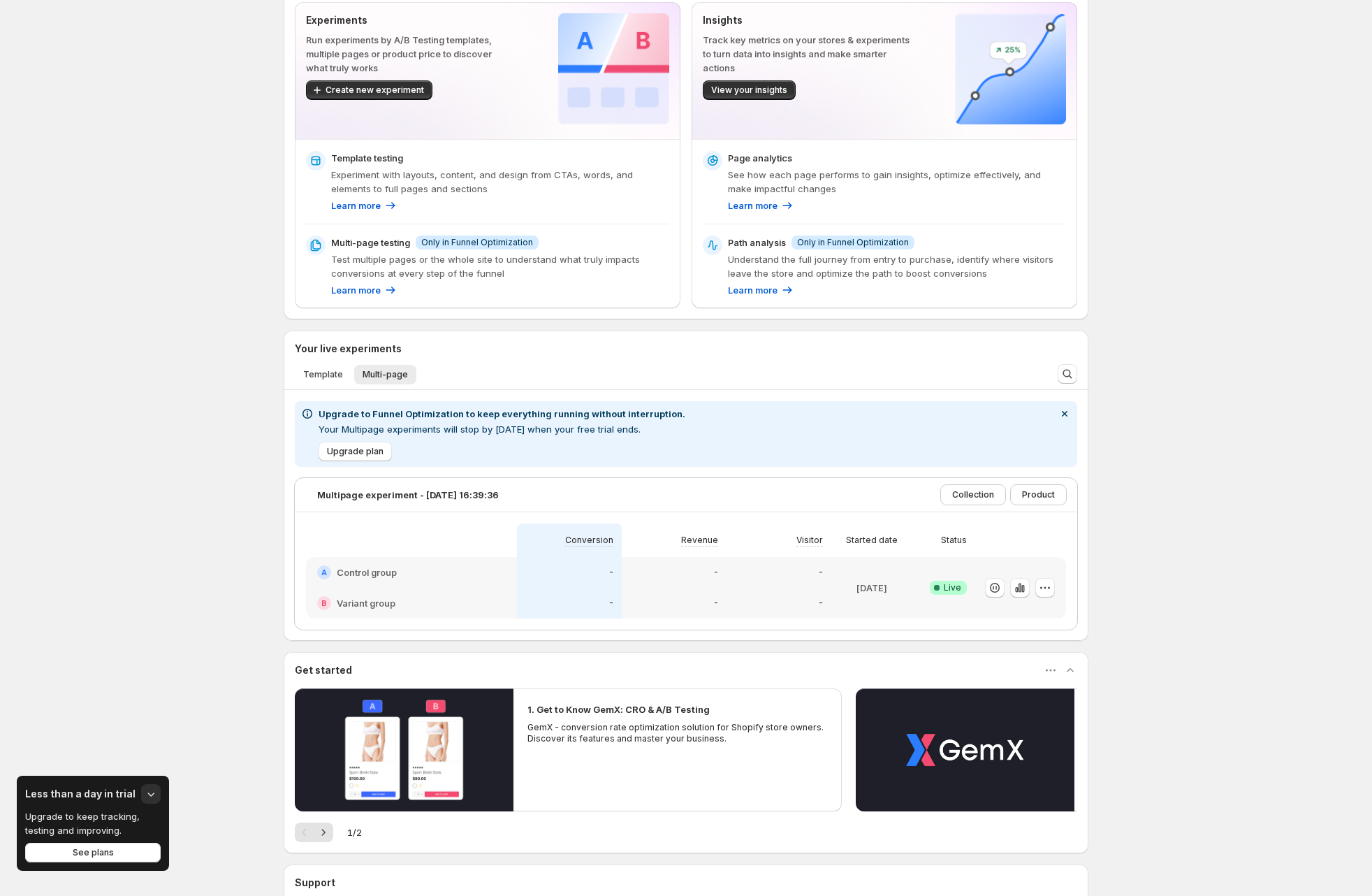
click at [452, 421] on div "Upgrade to Funnel Optimization to keep everything running without interruption.…" at bounding box center [502, 421] width 367 height 30
click at [373, 430] on p "Your Multipage experiments will stop by Aug 20 when your free trial ends." at bounding box center [502, 429] width 367 height 14
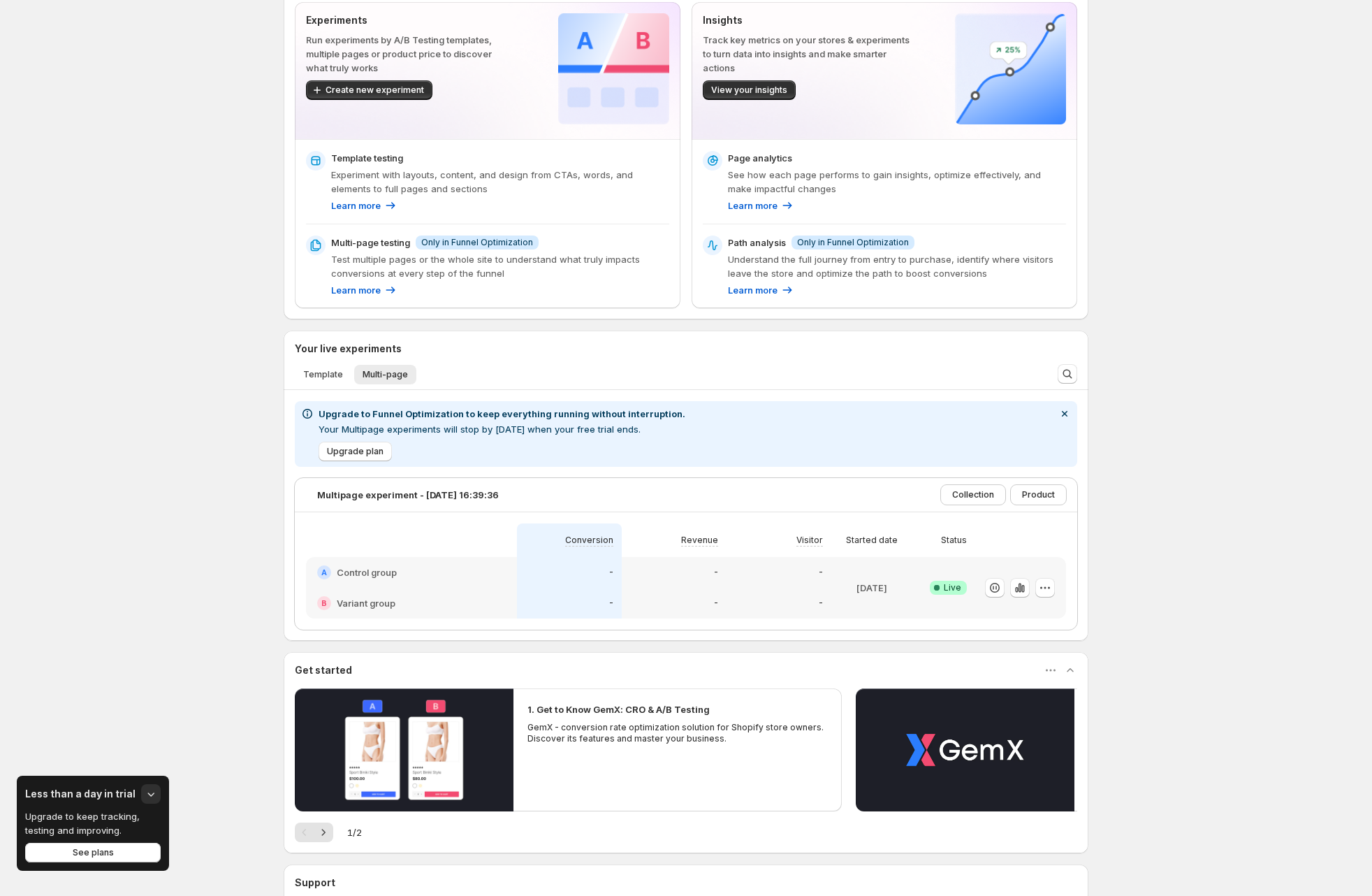
drag, startPoint x: 208, startPoint y: 370, endPoint x: 241, endPoint y: 385, distance: 36.2
click at [209, 372] on div "Enjoy 1 day left on your Funnel Optimization free trial After your trial ends, …" at bounding box center [686, 470] width 1372 height 1117
click at [382, 429] on p "Your Multipage experiments will stop by Aug 20 when your free trial ends." at bounding box center [502, 429] width 367 height 14
click at [380, 429] on p "Your Multipage experiments will stop by Aug 20 when your free trial ends." at bounding box center [502, 429] width 367 height 14
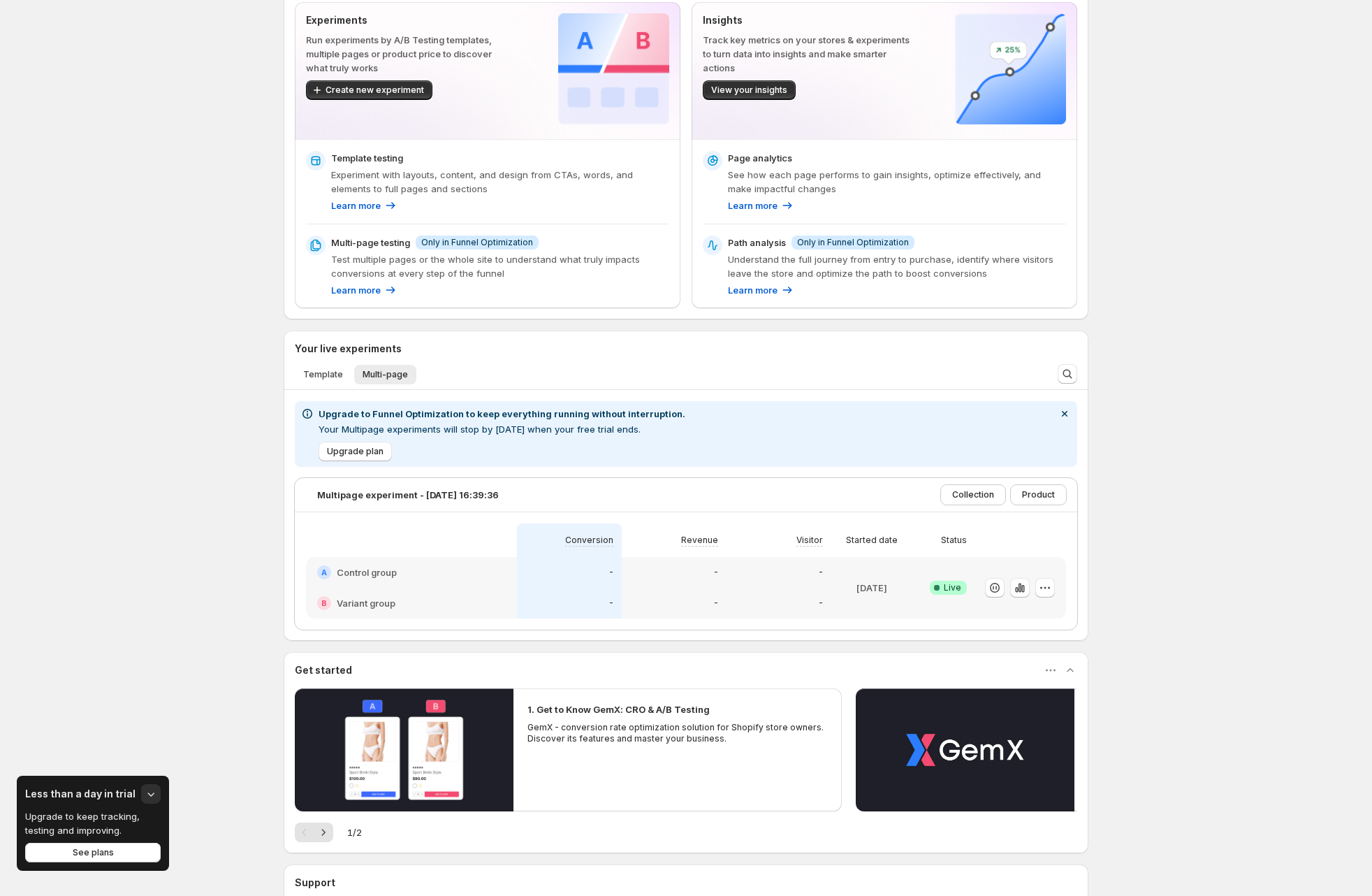
click at [190, 383] on div "Enjoy 1 day left on your Funnel Optimization free trial After your trial ends, …" at bounding box center [686, 470] width 1372 height 1117
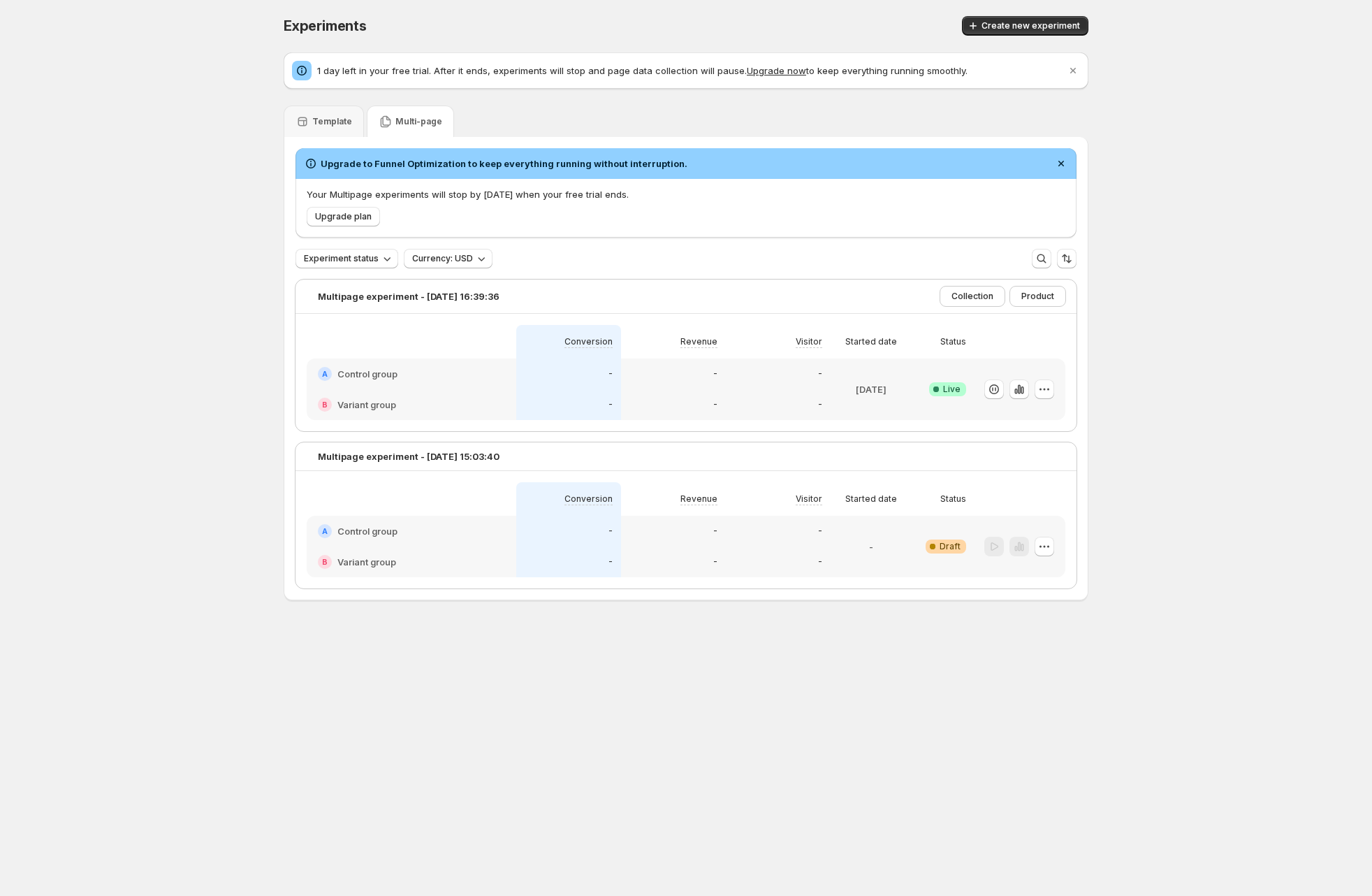
scroll to position [1, 0]
click at [533, 200] on p "Your Multipage experiments will stop by Aug 20 when your free trial ends." at bounding box center [686, 194] width 759 height 14
click at [524, 201] on div at bounding box center [524, 201] width 0 height 0
click at [838, 222] on div "Upgrade plan" at bounding box center [683, 214] width 764 height 25
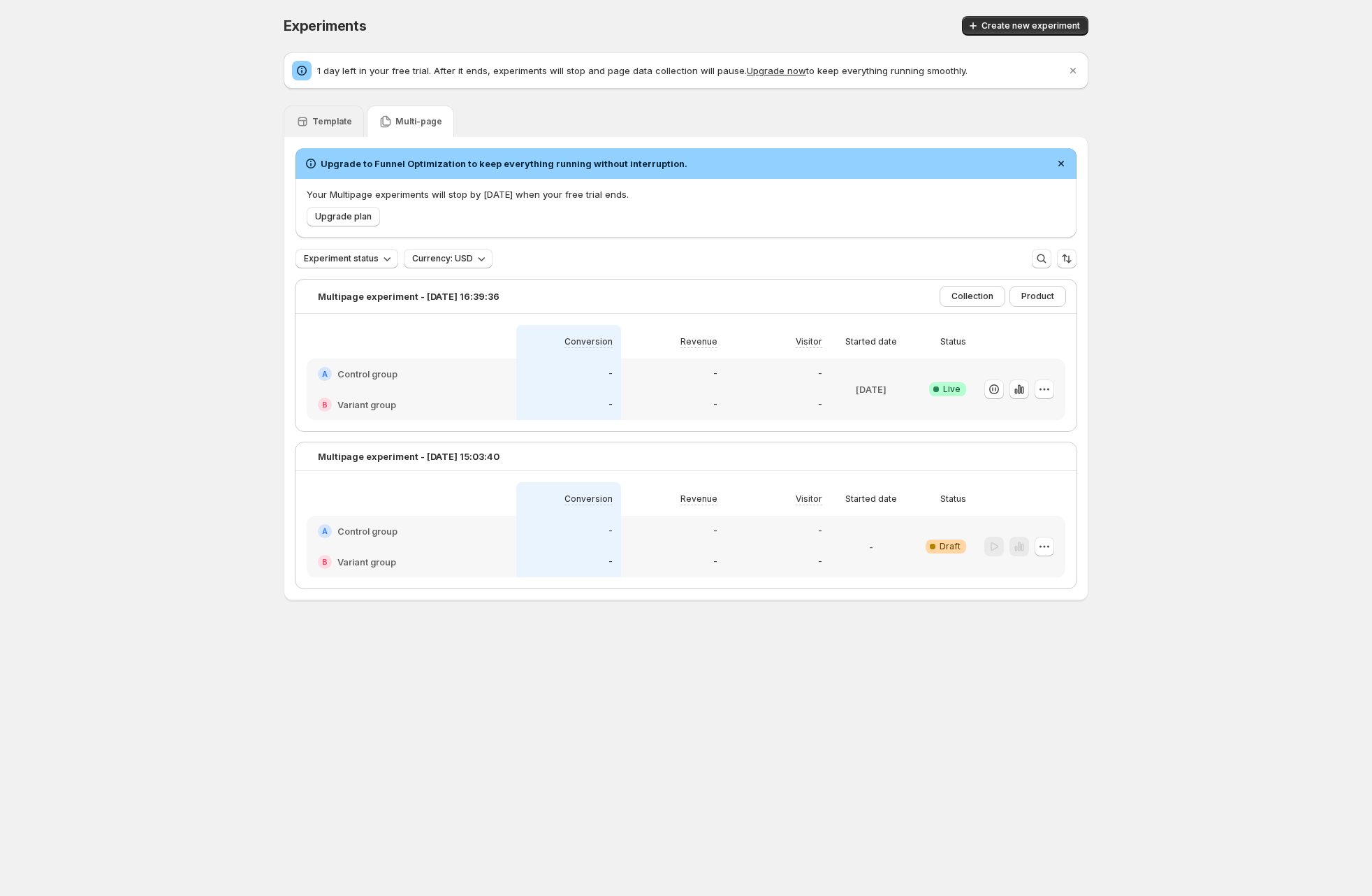
click at [355, 129] on div "Template" at bounding box center [324, 121] width 81 height 32
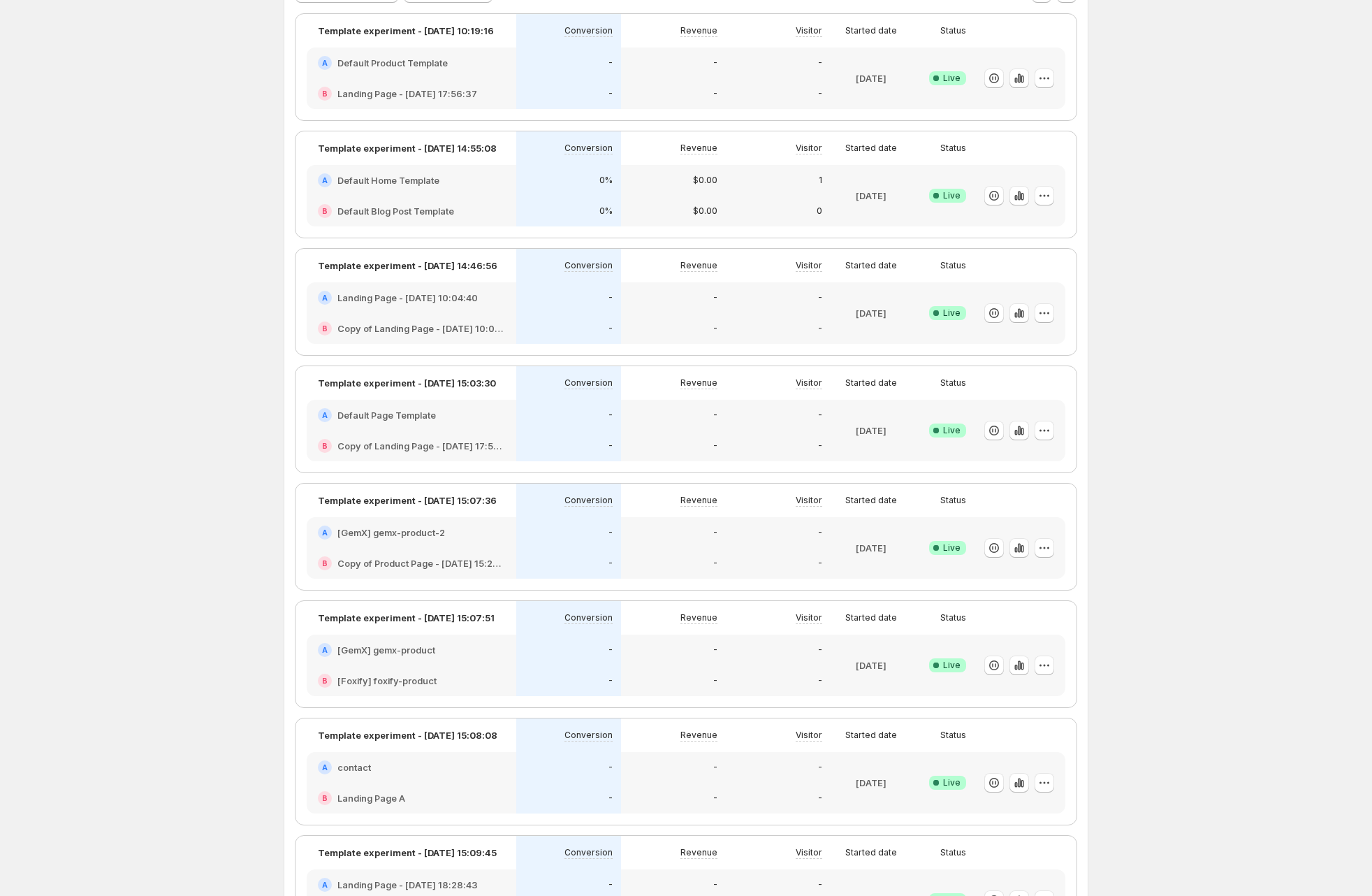
scroll to position [147, 0]
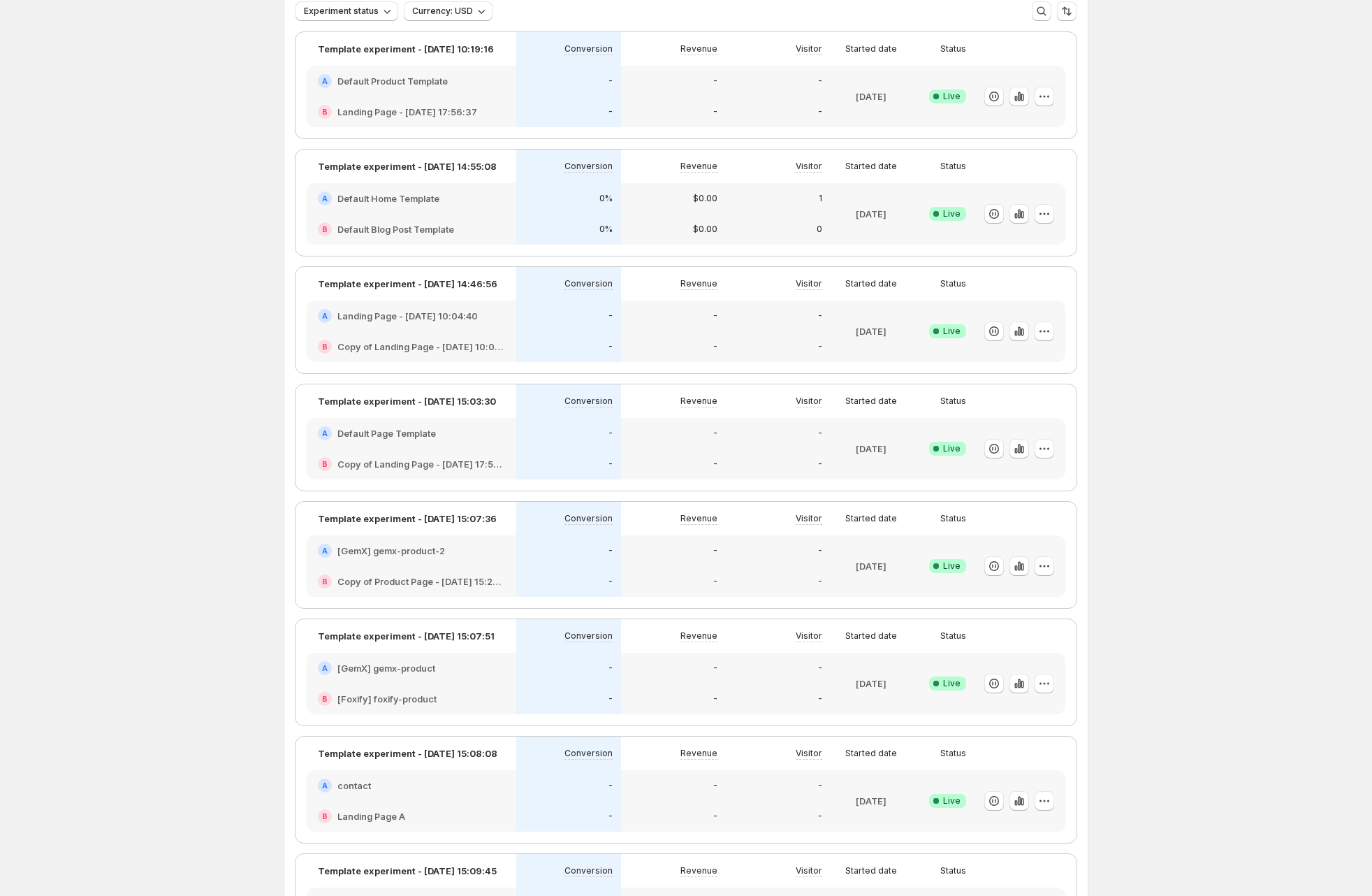
click at [1025, 209] on icon "button" at bounding box center [1019, 214] width 14 height 14
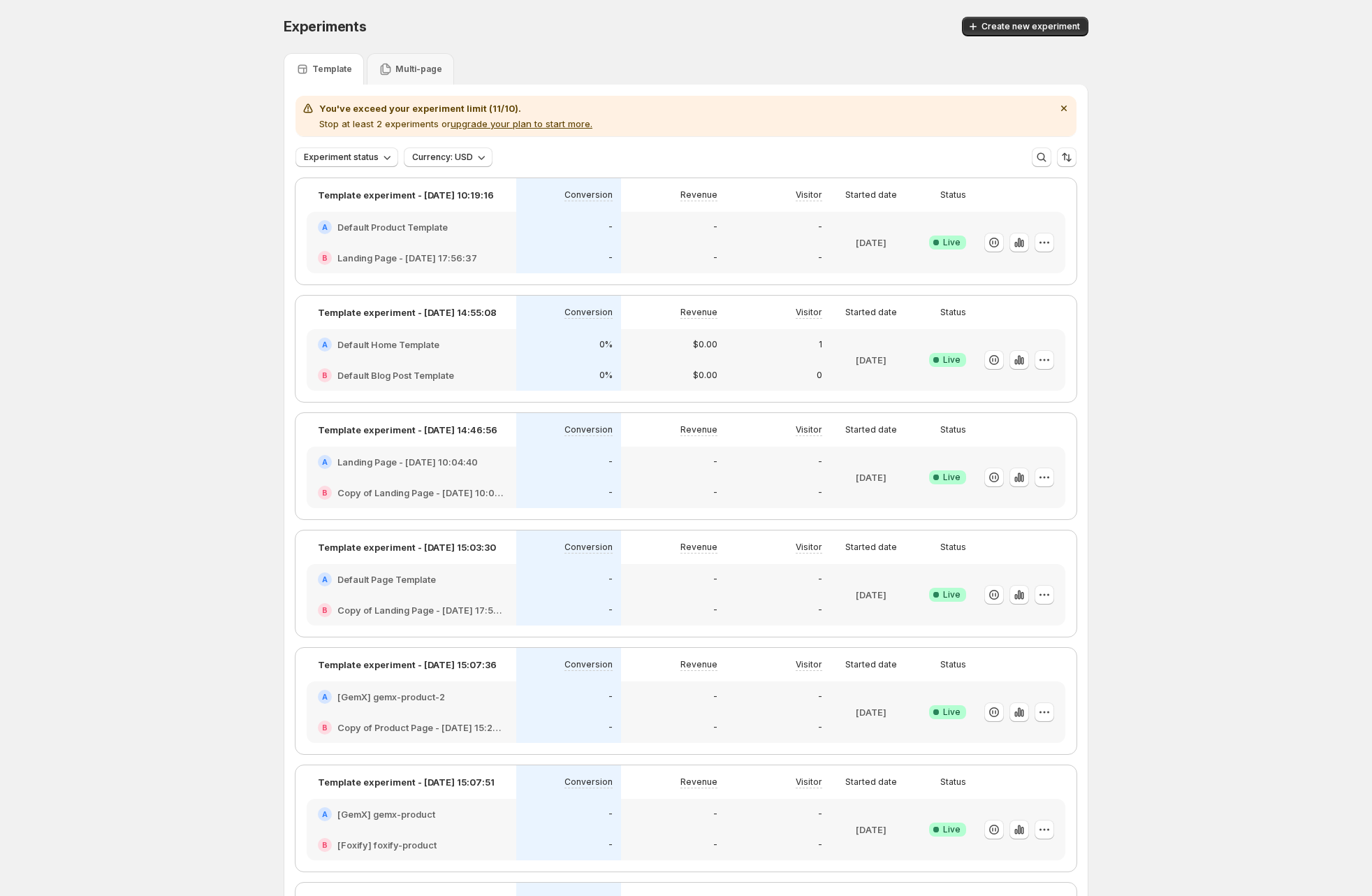
click at [726, 28] on div "Create new experiment" at bounding box center [879, 26] width 419 height 19
drag, startPoint x: 95, startPoint y: 247, endPoint x: 57, endPoint y: 199, distance: 61.2
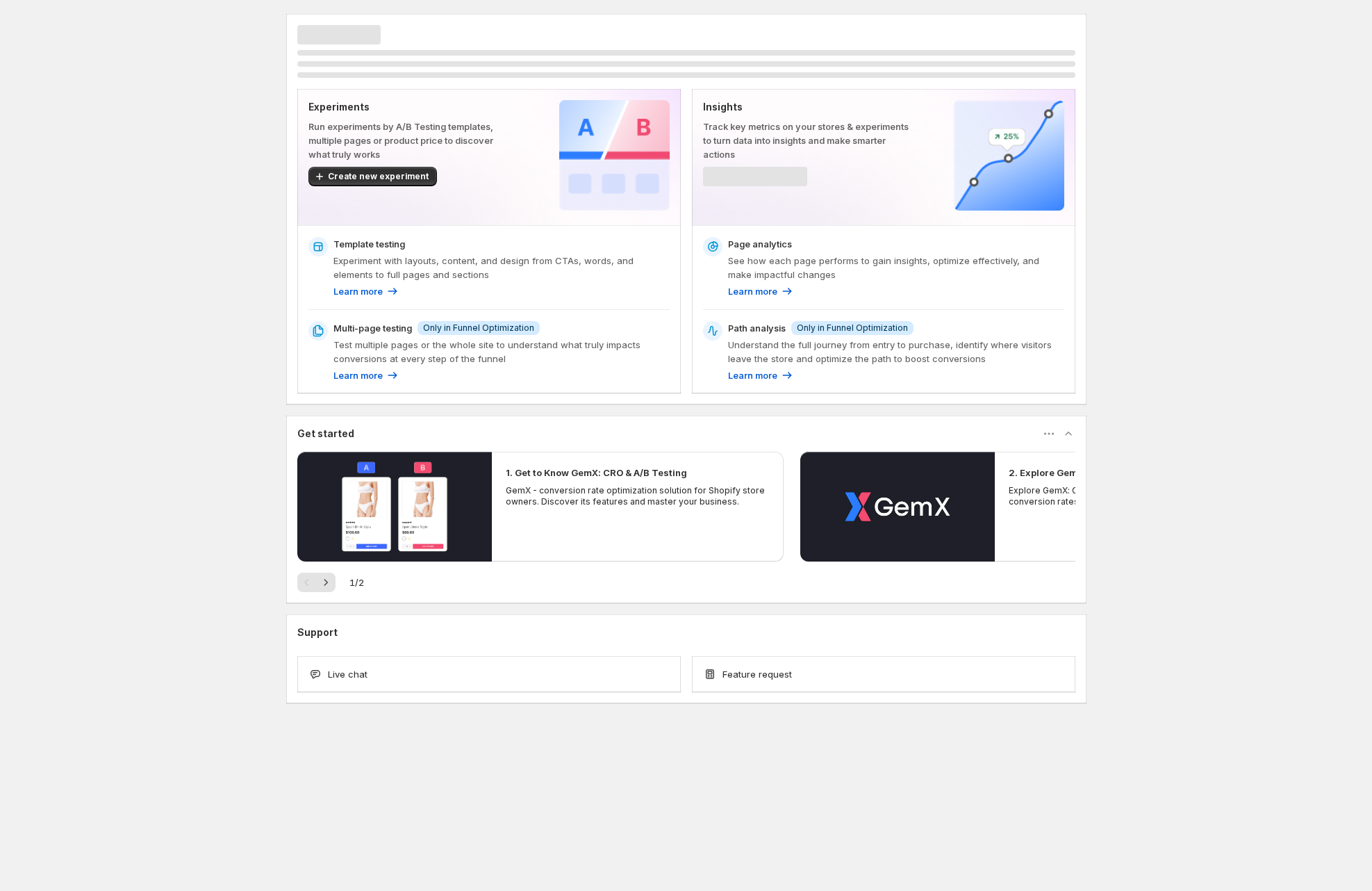
click at [198, 359] on div "Experiments Run experiments by A/B Testing templates, multiple pages or product…" at bounding box center [686, 389] width 1372 height 779
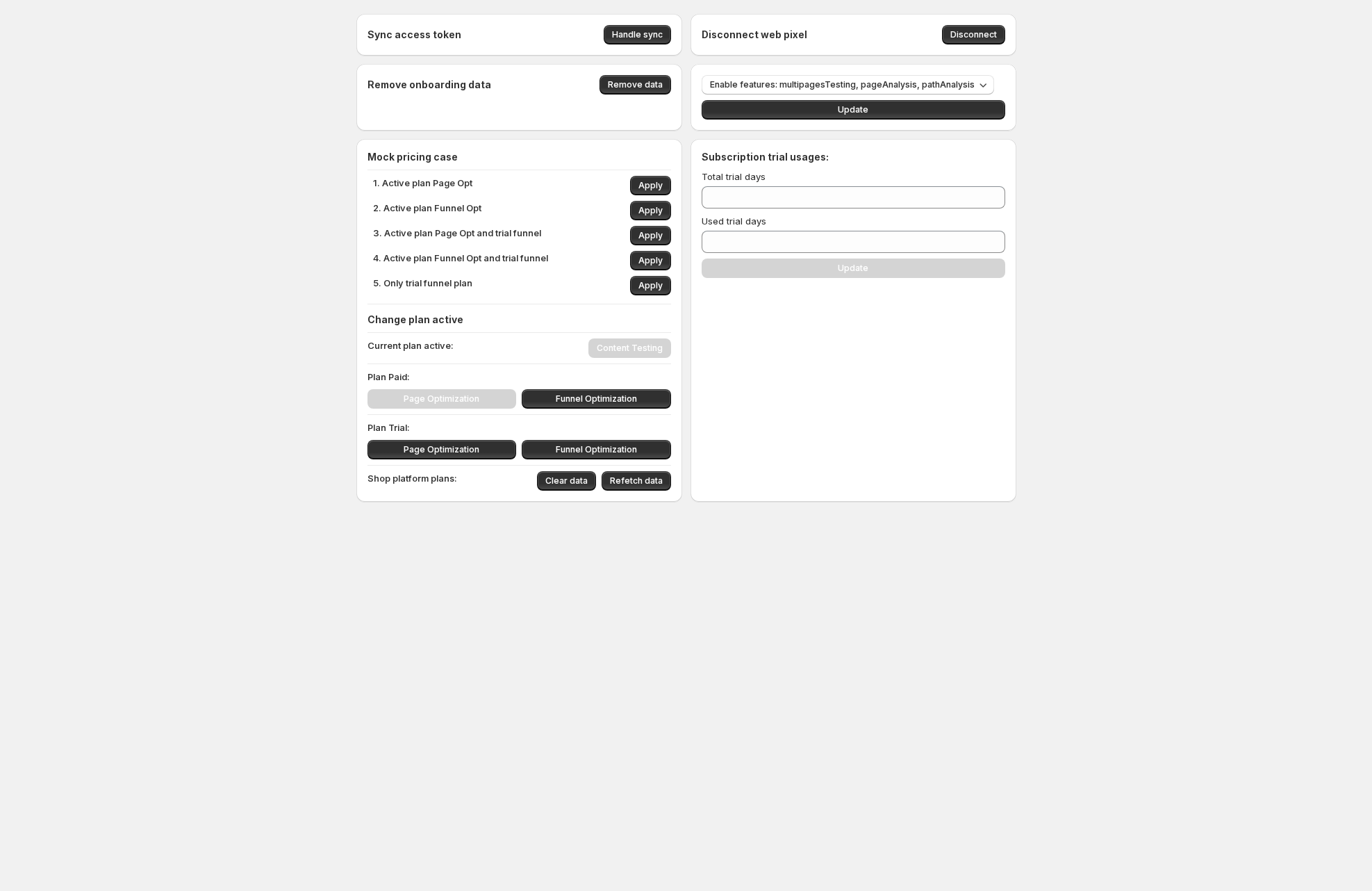
click at [448, 273] on div "1. Active plan Page Opt Apply 2. Active plan Funnel Opt Apply 3. Active plan Pa…" at bounding box center [521, 235] width 298 height 119
click at [448, 275] on div "1. Active plan Page Opt Apply 2. Active plan Funnel Opt Apply 3. Active plan Pa…" at bounding box center [521, 235] width 298 height 119
click at [448, 276] on p "5. Only trial funnel plan" at bounding box center [422, 286] width 99 height 19
click at [436, 293] on p "5. Only trial funnel plan" at bounding box center [422, 286] width 99 height 19
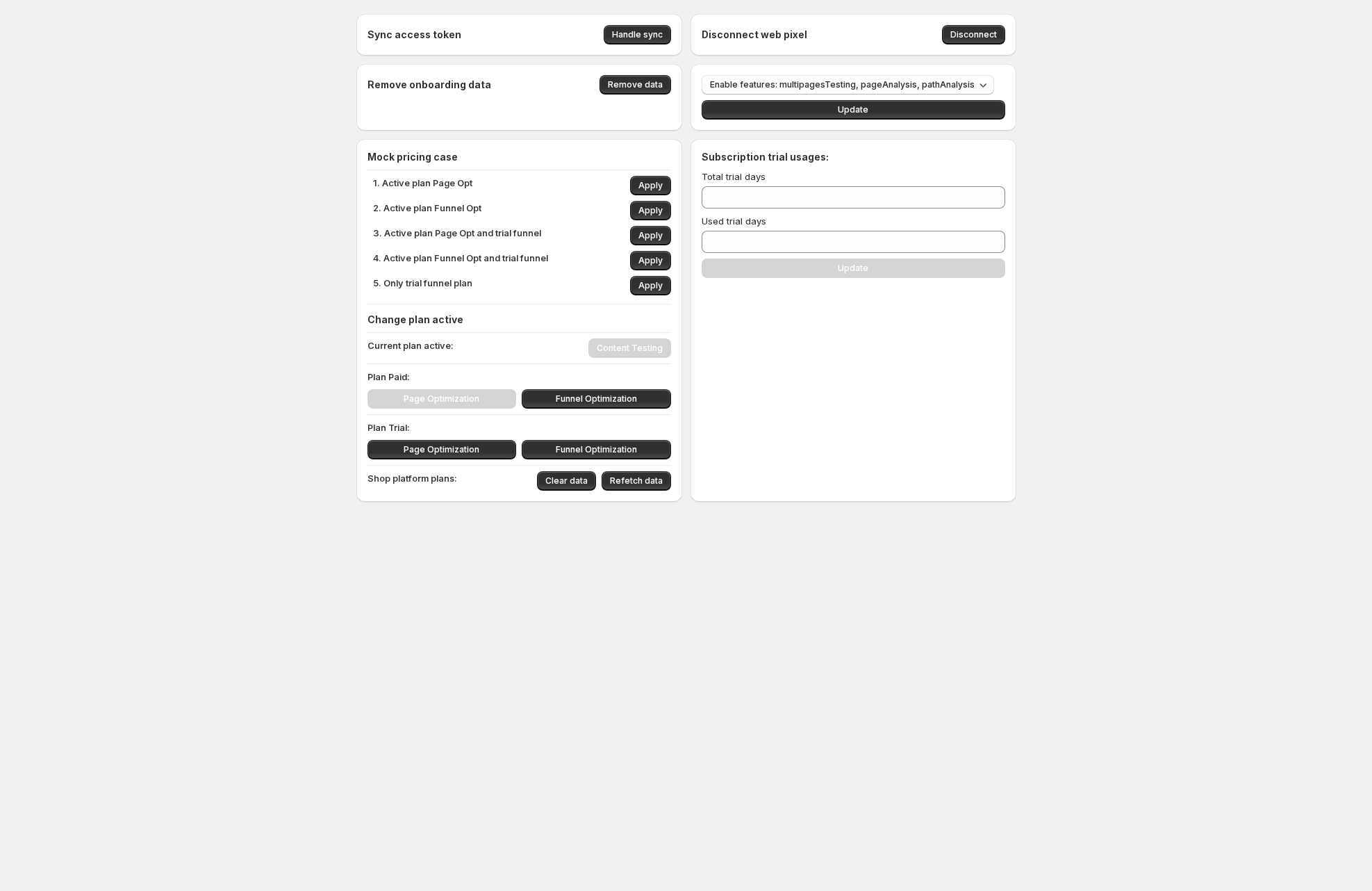
click at [445, 286] on p "5. Only trial funnel plan" at bounding box center [422, 286] width 99 height 19
click at [584, 270] on div "1. Active plan Page Opt Apply 2. Active plan Funnel Opt Apply 3. Active plan Pa…" at bounding box center [521, 235] width 298 height 119
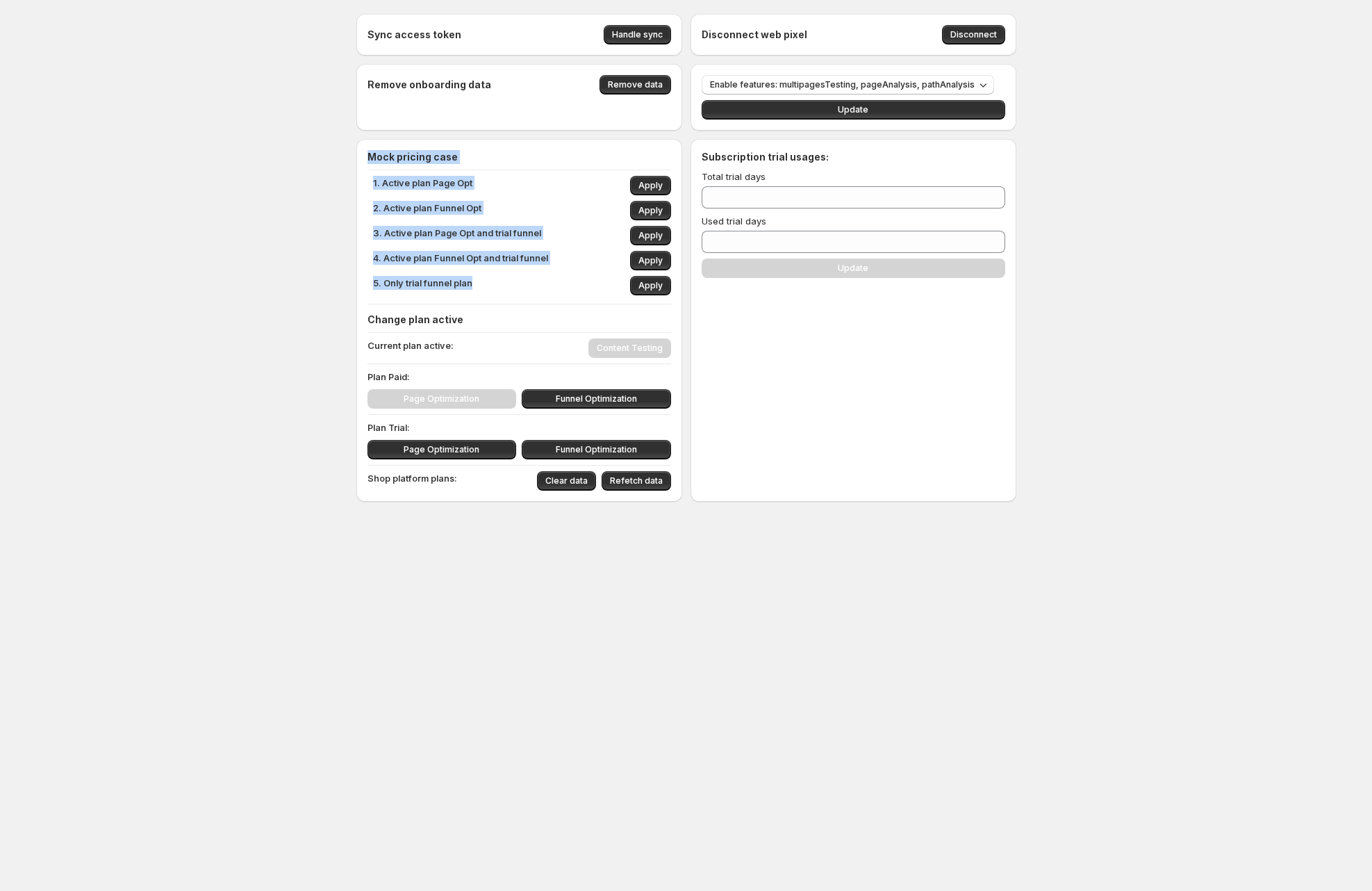
drag, startPoint x: 497, startPoint y: 291, endPoint x: 318, endPoint y: 158, distance: 223.0
click at [318, 158] on div "Sync access token Handle sync Disconnect web pixel Disconnect Remove onboarding…" at bounding box center [686, 288] width 1372 height 577
click at [525, 234] on p "3. Active plan Page Opt and trial funnel" at bounding box center [456, 235] width 168 height 19
drag, startPoint x: 478, startPoint y: 284, endPoint x: 370, endPoint y: 179, distance: 150.6
click at [370, 179] on div "1. Active plan Page Opt Apply 2. Active plan Funnel Opt Apply 3. Active plan Pa…" at bounding box center [519, 235] width 304 height 119
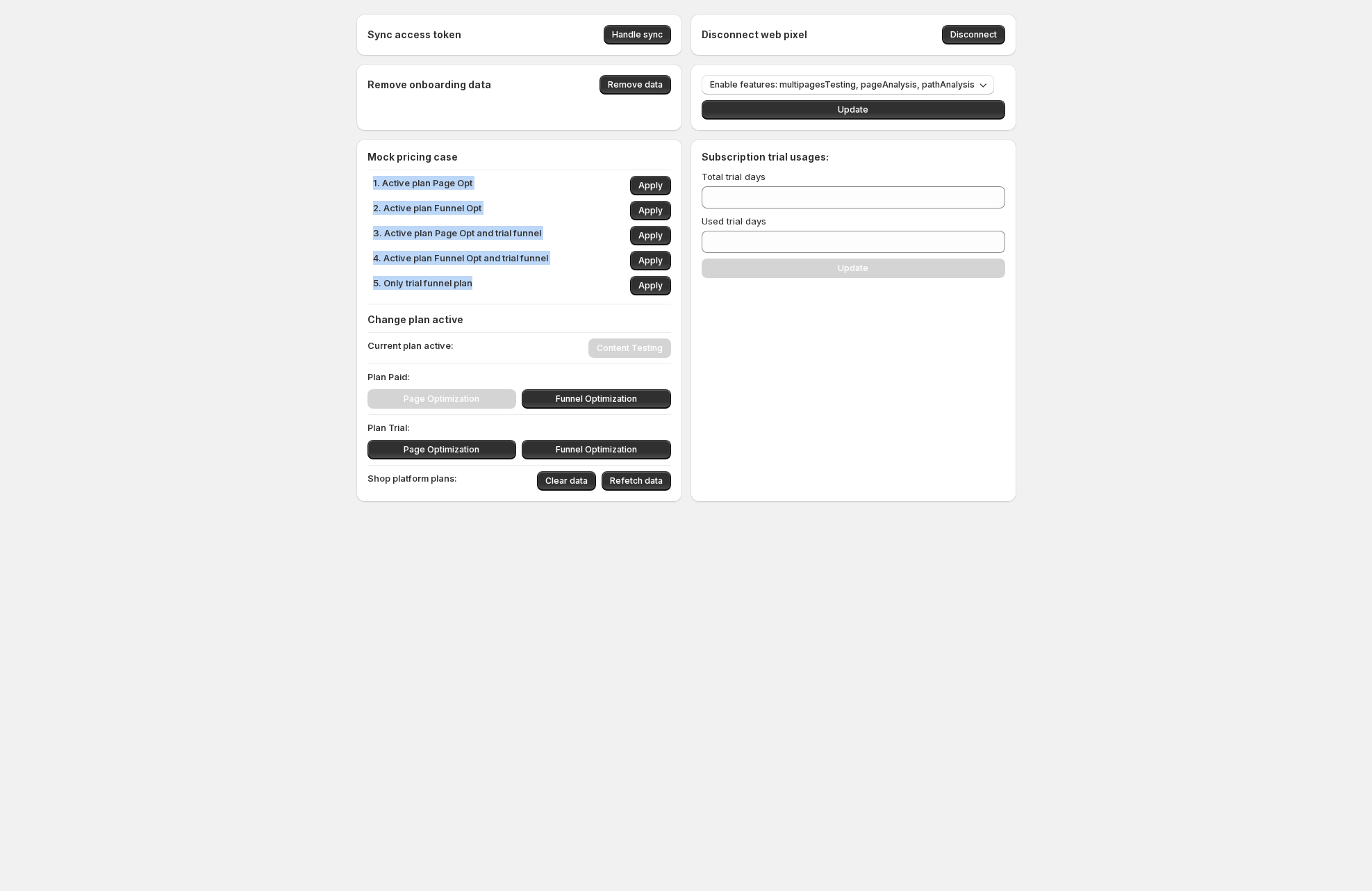
click at [513, 286] on div "5. Only trial funnel plan Apply" at bounding box center [521, 286] width 298 height 19
drag, startPoint x: 488, startPoint y: 285, endPoint x: 383, endPoint y: 279, distance: 105.2
click at [383, 279] on div "5. Only trial funnel plan Apply" at bounding box center [521, 286] width 298 height 19
click at [439, 281] on p "5. Only trial funnel plan" at bounding box center [422, 286] width 99 height 19
click at [440, 280] on p "5. Only trial funnel plan" at bounding box center [422, 286] width 99 height 19
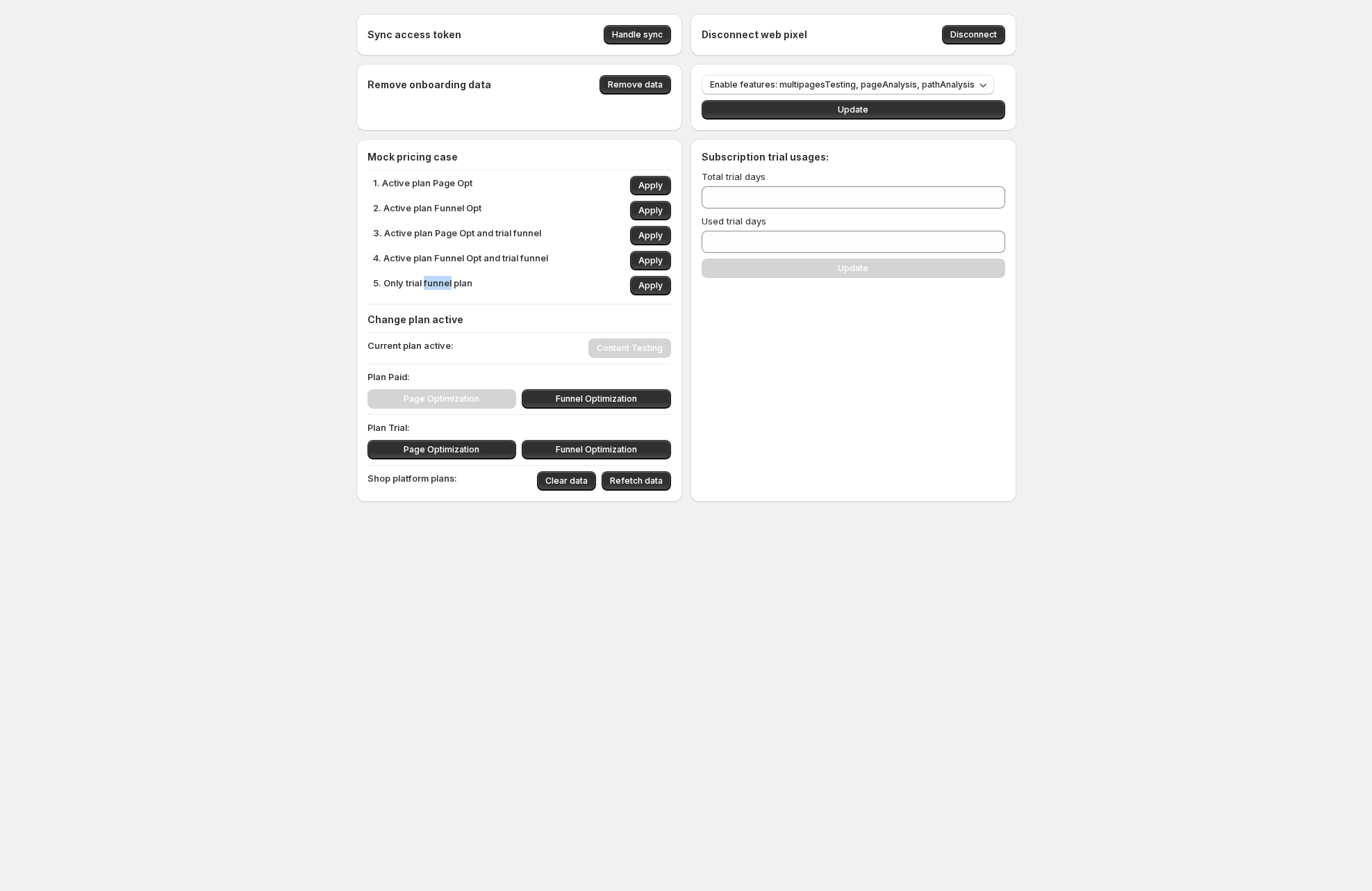
click at [440, 280] on p "5. Only trial funnel plan" at bounding box center [422, 286] width 99 height 19
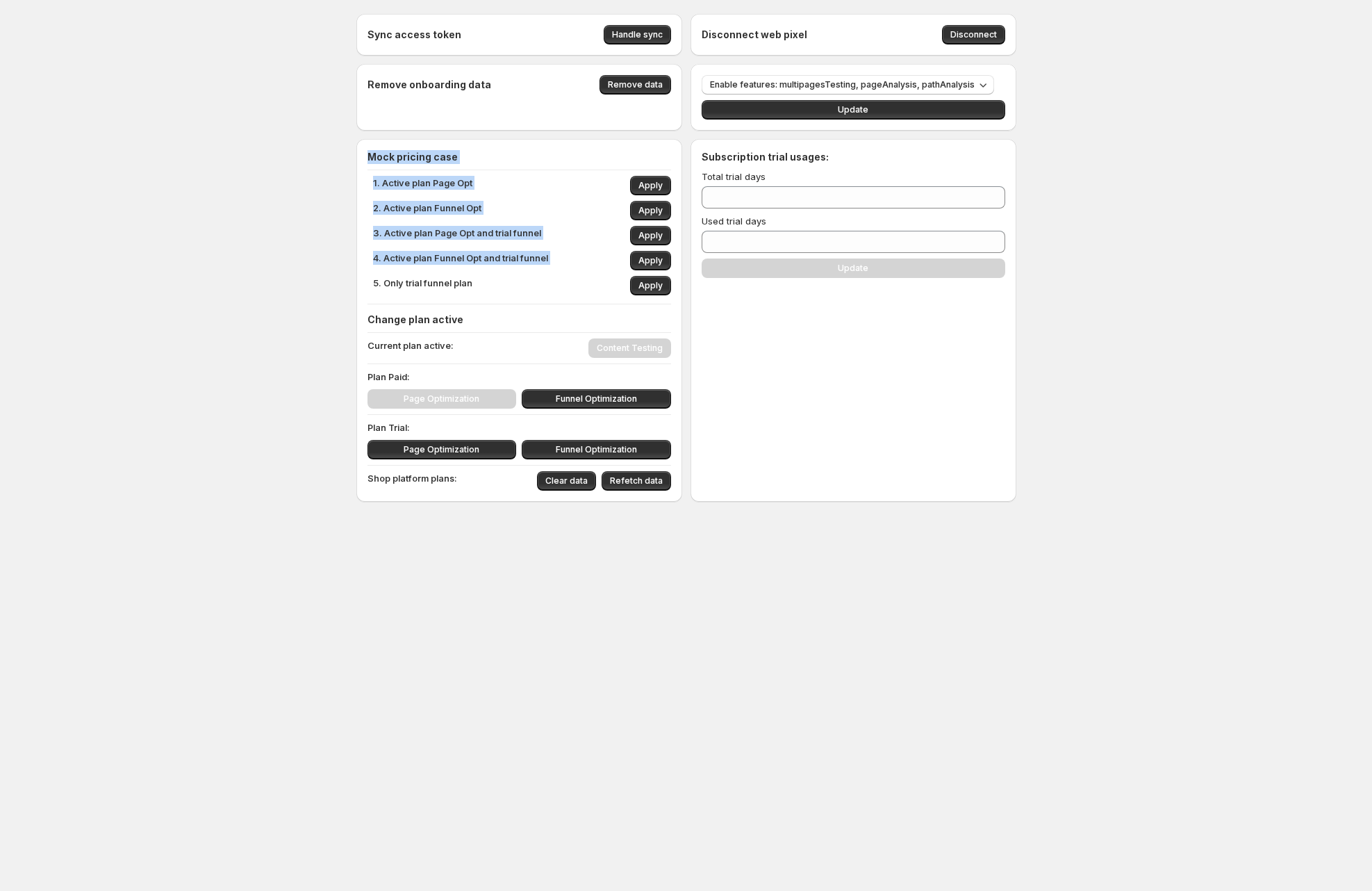
click at [440, 280] on p "5. Only trial funnel plan" at bounding box center [422, 286] width 99 height 19
click at [482, 294] on div "5. Only trial funnel plan Apply" at bounding box center [521, 286] width 298 height 19
drag, startPoint x: 500, startPoint y: 290, endPoint x: 385, endPoint y: 278, distance: 115.6
click at [385, 278] on div "5. Only trial funnel plan Apply" at bounding box center [521, 286] width 298 height 19
click at [383, 281] on p "5. Only trial funnel plan" at bounding box center [422, 286] width 99 height 19
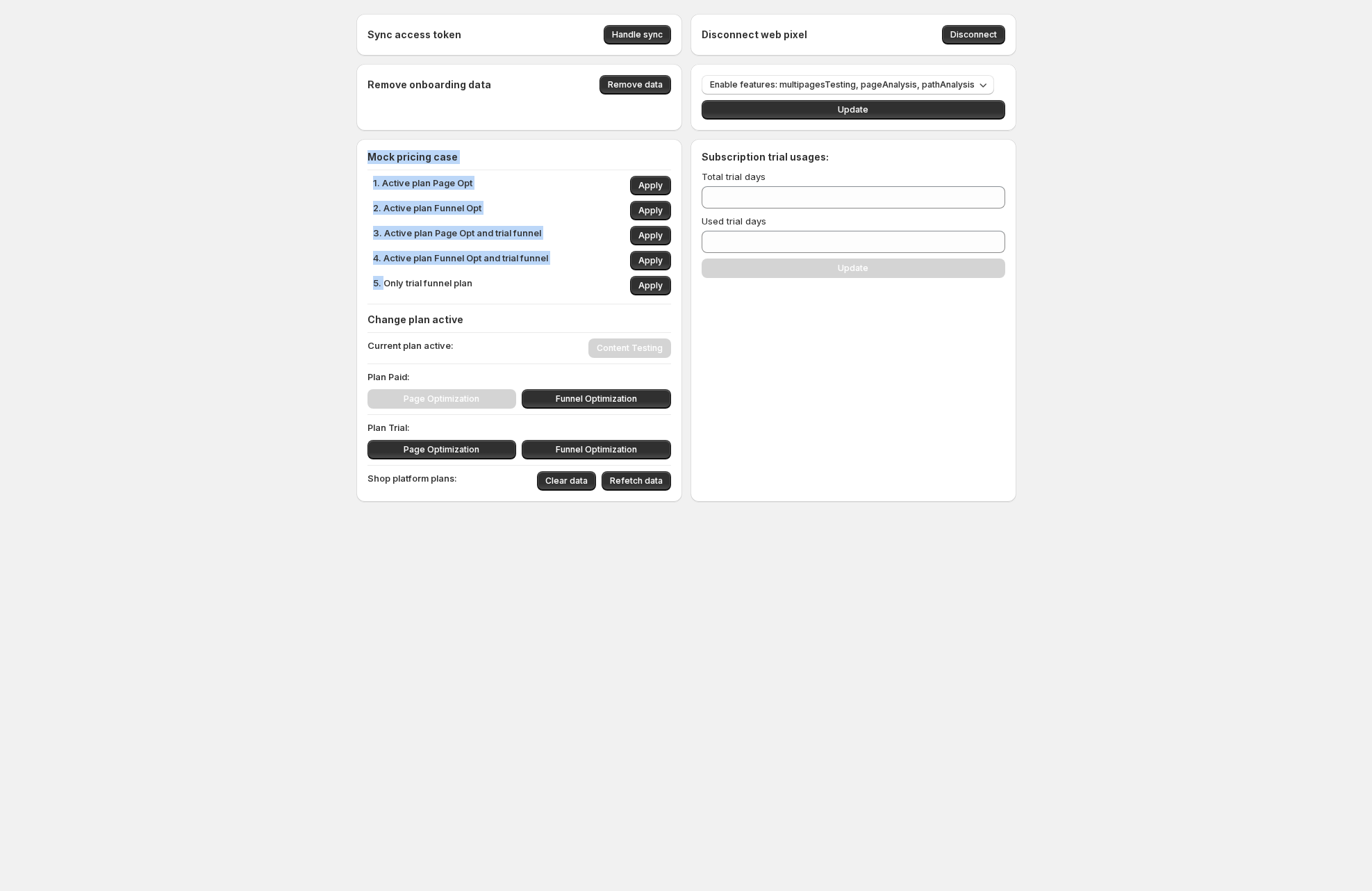
drag, startPoint x: 383, startPoint y: 282, endPoint x: 475, endPoint y: 284, distance: 92.0
click at [475, 284] on div "5. Only trial funnel plan Apply" at bounding box center [521, 286] width 298 height 19
click at [491, 287] on div "5. Only trial funnel plan Apply" at bounding box center [521, 286] width 298 height 19
click at [782, 306] on div "Subscription trial usages: Total trial days ** Used trial days * Update" at bounding box center [853, 321] width 326 height 363
click at [467, 284] on p "5. Only trial funnel plan" at bounding box center [422, 286] width 99 height 19
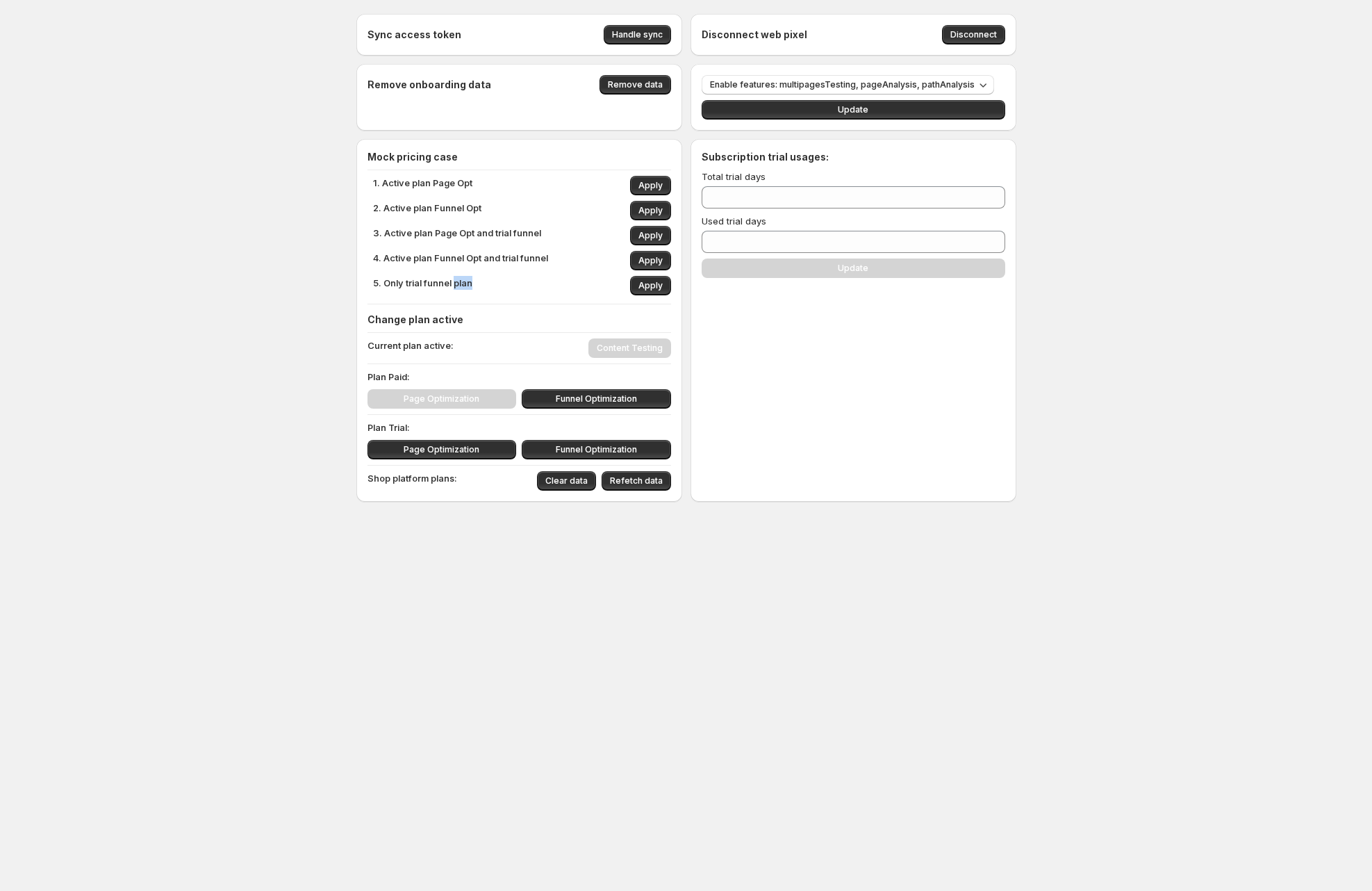
click at [467, 284] on p "5. Only trial funnel plan" at bounding box center [422, 286] width 99 height 19
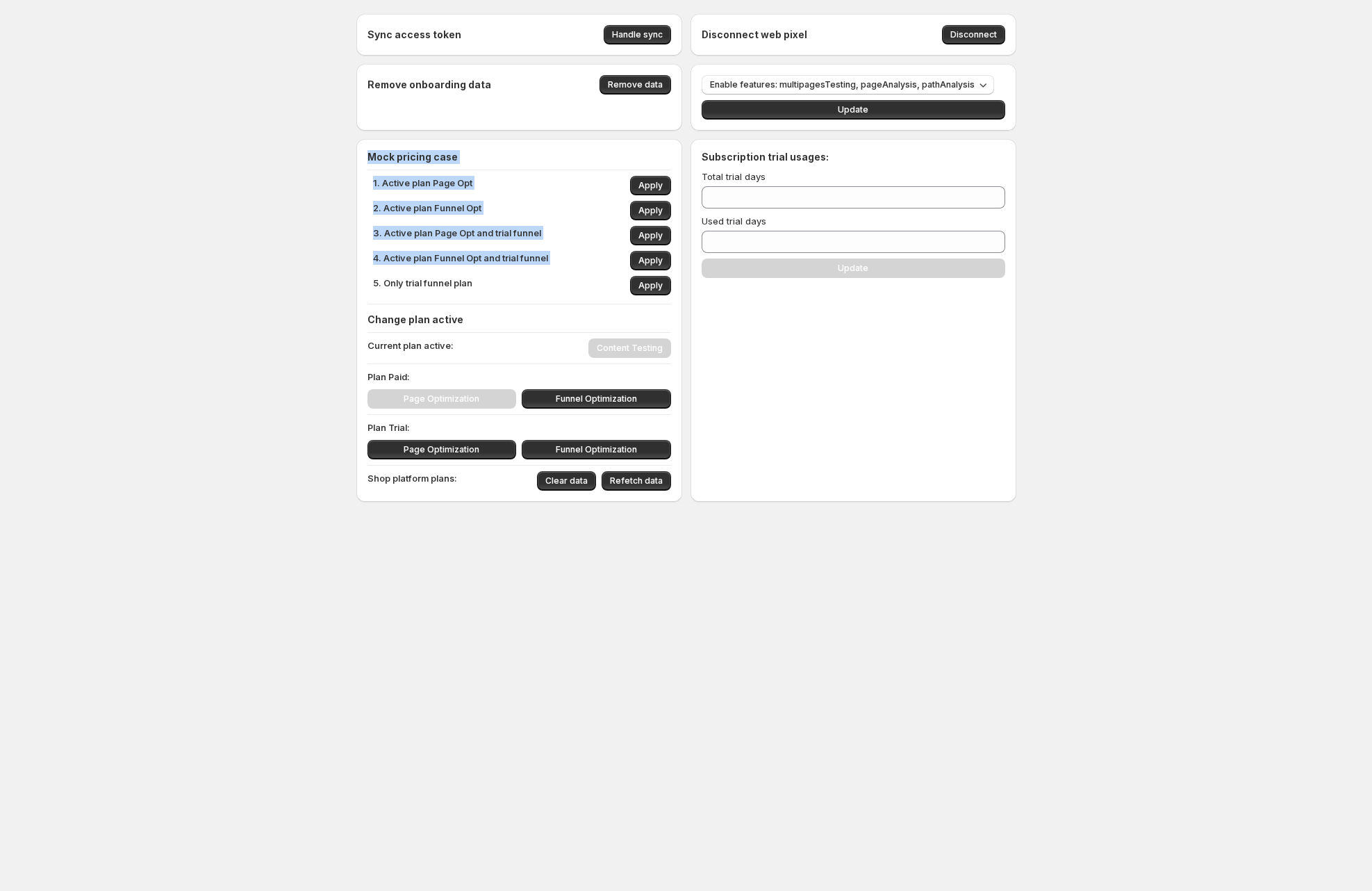
click at [468, 284] on p "5. Only trial funnel plan" at bounding box center [422, 286] width 99 height 19
click at [763, 349] on div "Subscription trial usages: Total trial days ** Used trial days * Update" at bounding box center [853, 321] width 326 height 363
click at [885, 354] on div "Subscription trial usages: Total trial days ** Used trial days * Update" at bounding box center [853, 321] width 326 height 363
click at [930, 357] on div "Subscription trial usages: Total trial days ** Used trial days * Update" at bounding box center [853, 321] width 326 height 363
click at [510, 257] on p "4. Active plan Funnel Opt and trial funnel" at bounding box center [460, 260] width 175 height 19
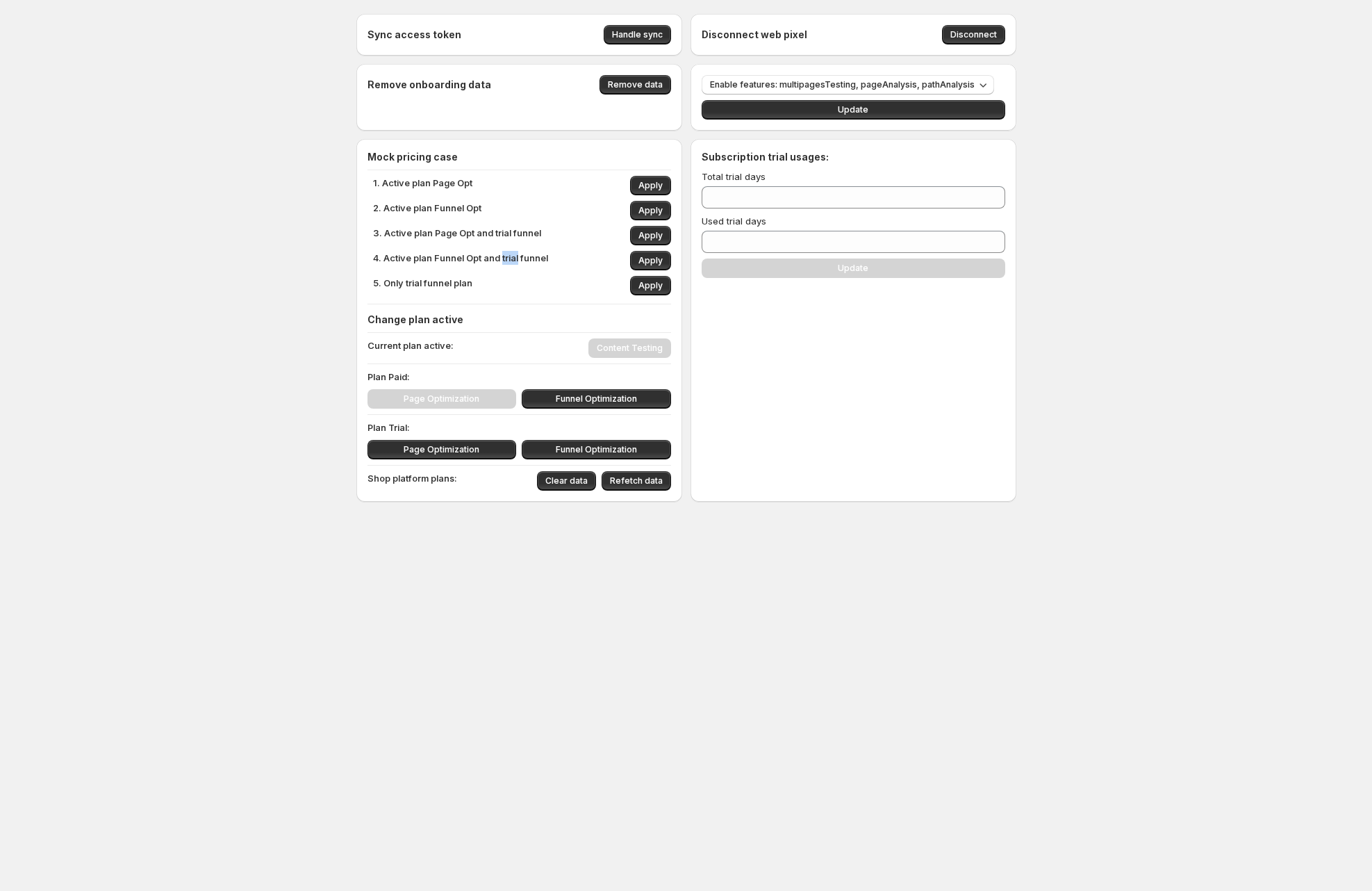
click at [510, 257] on p "4. Active plan Funnel Opt and trial funnel" at bounding box center [460, 260] width 175 height 19
click at [432, 280] on p "5. Only trial funnel plan" at bounding box center [422, 286] width 99 height 19
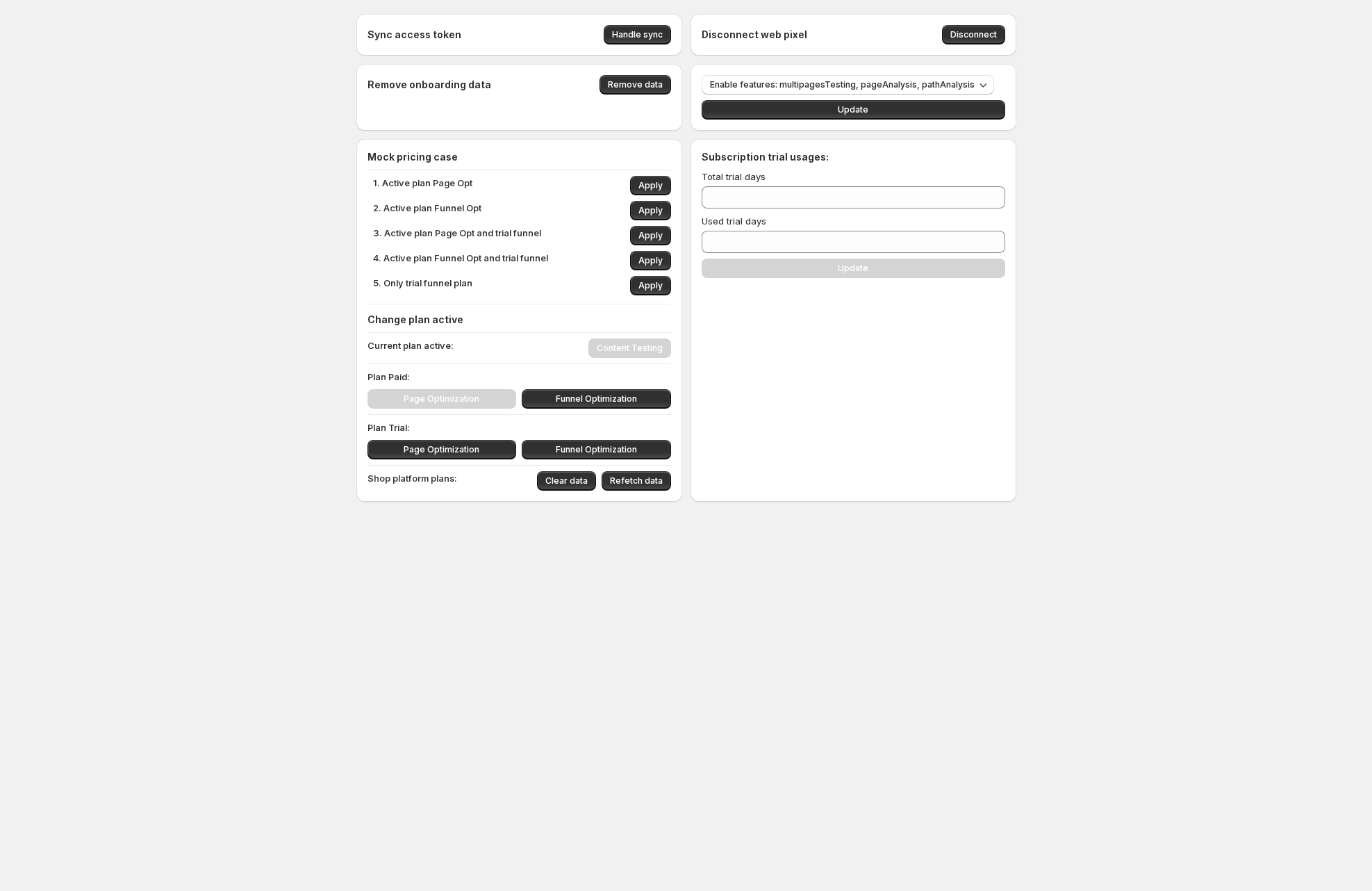
click at [732, 361] on div "Subscription trial usages: Total trial days ** Used trial days * Update" at bounding box center [853, 321] width 326 height 363
click at [1017, 327] on div "Sync access token Handle sync Disconnect web pixel Disconnect Remove onboarding…" at bounding box center [686, 288] width 693 height 577
click at [172, 442] on div "Sync access token Handle sync Disconnect web pixel Disconnect Remove onboarding…" at bounding box center [686, 288] width 1372 height 577
